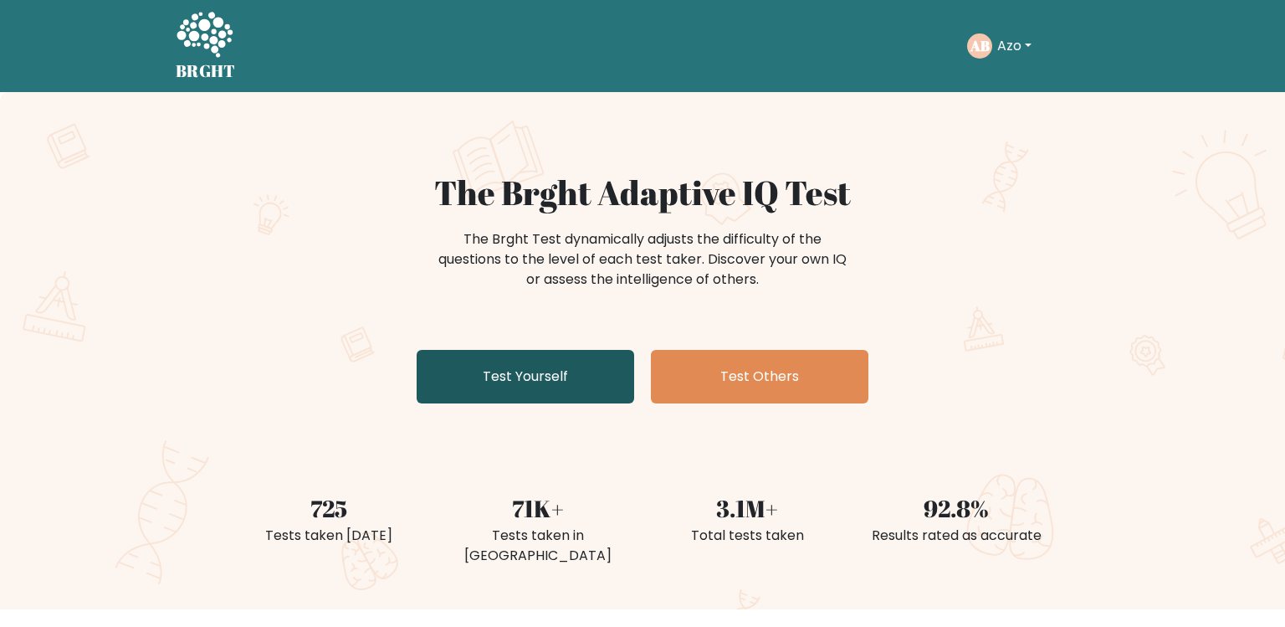
click at [617, 380] on link "Test Yourself" at bounding box center [526, 377] width 218 height 54
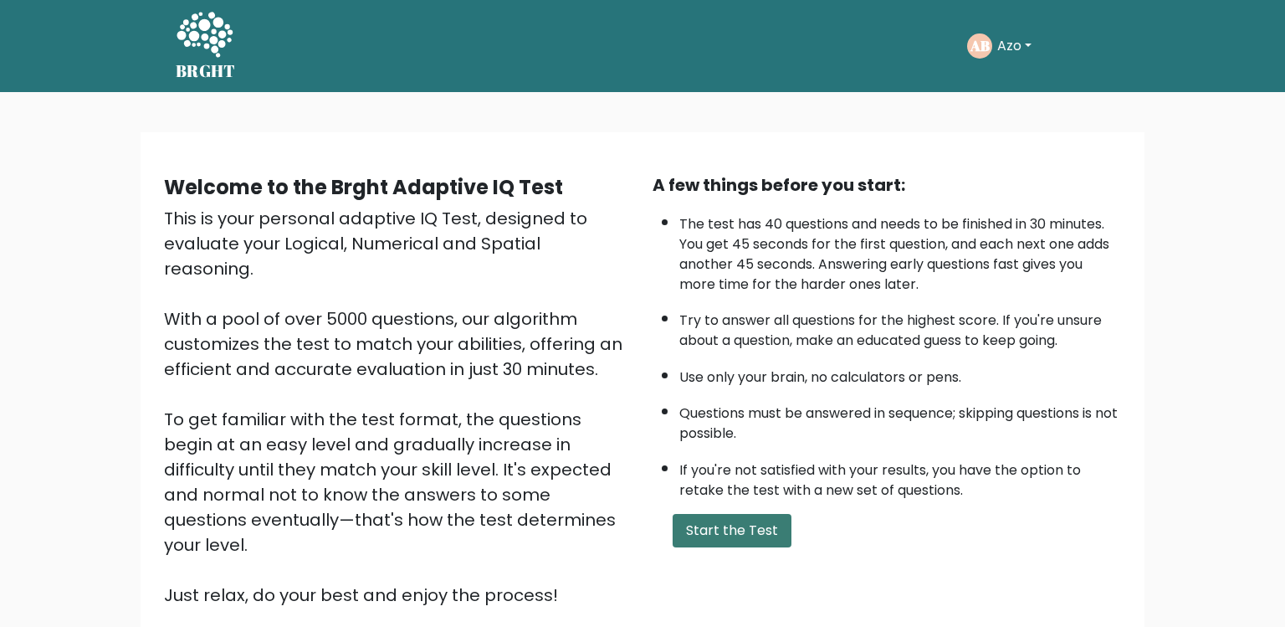
click at [684, 514] on button "Start the Test" at bounding box center [732, 530] width 119 height 33
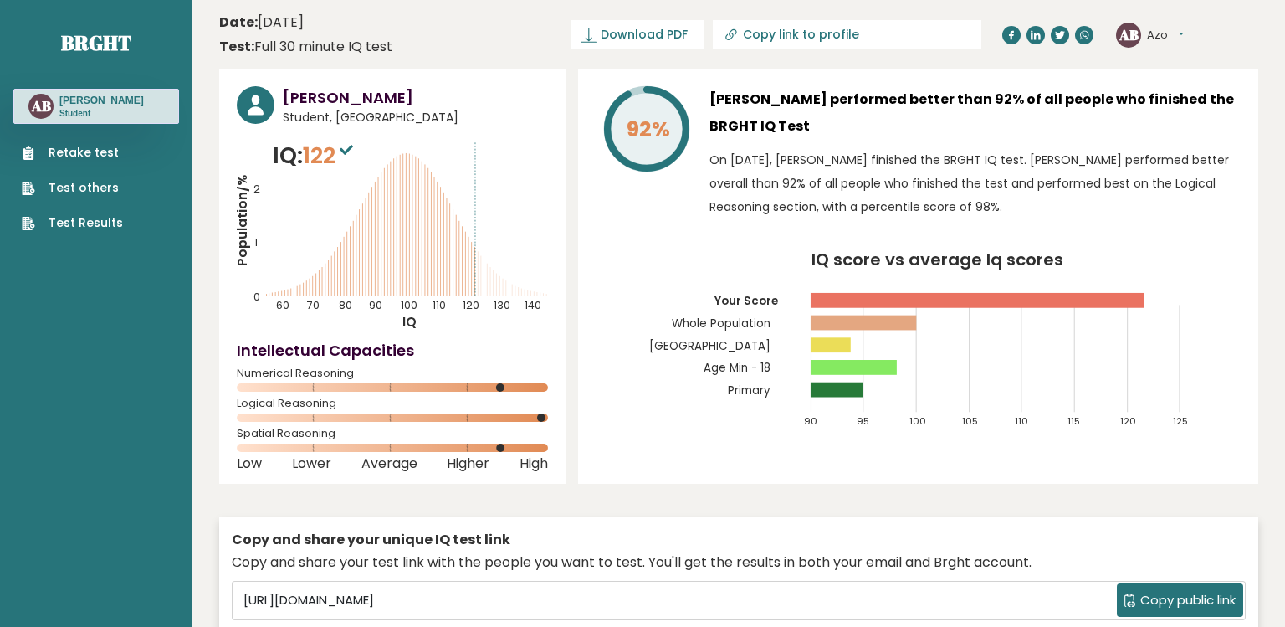
click at [105, 146] on link "Retake test" at bounding box center [72, 153] width 101 height 18
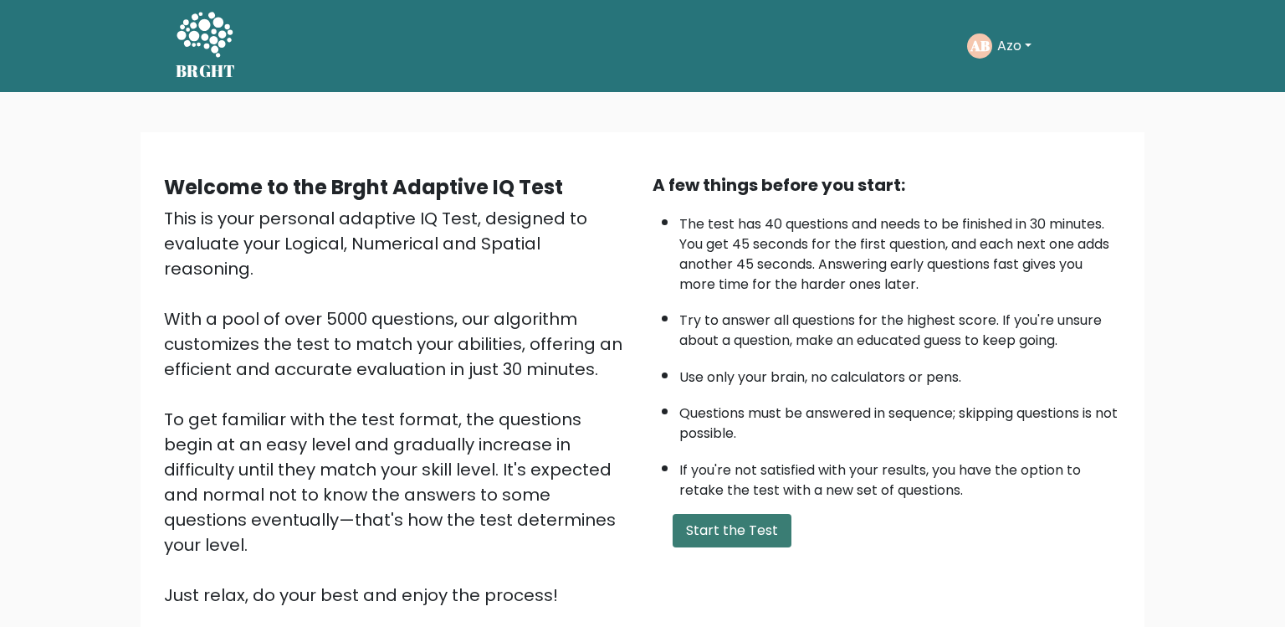
click at [693, 520] on button "Start the Test" at bounding box center [732, 530] width 119 height 33
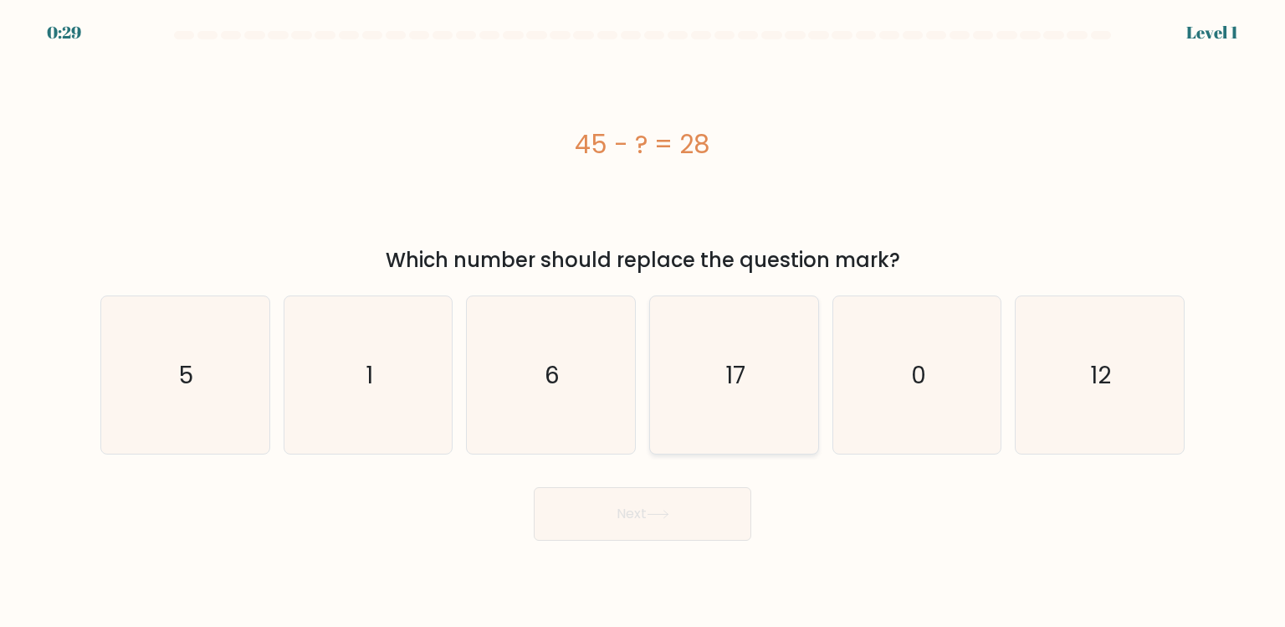
click at [728, 334] on icon "17" at bounding box center [733, 374] width 157 height 157
click at [643, 322] on input "d. 17" at bounding box center [643, 318] width 1 height 8
radio input "true"
click at [714, 511] on button "Next" at bounding box center [643, 514] width 218 height 54
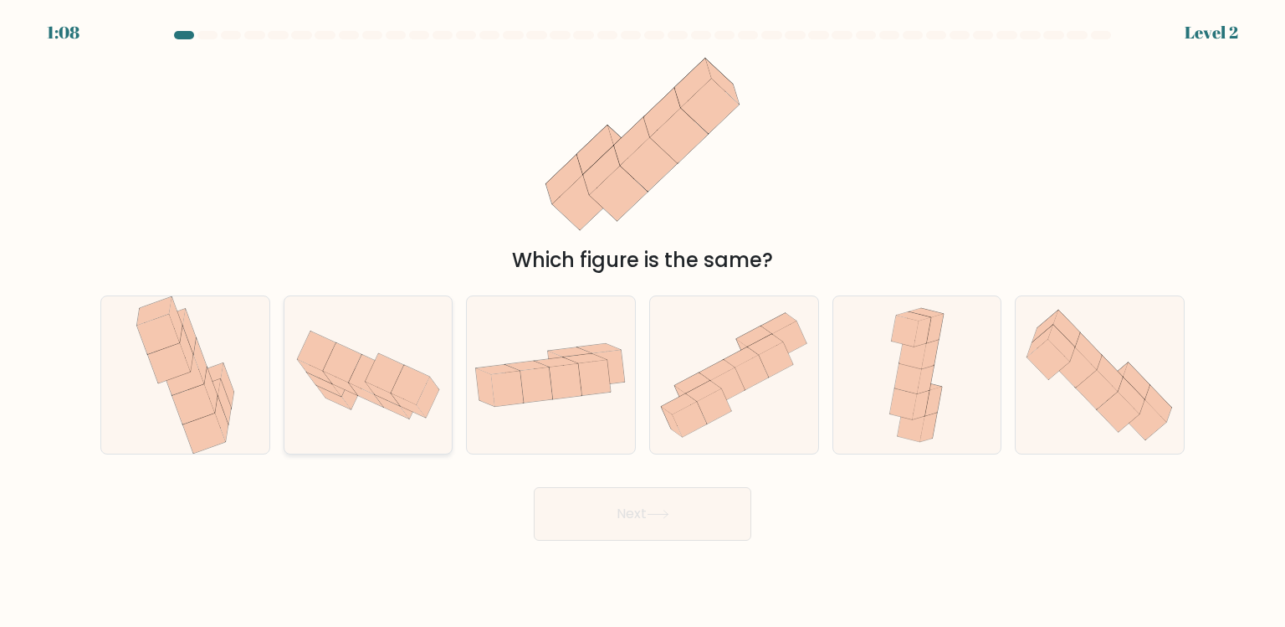
drag, startPoint x: 438, startPoint y: 351, endPoint x: 438, endPoint y: 365, distance: 13.4
click at [438, 365] on icon at bounding box center [368, 374] width 168 height 109
click at [643, 322] on input "b." at bounding box center [643, 318] width 1 height 8
radio input "true"
drag, startPoint x: 616, startPoint y: 376, endPoint x: 616, endPoint y: 390, distance: 13.4
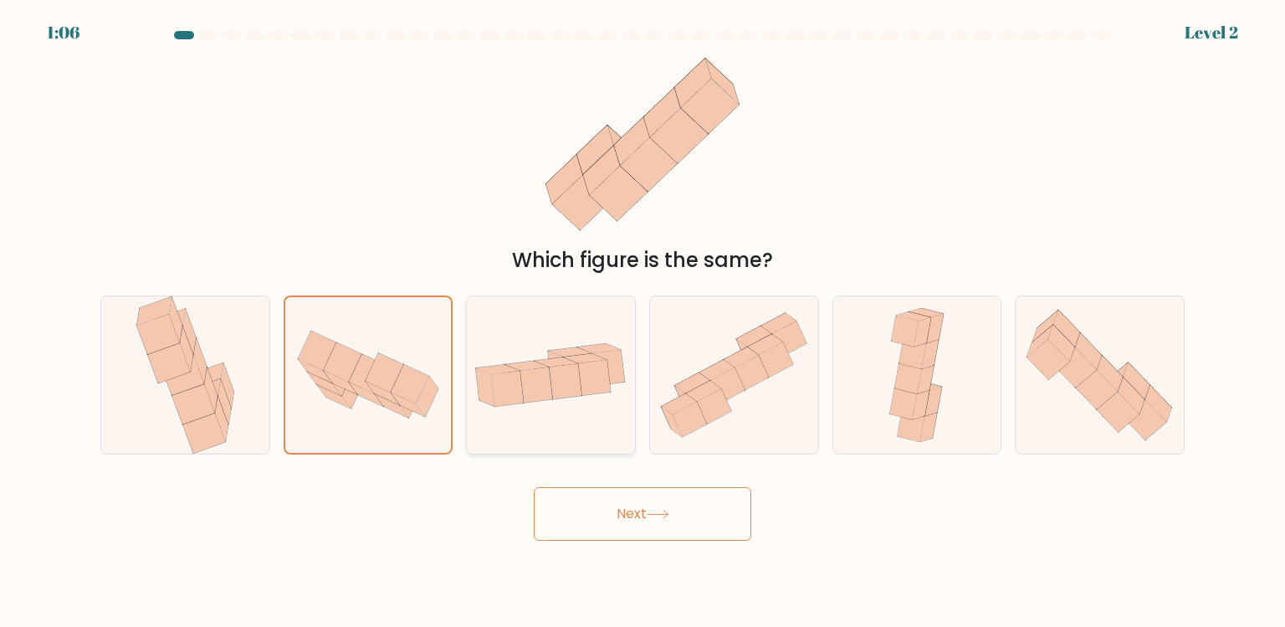
click at [616, 390] on icon at bounding box center [551, 375] width 168 height 86
click at [643, 322] on input "c." at bounding box center [643, 318] width 1 height 8
radio input "true"
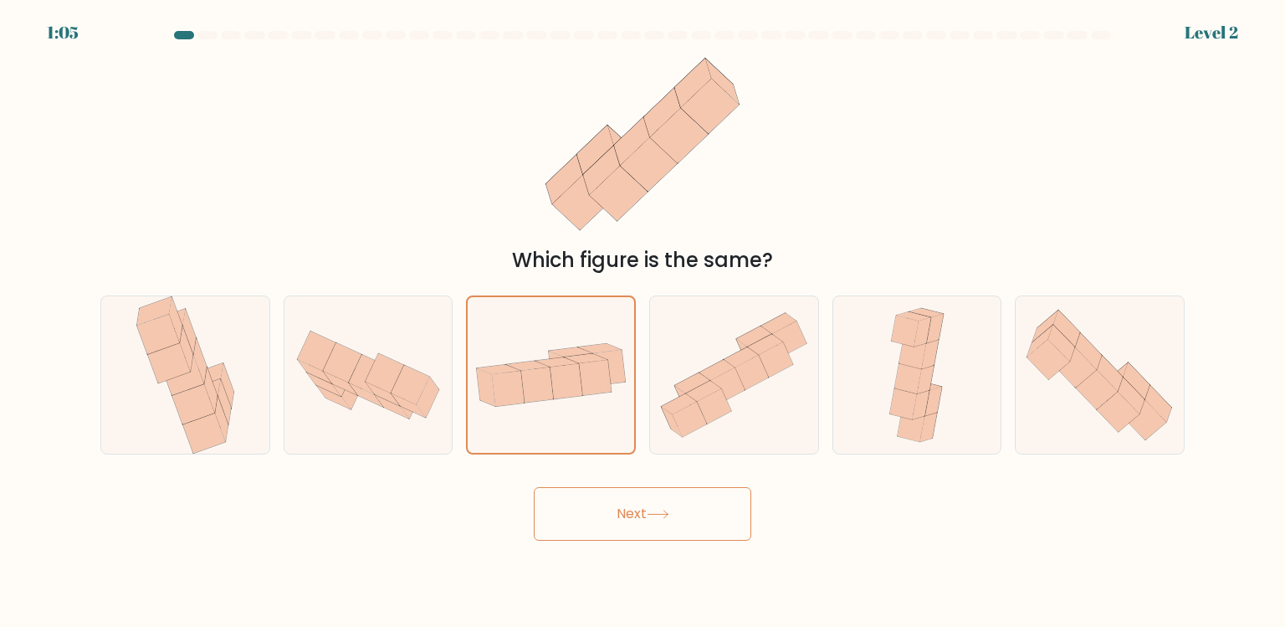
click at [616, 562] on body "1:05 Level 2" at bounding box center [642, 313] width 1285 height 627
click at [616, 522] on button "Next" at bounding box center [643, 514] width 218 height 54
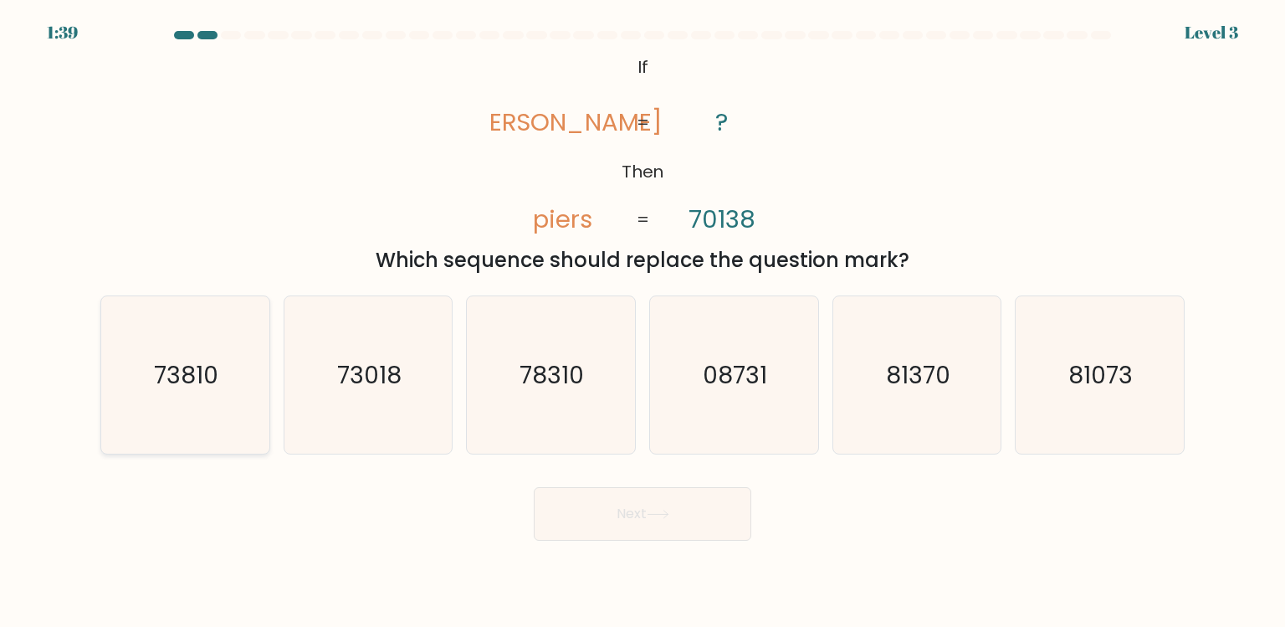
click at [189, 433] on icon "73810" at bounding box center [184, 374] width 157 height 157
click at [643, 322] on input "a. 73810" at bounding box center [643, 318] width 1 height 8
radio input "true"
click at [424, 405] on icon "73018" at bounding box center [367, 374] width 157 height 157
click at [643, 322] on input "b. 73018" at bounding box center [643, 318] width 1 height 8
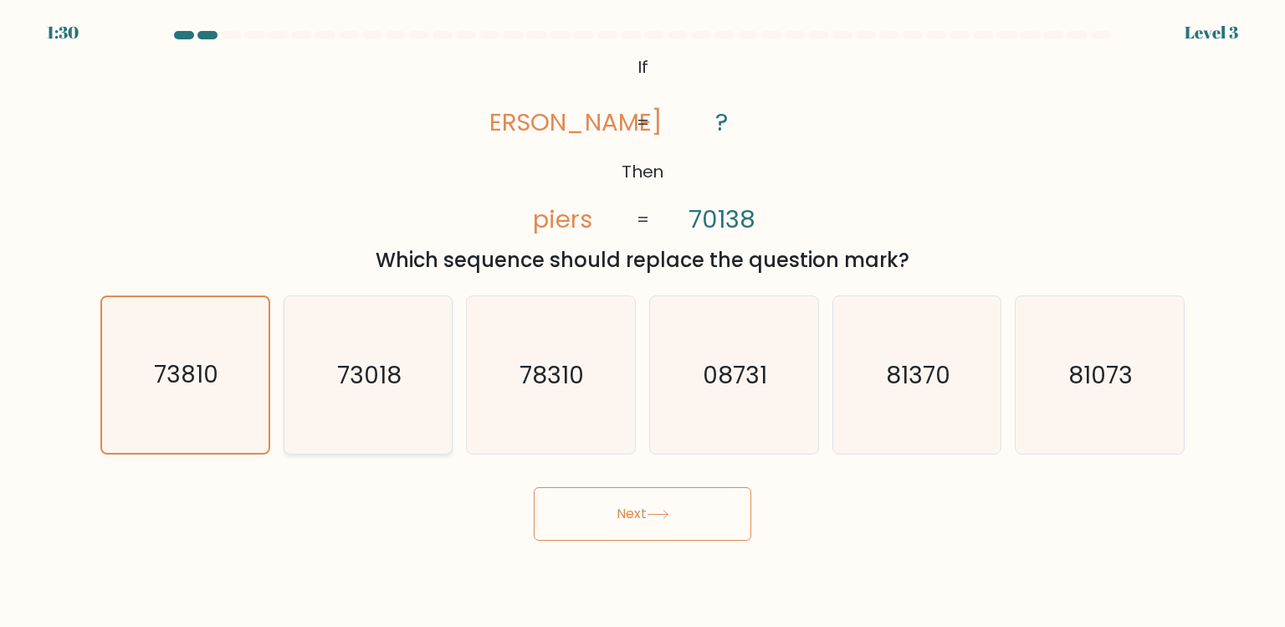
radio input "true"
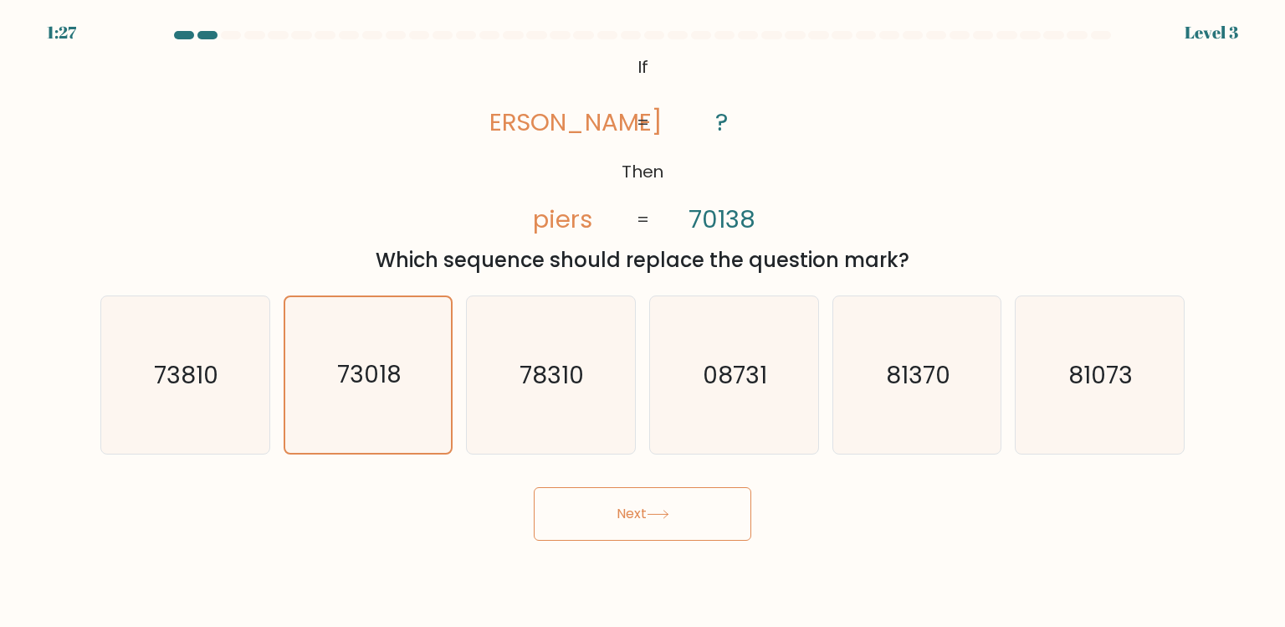
click at [576, 499] on button "Next" at bounding box center [643, 514] width 218 height 54
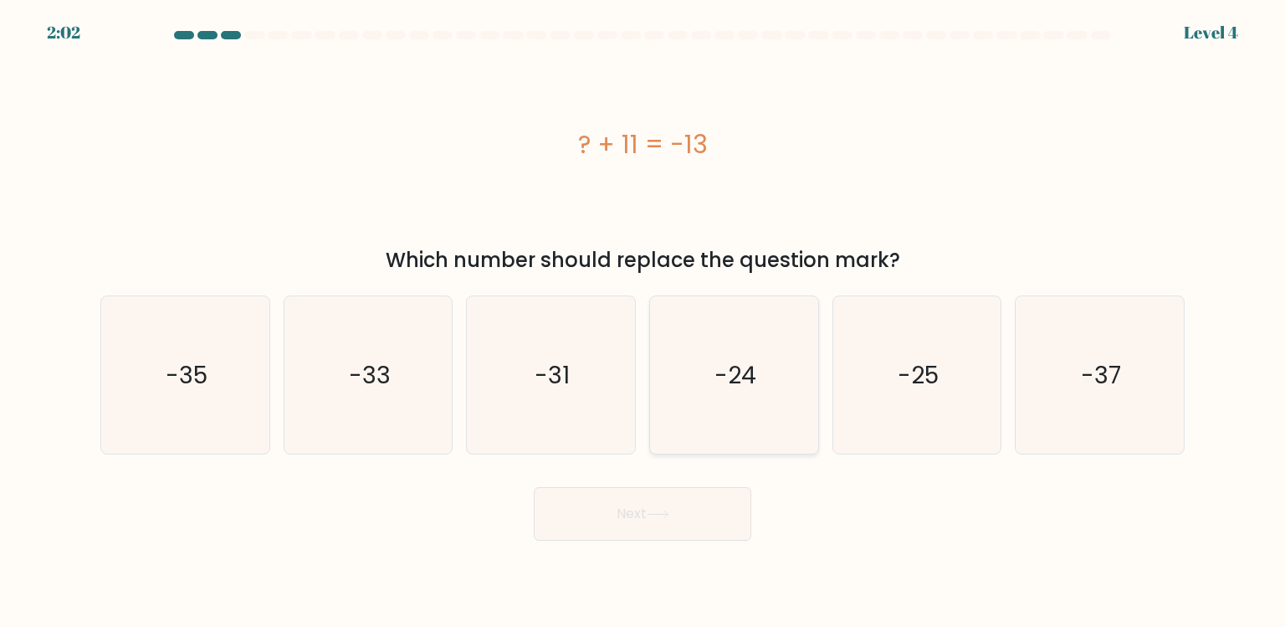
click at [728, 408] on icon "-24" at bounding box center [733, 374] width 157 height 157
click at [643, 322] on input "d. -24" at bounding box center [643, 318] width 1 height 8
radio input "true"
click at [714, 505] on button "Next" at bounding box center [643, 514] width 218 height 54
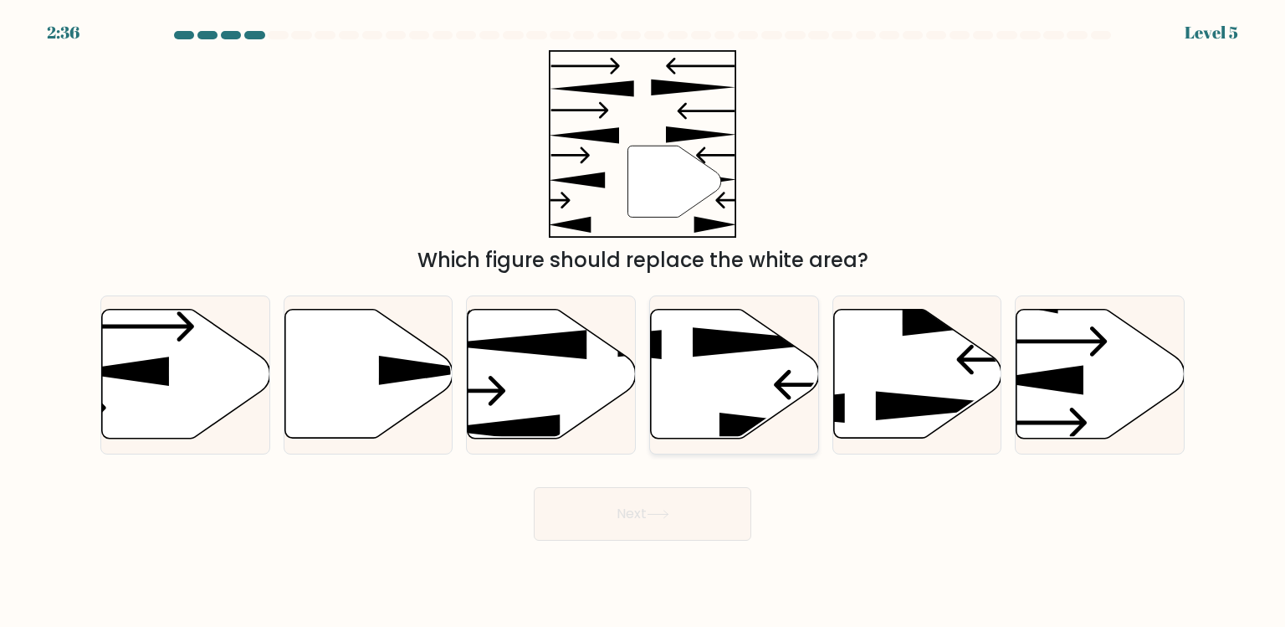
click at [714, 416] on icon at bounding box center [735, 374] width 168 height 129
click at [643, 322] on input "d." at bounding box center [643, 318] width 1 height 8
radio input "true"
click at [399, 417] on icon at bounding box center [368, 374] width 168 height 129
click at [643, 322] on input "b." at bounding box center [643, 318] width 1 height 8
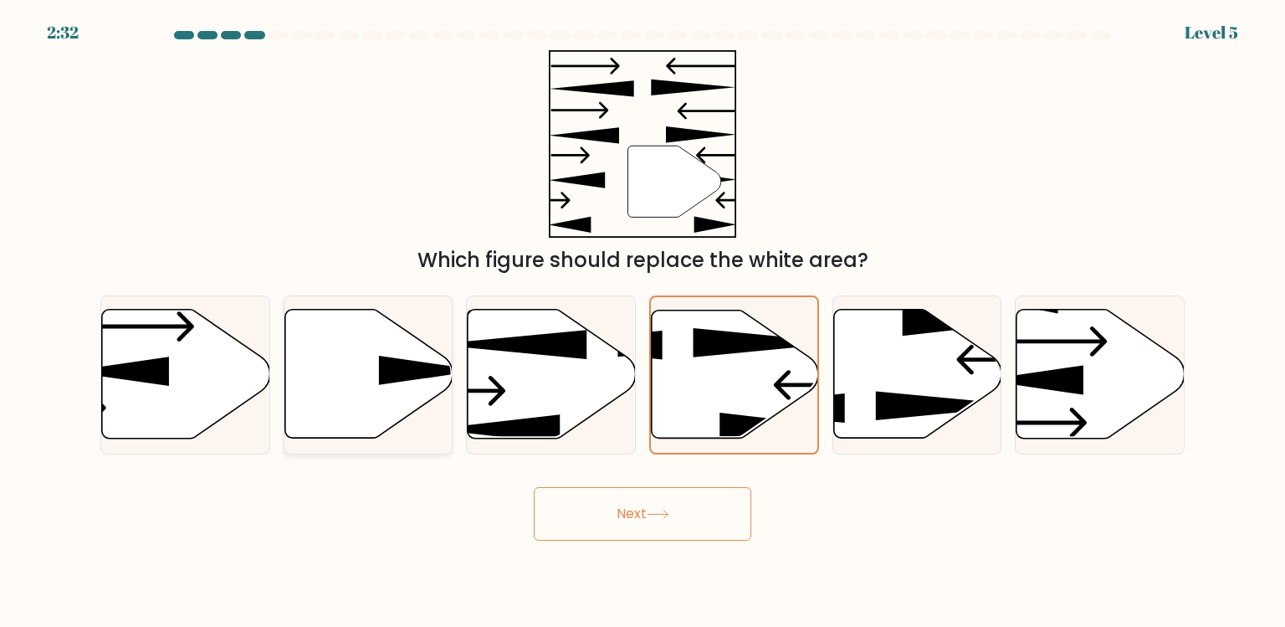
radio input "true"
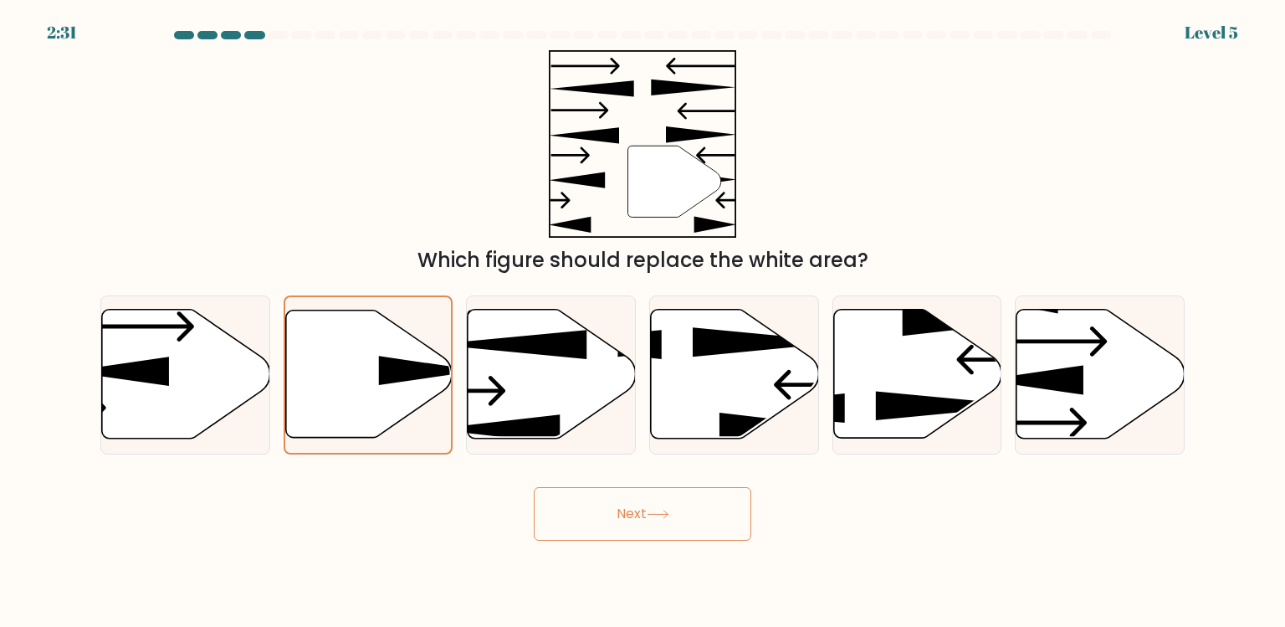
click at [559, 506] on button "Next" at bounding box center [643, 514] width 218 height 54
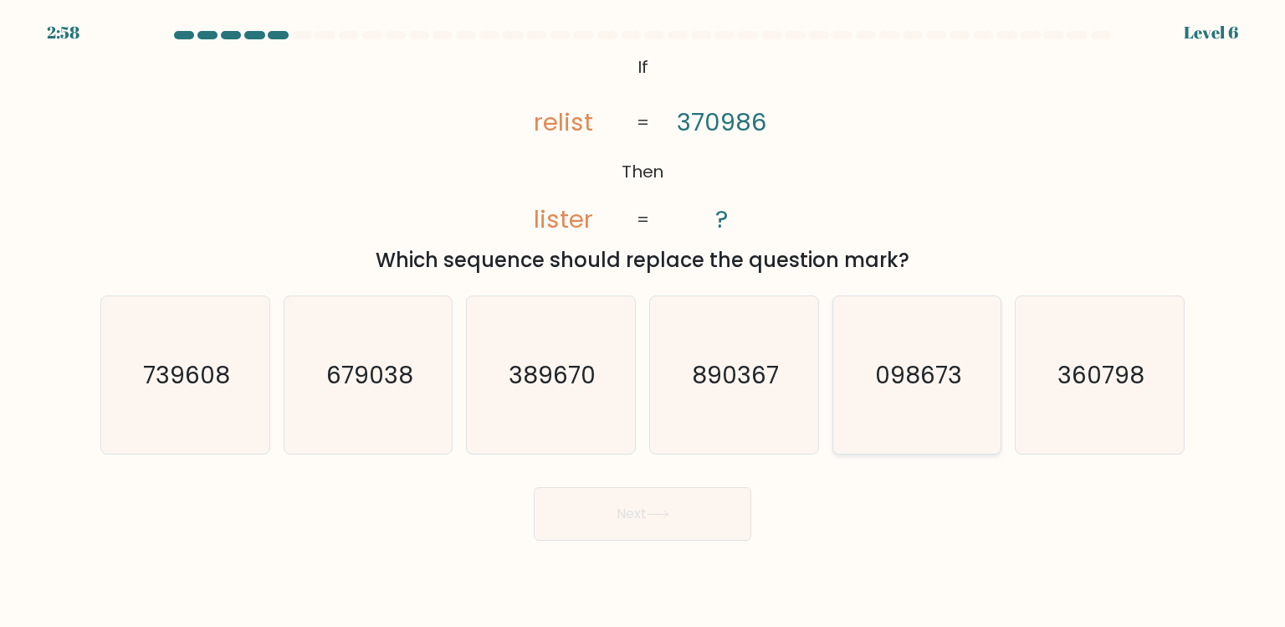
drag, startPoint x: 971, startPoint y: 355, endPoint x: 971, endPoint y: 368, distance: 13.4
click at [971, 368] on icon "098673" at bounding box center [916, 374] width 157 height 157
click at [643, 322] on input "e. 098673" at bounding box center [643, 318] width 1 height 8
radio input "true"
click at [684, 491] on button "Next" at bounding box center [643, 514] width 218 height 54
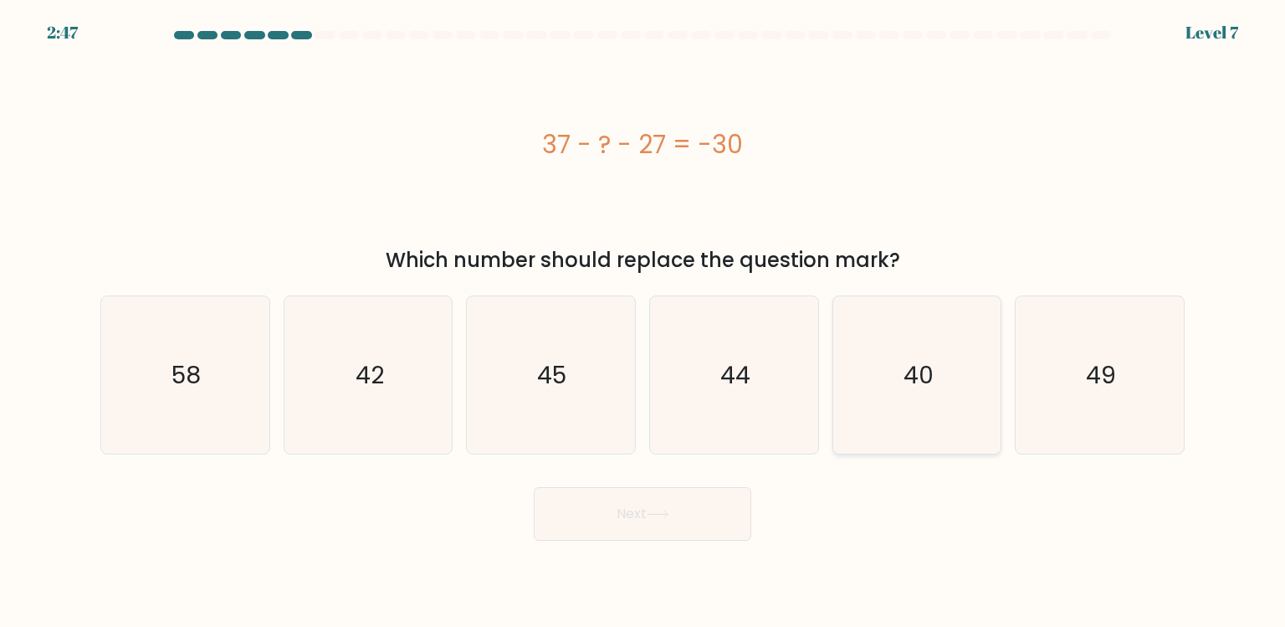
click at [874, 402] on icon "40" at bounding box center [916, 374] width 157 height 157
click at [643, 322] on input "e. 40" at bounding box center [643, 318] width 1 height 8
radio input "true"
click at [697, 504] on button "Next" at bounding box center [643, 514] width 218 height 54
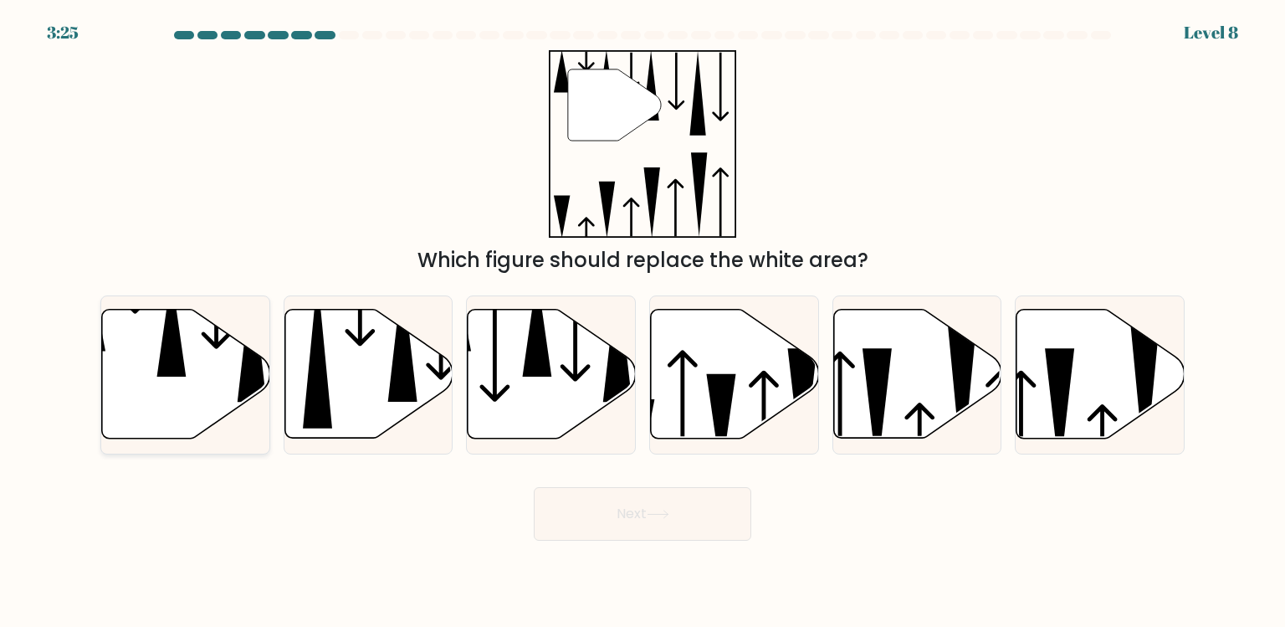
click at [147, 414] on icon at bounding box center [186, 374] width 168 height 129
click at [643, 322] on input "a." at bounding box center [643, 318] width 1 height 8
radio input "true"
click at [573, 520] on button "Next" at bounding box center [643, 514] width 218 height 54
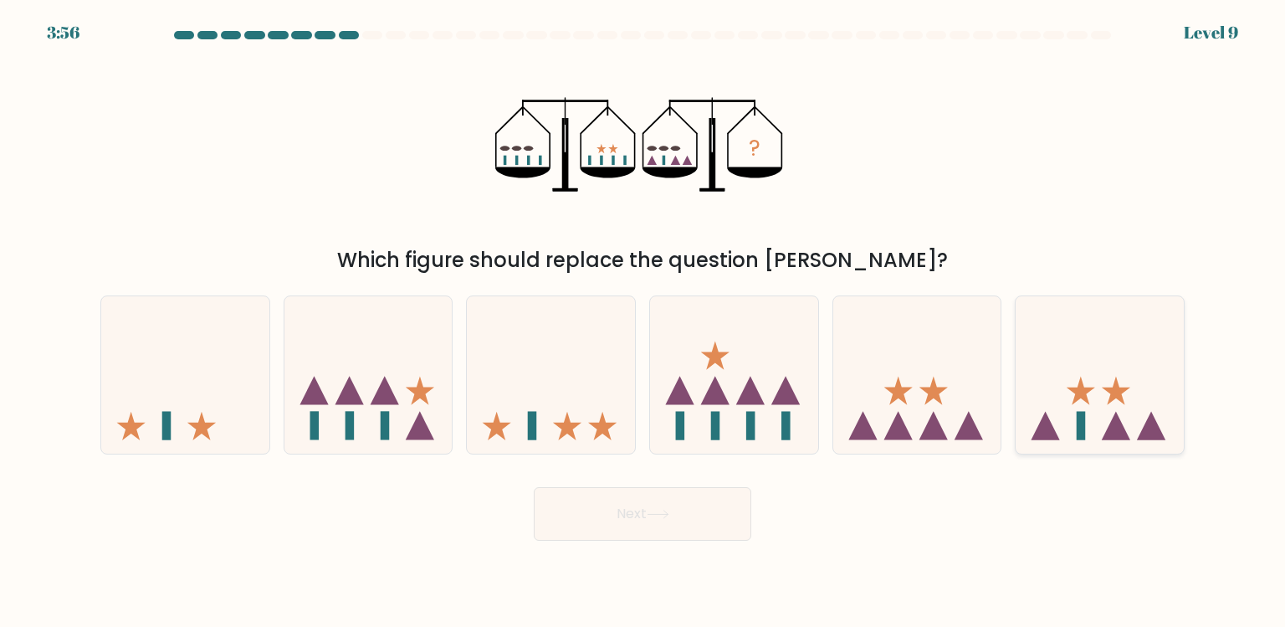
click at [1059, 343] on icon at bounding box center [1100, 374] width 168 height 139
click at [643, 322] on input "f." at bounding box center [643, 318] width 1 height 8
radio input "true"
click at [700, 520] on button "Next" at bounding box center [643, 514] width 218 height 54
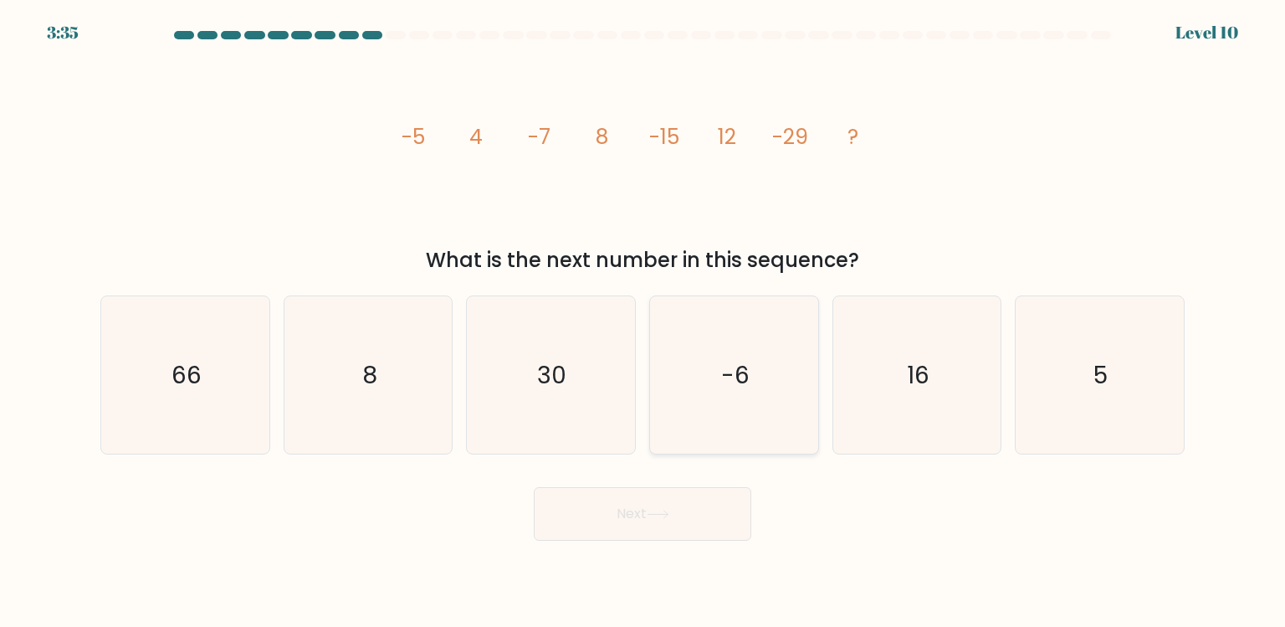
click at [700, 385] on icon "-6" at bounding box center [733, 374] width 157 height 157
click at [643, 322] on input "d. -6" at bounding box center [643, 318] width 1 height 8
radio input "true"
click at [412, 402] on icon "8" at bounding box center [367, 374] width 157 height 157
click at [643, 322] on input "b. 8" at bounding box center [643, 318] width 1 height 8
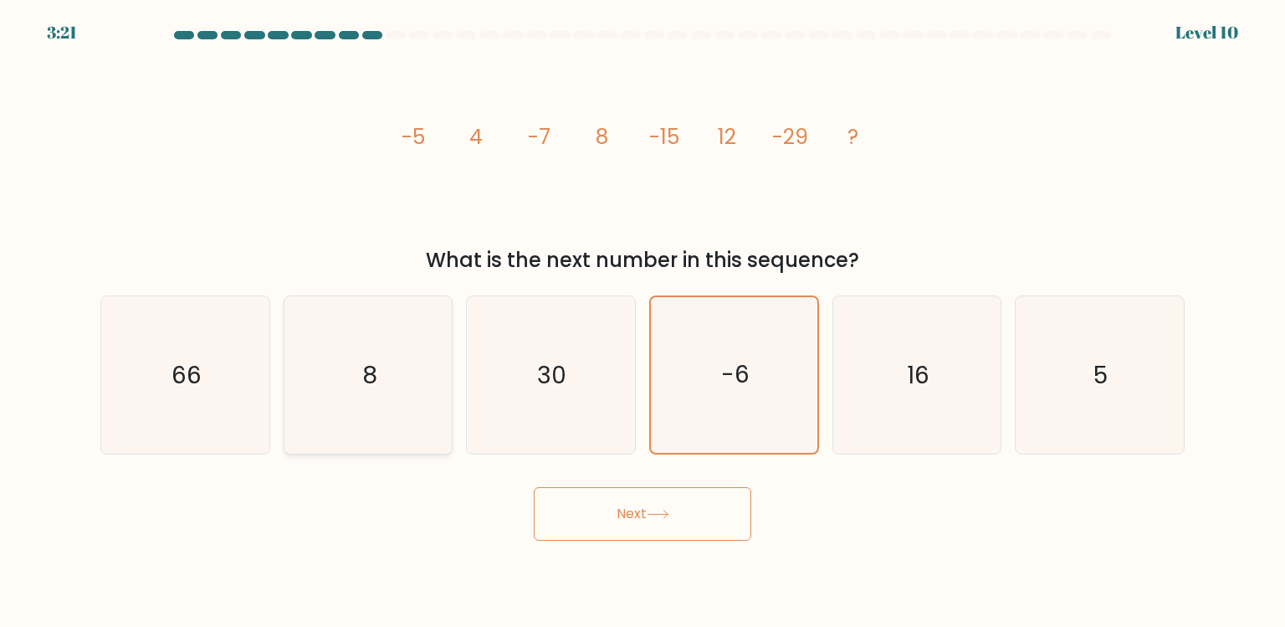
radio input "true"
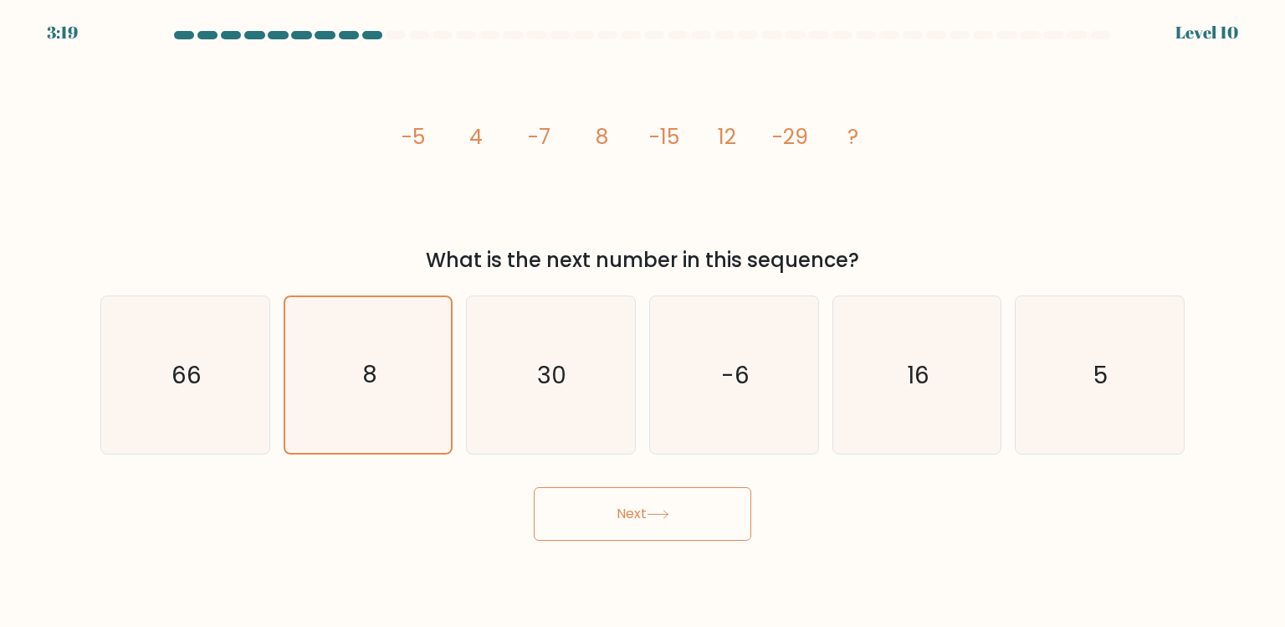
click at [618, 531] on button "Next" at bounding box center [643, 514] width 218 height 54
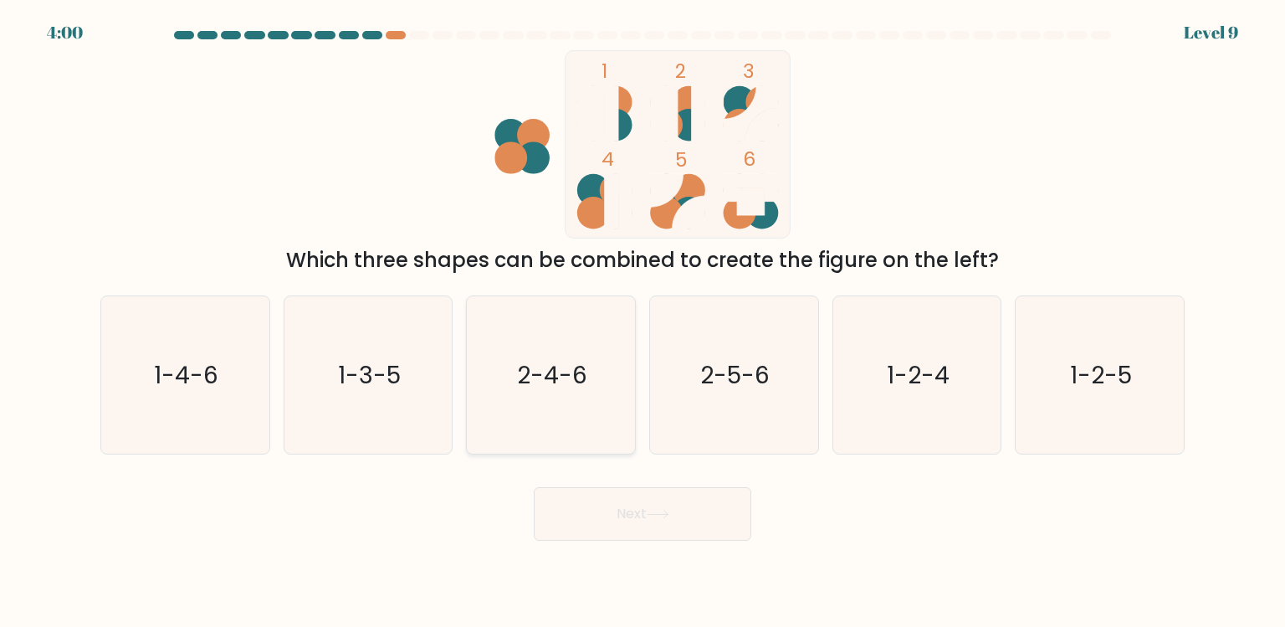
drag, startPoint x: 618, startPoint y: 362, endPoint x: 618, endPoint y: 376, distance: 13.4
click at [618, 376] on icon "2-4-6" at bounding box center [550, 374] width 157 height 157
click at [643, 322] on input "c. 2-4-6" at bounding box center [643, 318] width 1 height 8
radio input "true"
click at [618, 514] on button "Next" at bounding box center [643, 514] width 218 height 54
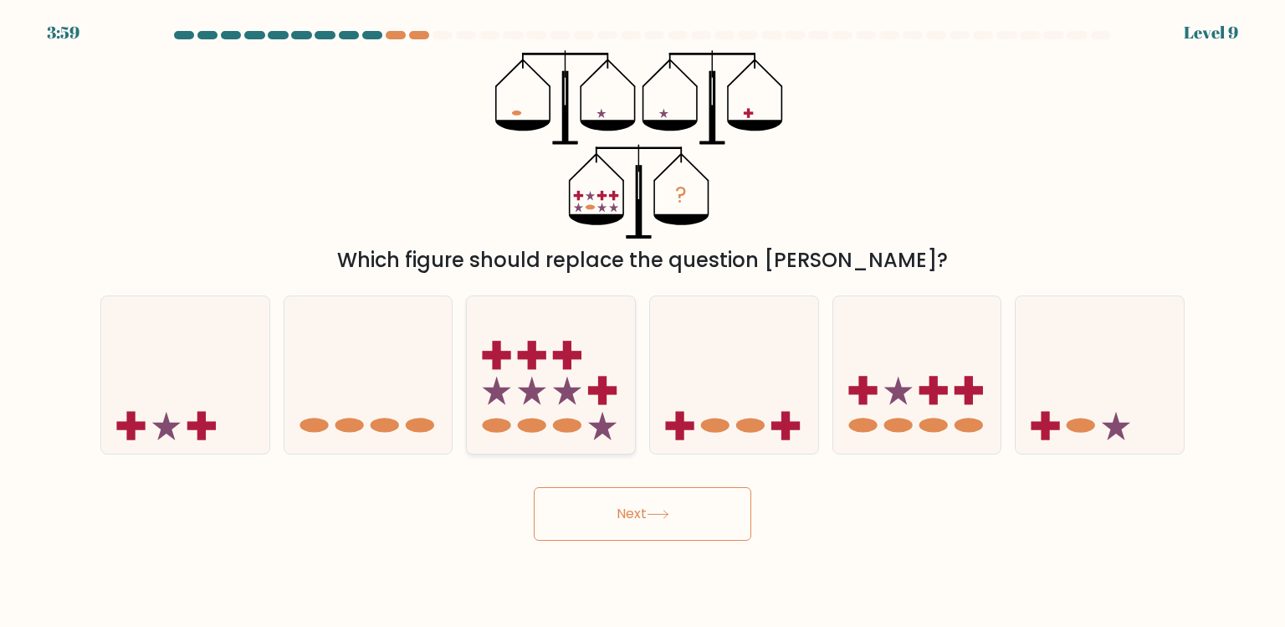
click at [618, 358] on icon at bounding box center [551, 374] width 168 height 139
click at [643, 322] on input "c." at bounding box center [643, 318] width 1 height 8
radio input "true"
click at [618, 497] on button "Next" at bounding box center [643, 514] width 218 height 54
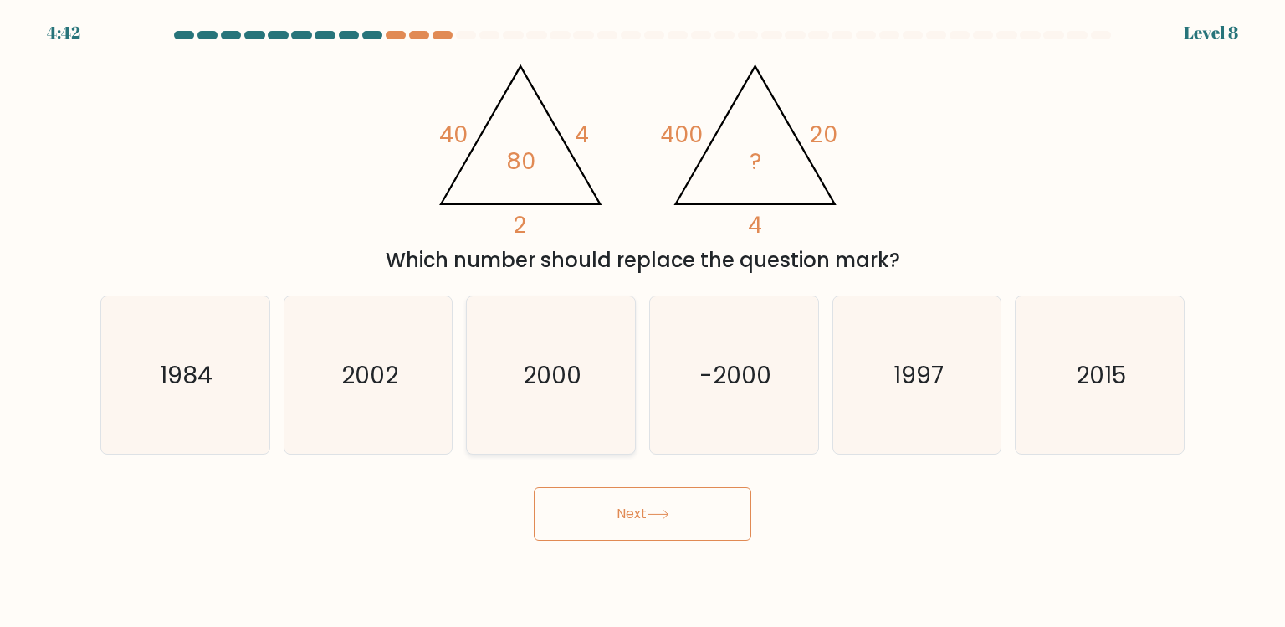
click at [618, 333] on icon "2000" at bounding box center [550, 374] width 157 height 157
click at [643, 322] on input "c. 2000" at bounding box center [643, 318] width 1 height 8
radio input "true"
click at [618, 479] on div "Next" at bounding box center [642, 507] width 1104 height 66
click at [618, 493] on button "Next" at bounding box center [643, 514] width 218 height 54
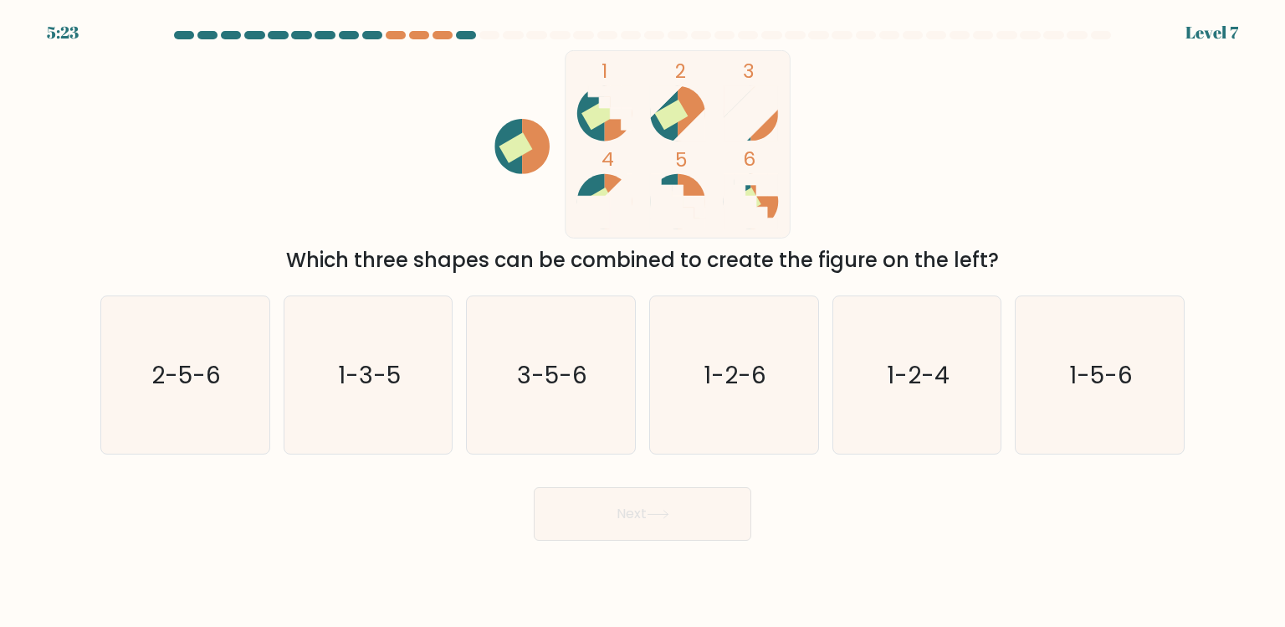
click at [618, 403] on icon "3-5-6" at bounding box center [550, 374] width 157 height 157
click at [643, 322] on input "c. 3-5-6" at bounding box center [643, 318] width 1 height 8
radio input "true"
click at [618, 487] on button "Next" at bounding box center [643, 514] width 218 height 54
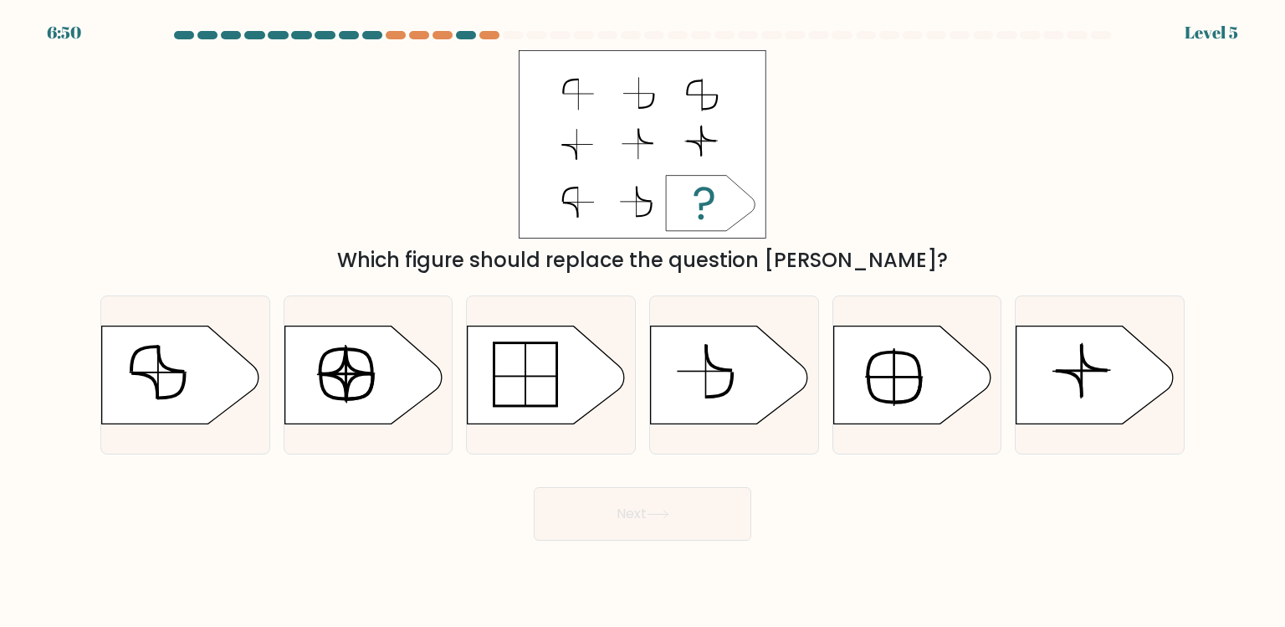
click at [618, 574] on body "6:50 Level 5 a." at bounding box center [642, 313] width 1285 height 627
click at [618, 397] on icon at bounding box center [551, 375] width 168 height 100
click at [643, 322] on input "c." at bounding box center [643, 318] width 1 height 8
radio input "true"
click at [618, 494] on button "Next" at bounding box center [643, 514] width 218 height 54
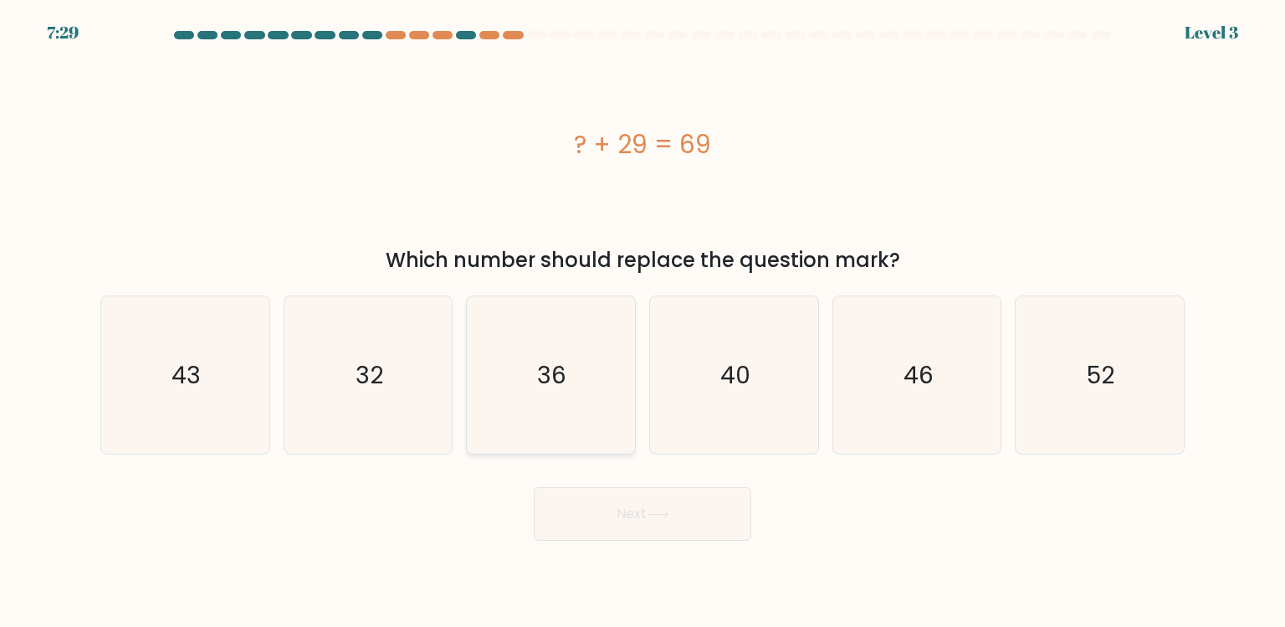
click at [618, 446] on icon "36" at bounding box center [550, 374] width 157 height 157
click at [643, 322] on input "c. 36" at bounding box center [643, 318] width 1 height 8
radio input "true"
click at [618, 505] on button "Next" at bounding box center [643, 514] width 218 height 54
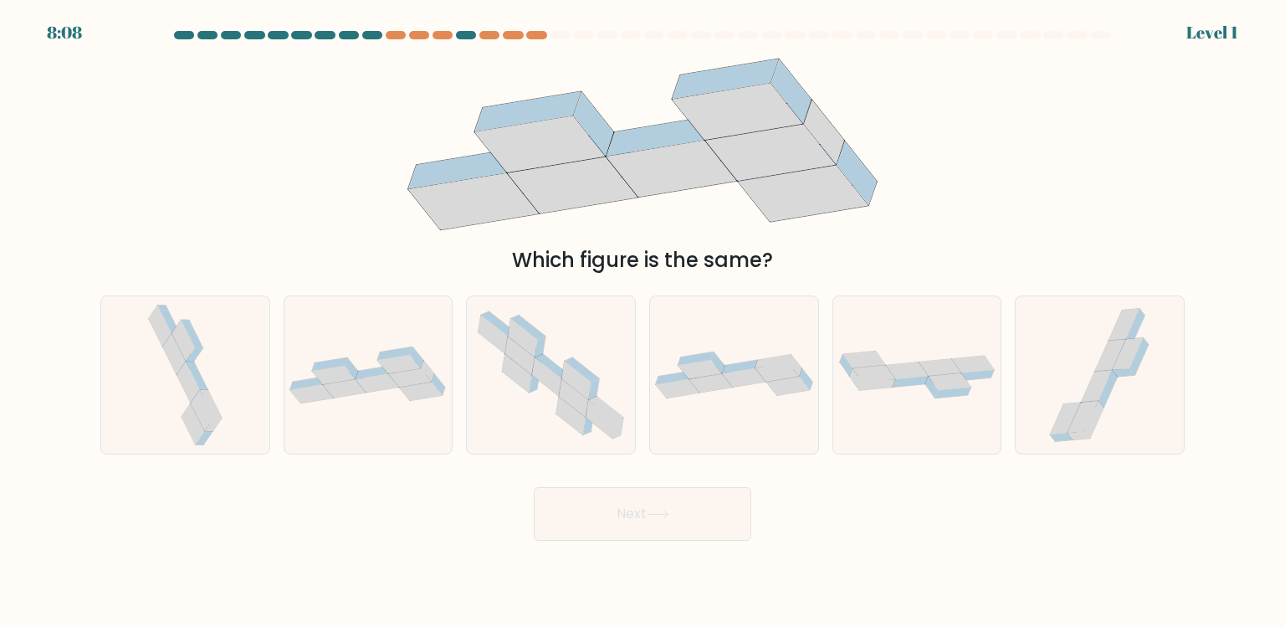
click at [618, 487] on button "Next" at bounding box center [643, 514] width 218 height 54
click at [618, 473] on form at bounding box center [642, 286] width 1285 height 510
click at [618, 446] on icon at bounding box center [551, 374] width 168 height 147
click at [643, 322] on input "c." at bounding box center [643, 318] width 1 height 8
radio input "true"
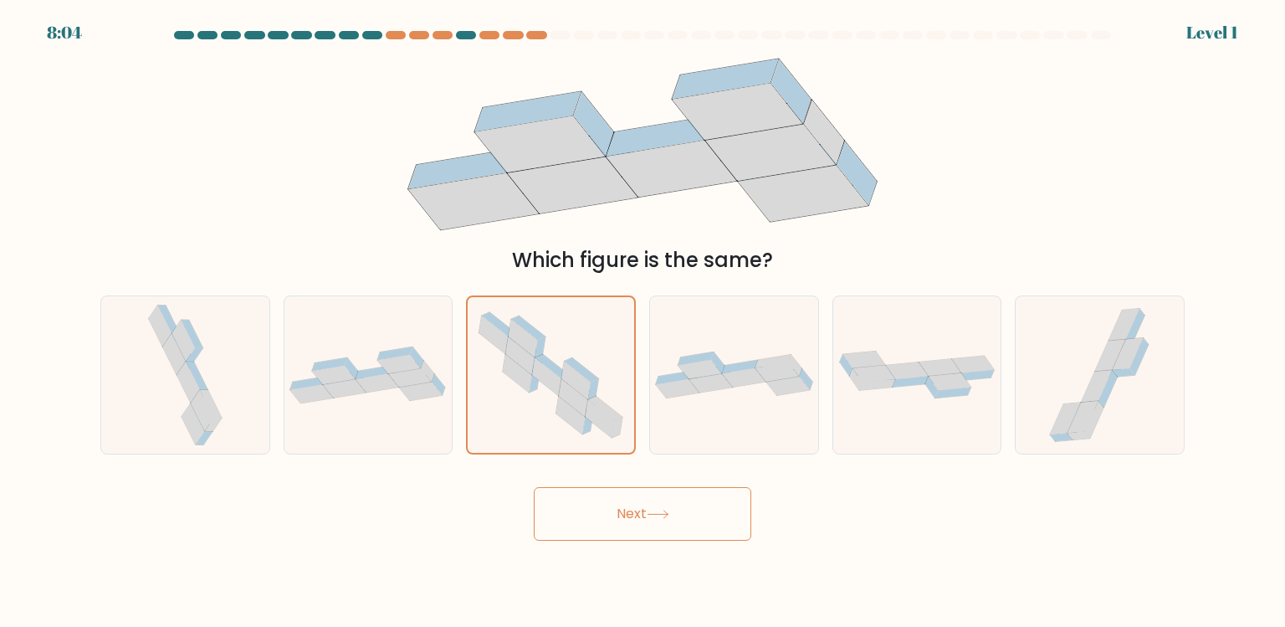
click at [618, 515] on button "Next" at bounding box center [643, 514] width 218 height 54
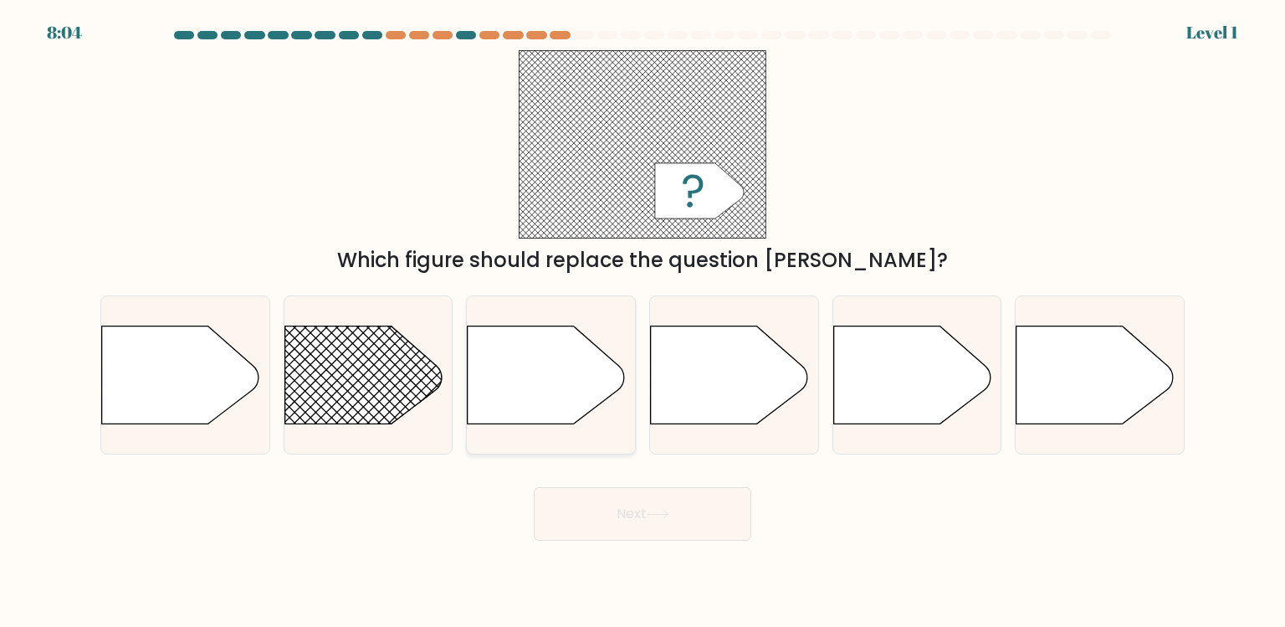
drag, startPoint x: 618, startPoint y: 347, endPoint x: 618, endPoint y: 361, distance: 13.4
click at [618, 361] on icon at bounding box center [551, 375] width 168 height 100
click at [643, 322] on input "c." at bounding box center [643, 318] width 1 height 8
radio input "true"
click at [618, 499] on button "Next" at bounding box center [643, 514] width 218 height 54
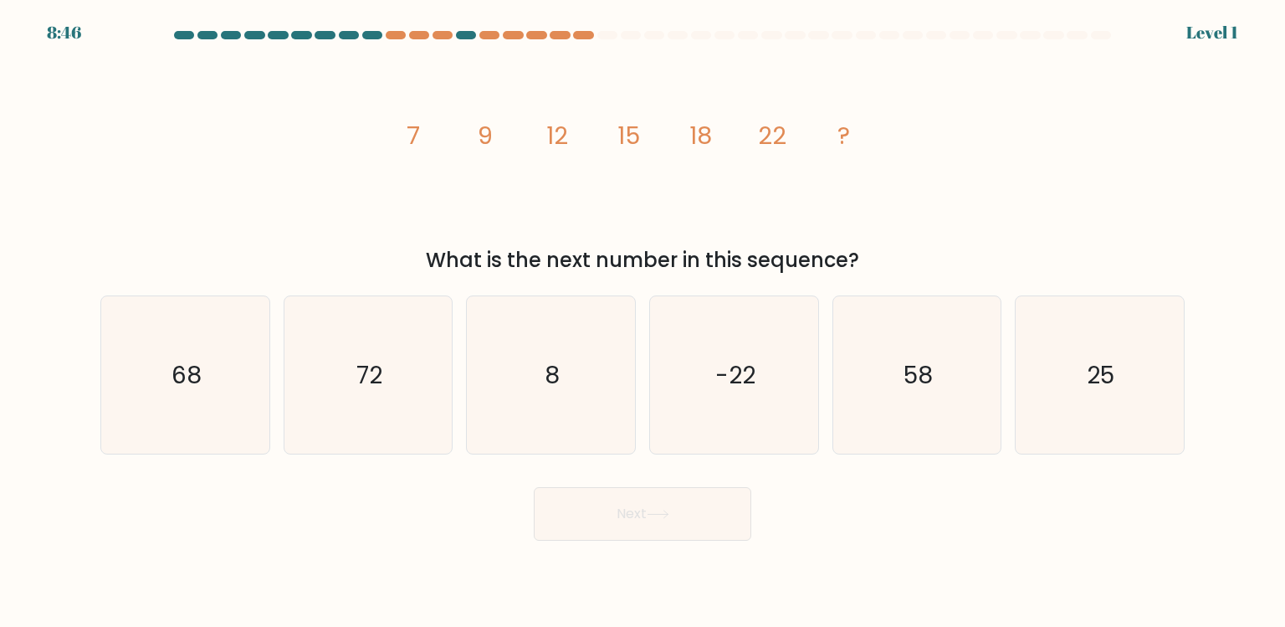
click at [618, 402] on icon "8" at bounding box center [550, 374] width 157 height 157
click at [643, 322] on input "c. 8" at bounding box center [643, 318] width 1 height 8
radio input "true"
click at [618, 492] on button "Next" at bounding box center [643, 514] width 218 height 54
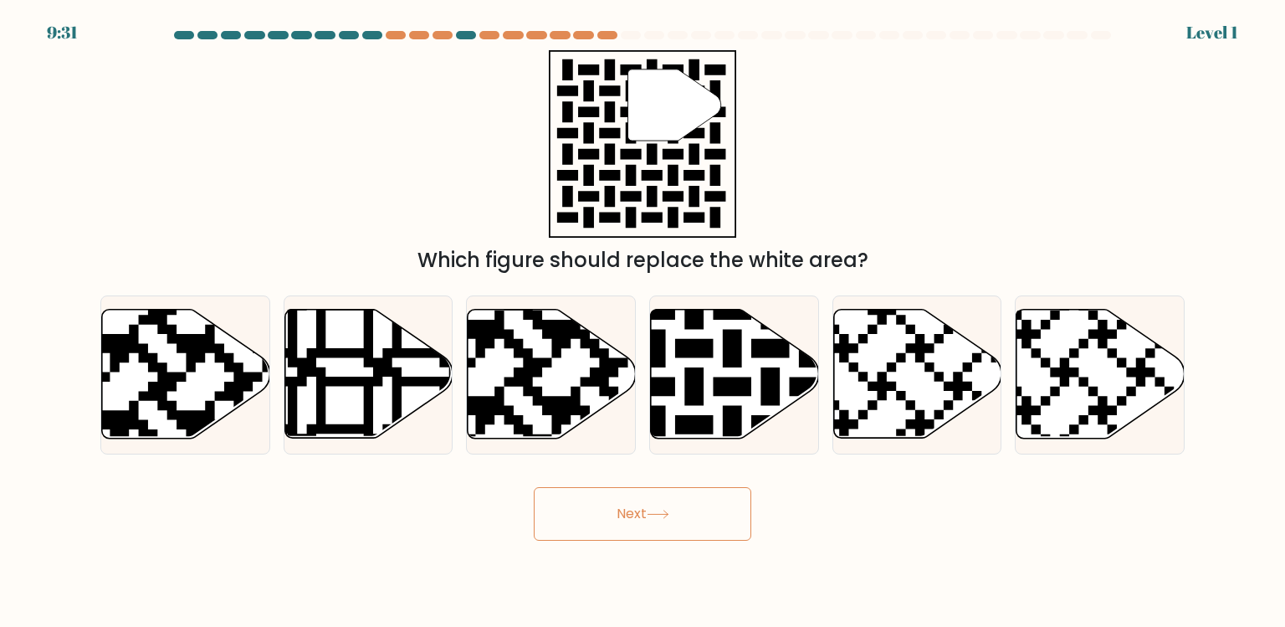
click at [618, 409] on icon at bounding box center [551, 374] width 168 height 131
click at [643, 322] on input "c." at bounding box center [643, 318] width 1 height 8
radio input "true"
drag, startPoint x: 618, startPoint y: 578, endPoint x: 618, endPoint y: 565, distance: 13.4
click at [618, 565] on body "9:30 Level 1" at bounding box center [642, 313] width 1285 height 627
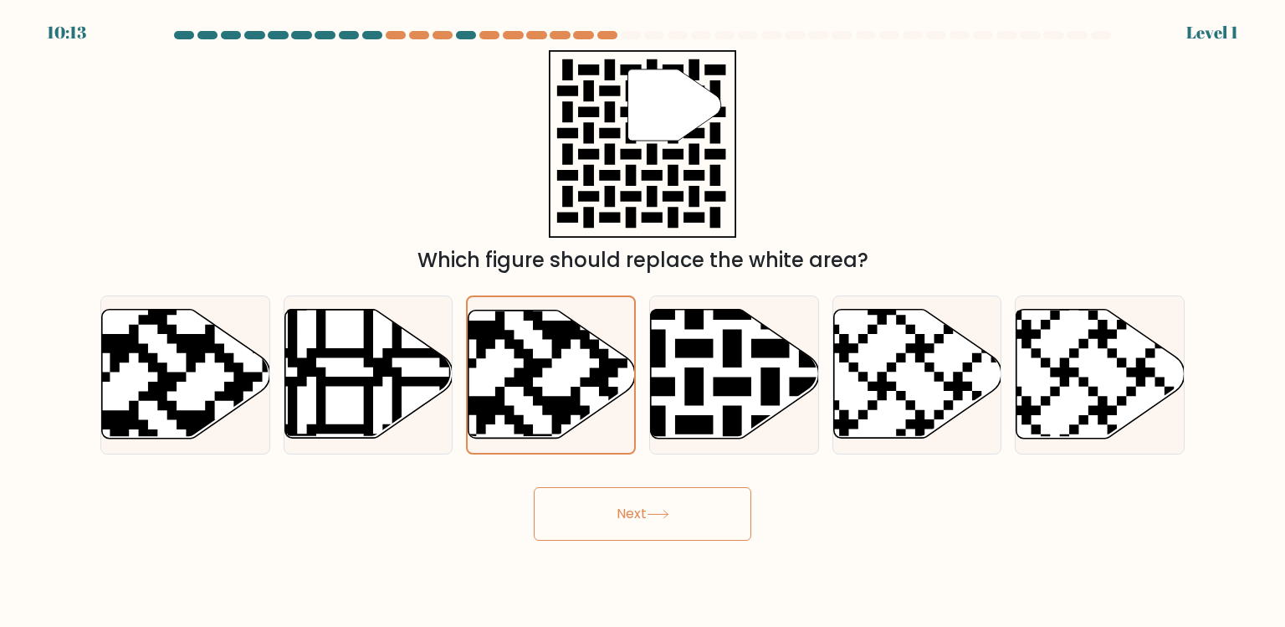
click at [618, 502] on button "Next" at bounding box center [643, 514] width 218 height 54
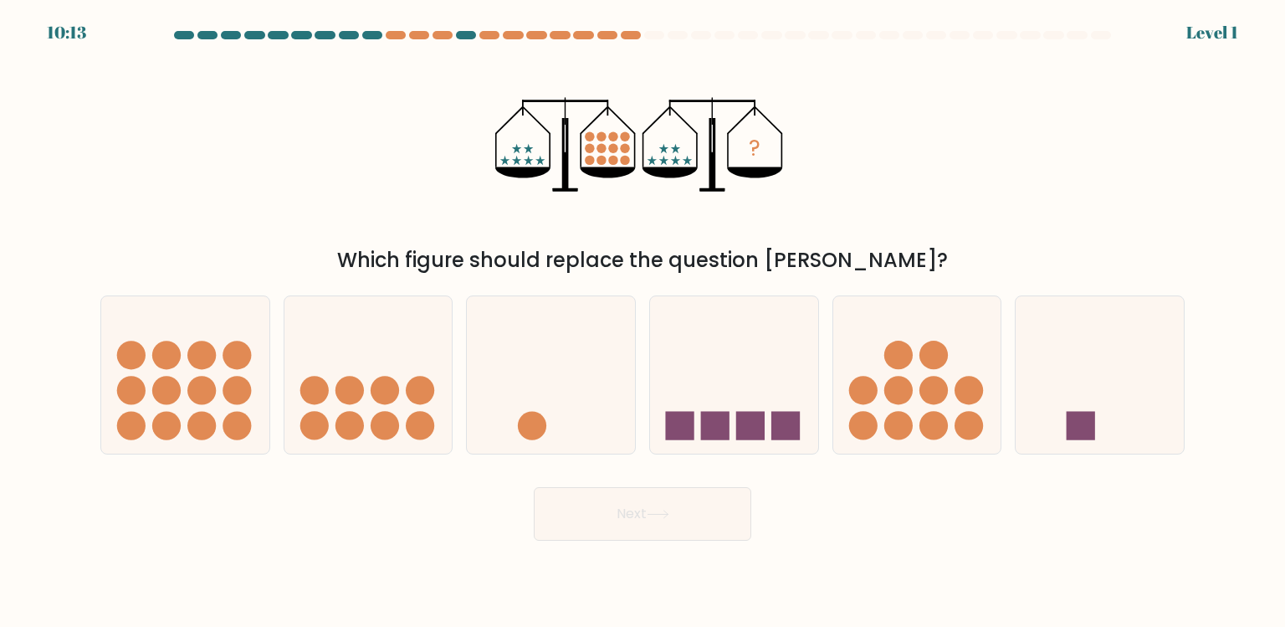
click at [618, 418] on icon at bounding box center [551, 374] width 168 height 139
click at [643, 322] on input "c." at bounding box center [643, 318] width 1 height 8
radio input "true"
click at [618, 508] on button "Next" at bounding box center [643, 514] width 218 height 54
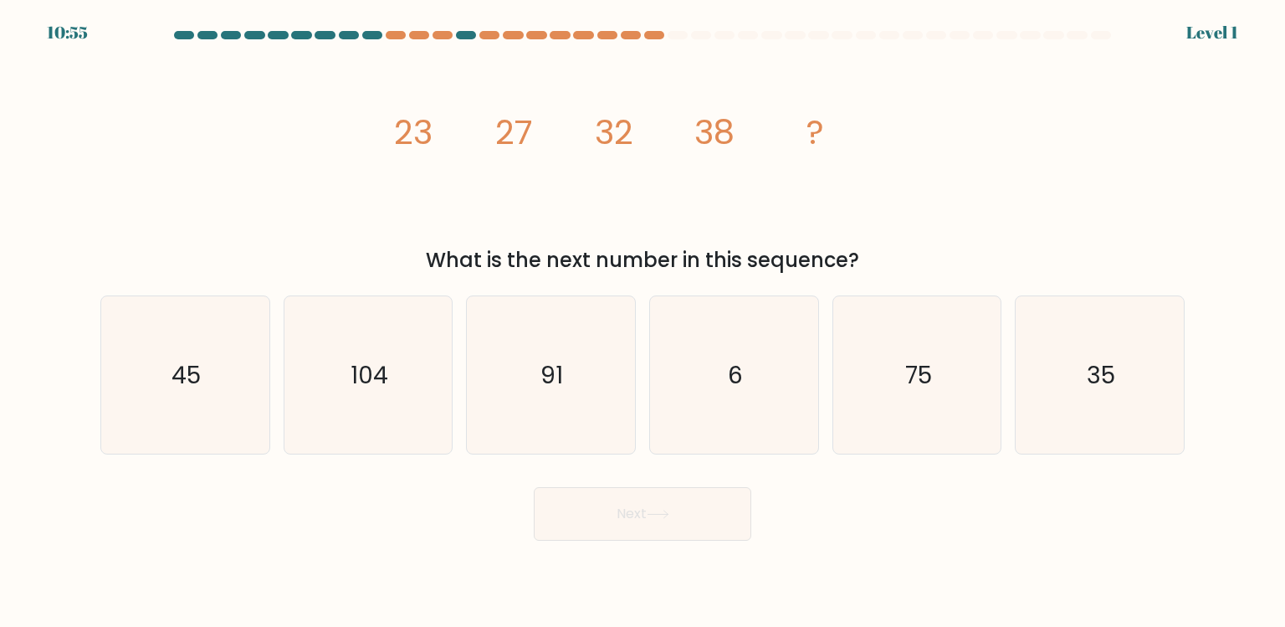
click at [618, 425] on icon "91" at bounding box center [550, 374] width 157 height 157
click at [643, 322] on input "c. 91" at bounding box center [643, 318] width 1 height 8
radio input "true"
click at [618, 508] on button "Next" at bounding box center [643, 514] width 218 height 54
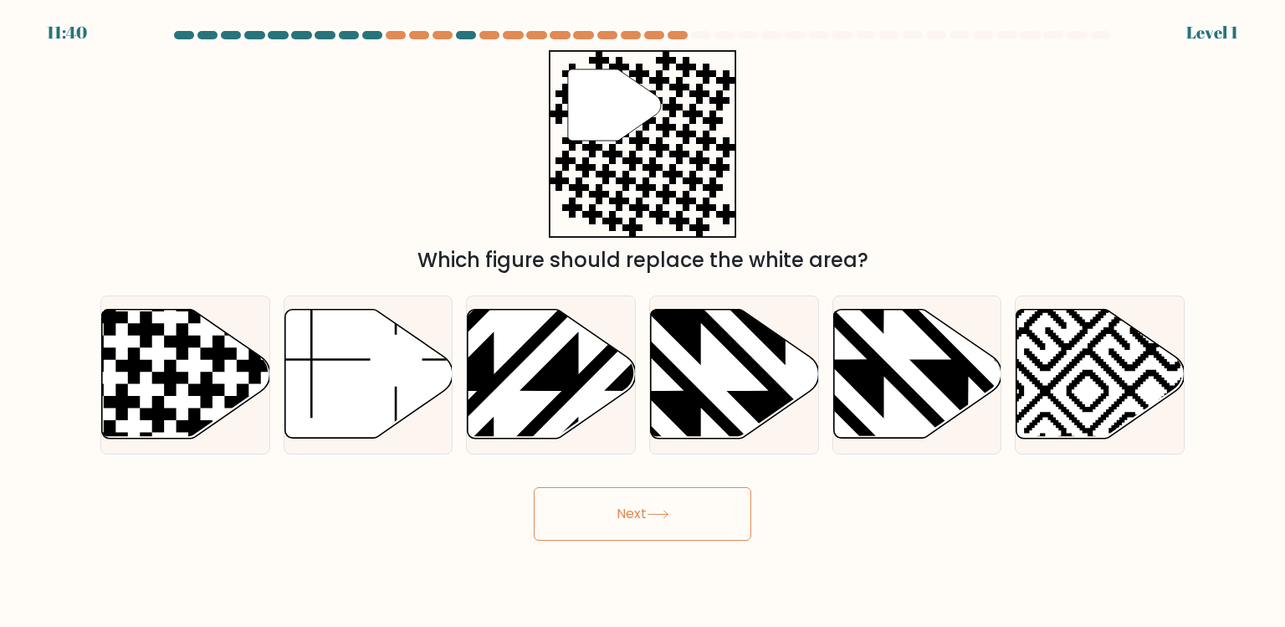
click at [618, 411] on icon at bounding box center [551, 374] width 168 height 131
click at [643, 322] on input "c." at bounding box center [643, 318] width 1 height 8
radio input "true"
click at [618, 424] on icon at bounding box center [494, 307] width 335 height 335
click at [643, 322] on input "c." at bounding box center [643, 318] width 1 height 8
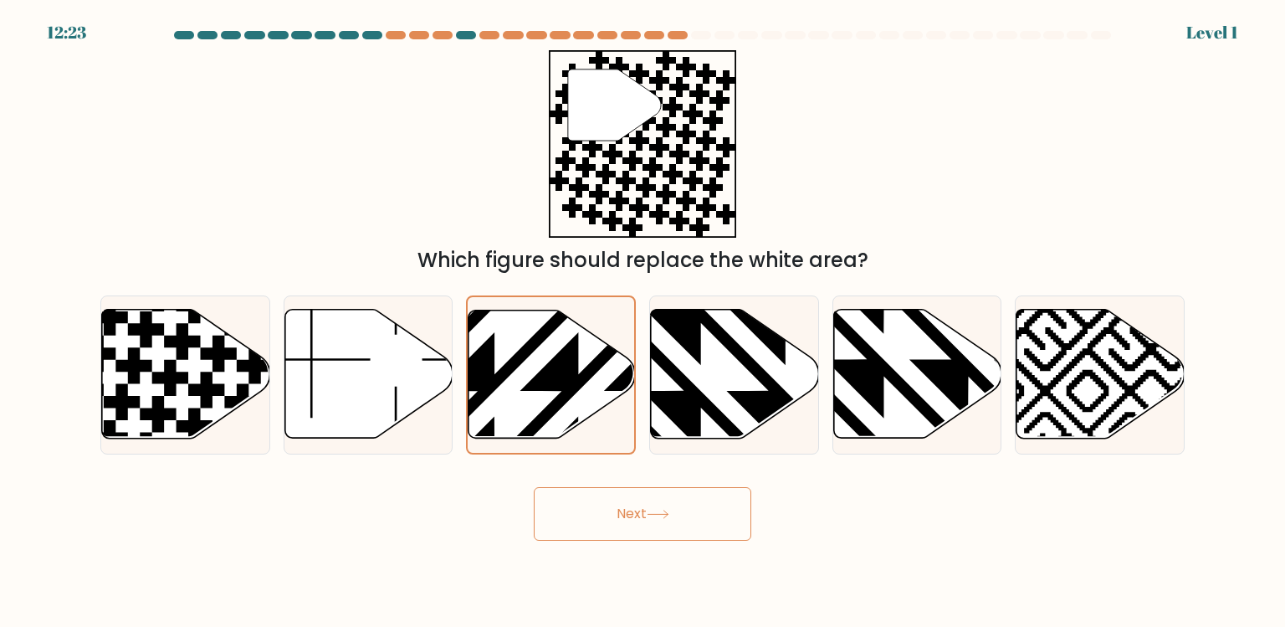
click at [618, 521] on button "Next" at bounding box center [643, 514] width 218 height 54
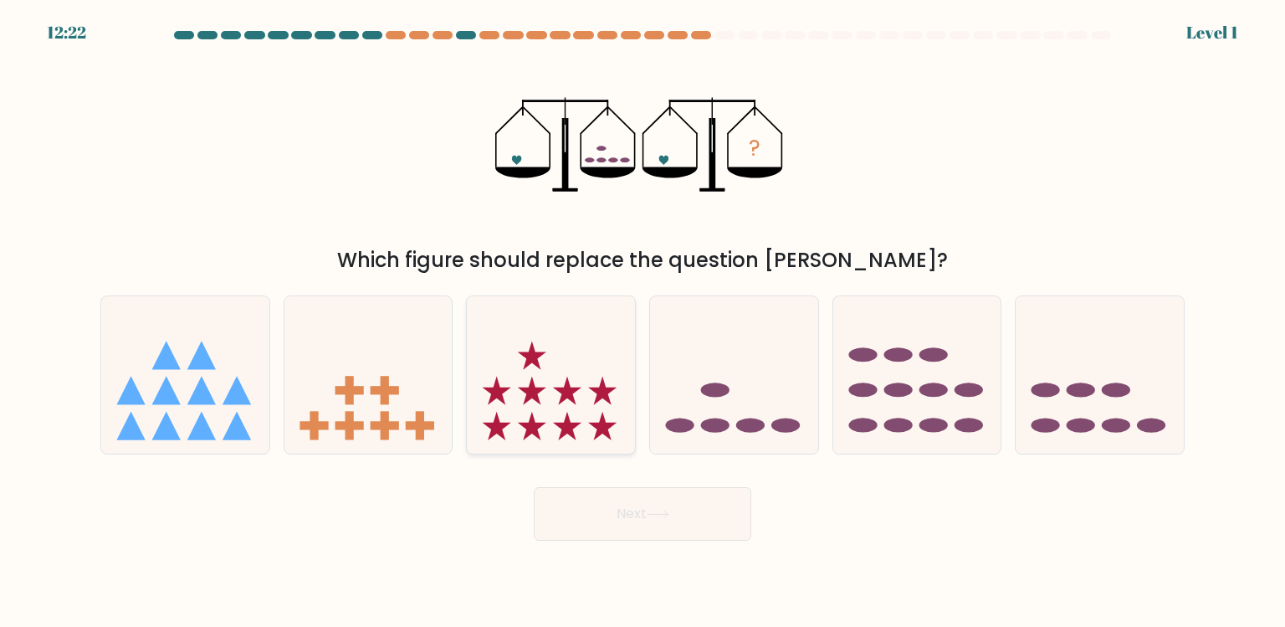
drag, startPoint x: 618, startPoint y: 356, endPoint x: 618, endPoint y: 370, distance: 13.4
click at [618, 370] on icon at bounding box center [551, 374] width 168 height 139
click at [643, 322] on input "c." at bounding box center [643, 318] width 1 height 8
radio input "true"
click at [618, 484] on div "Next" at bounding box center [642, 507] width 1104 height 66
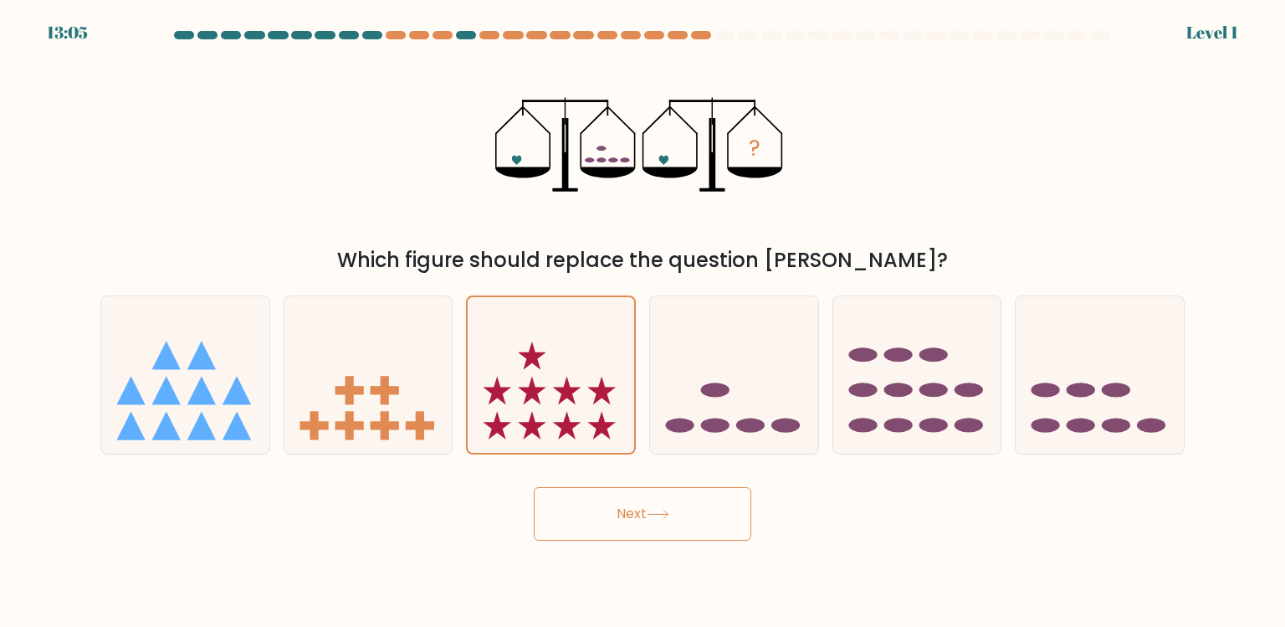
click at [618, 498] on button "Next" at bounding box center [643, 514] width 218 height 54
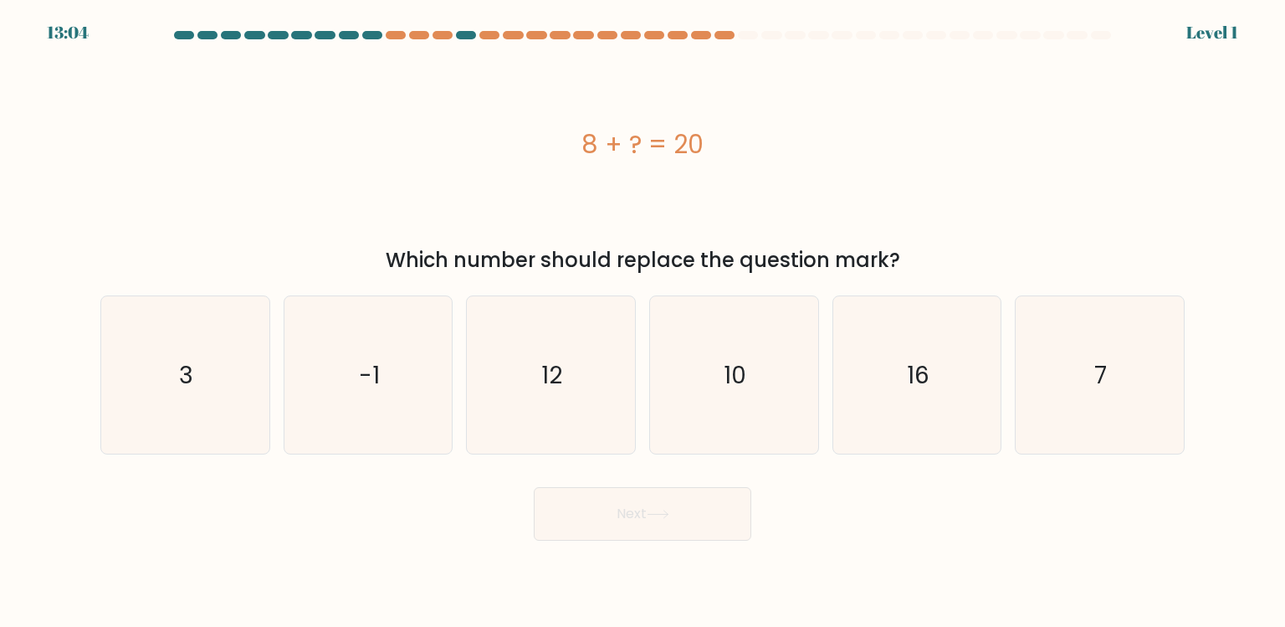
click at [618, 484] on div "Next" at bounding box center [642, 507] width 1104 height 66
click at [618, 402] on icon "12" at bounding box center [550, 374] width 157 height 157
click at [643, 322] on input "c. 12" at bounding box center [643, 318] width 1 height 8
radio input "true"
drag, startPoint x: 618, startPoint y: 570, endPoint x: 618, endPoint y: 556, distance: 13.4
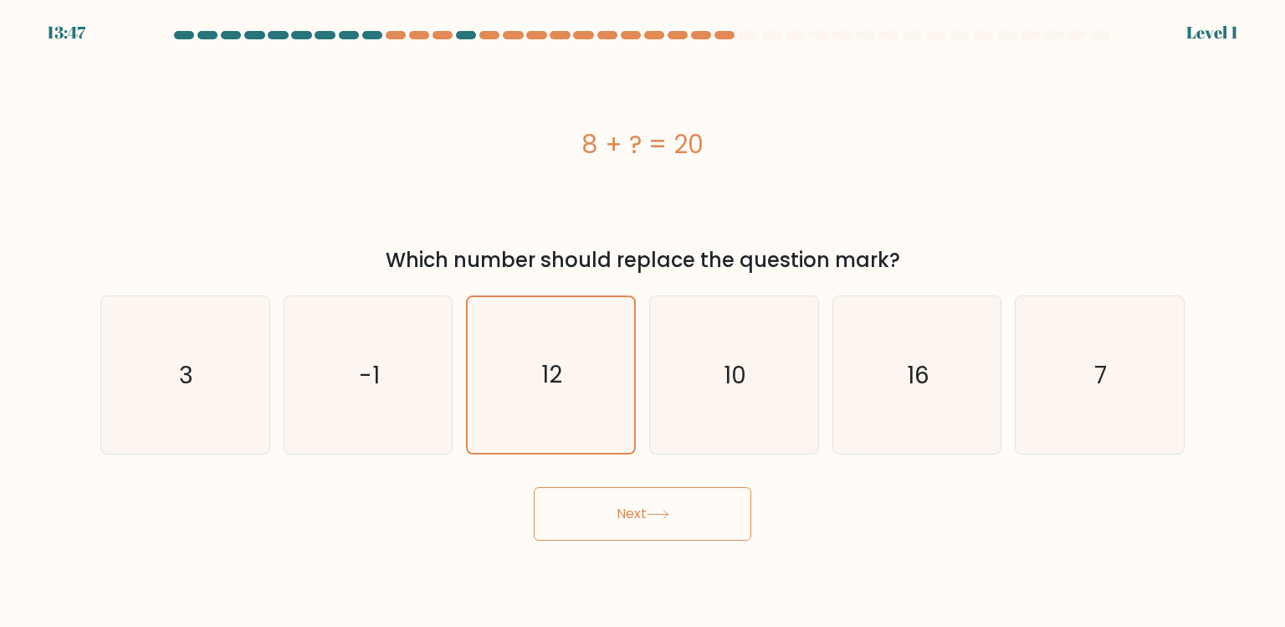
click at [618, 556] on body "13:47 Level 1 3" at bounding box center [642, 313] width 1285 height 627
click at [618, 473] on form "a. 3" at bounding box center [642, 286] width 1285 height 510
click at [618, 487] on button "Next" at bounding box center [643, 514] width 218 height 54
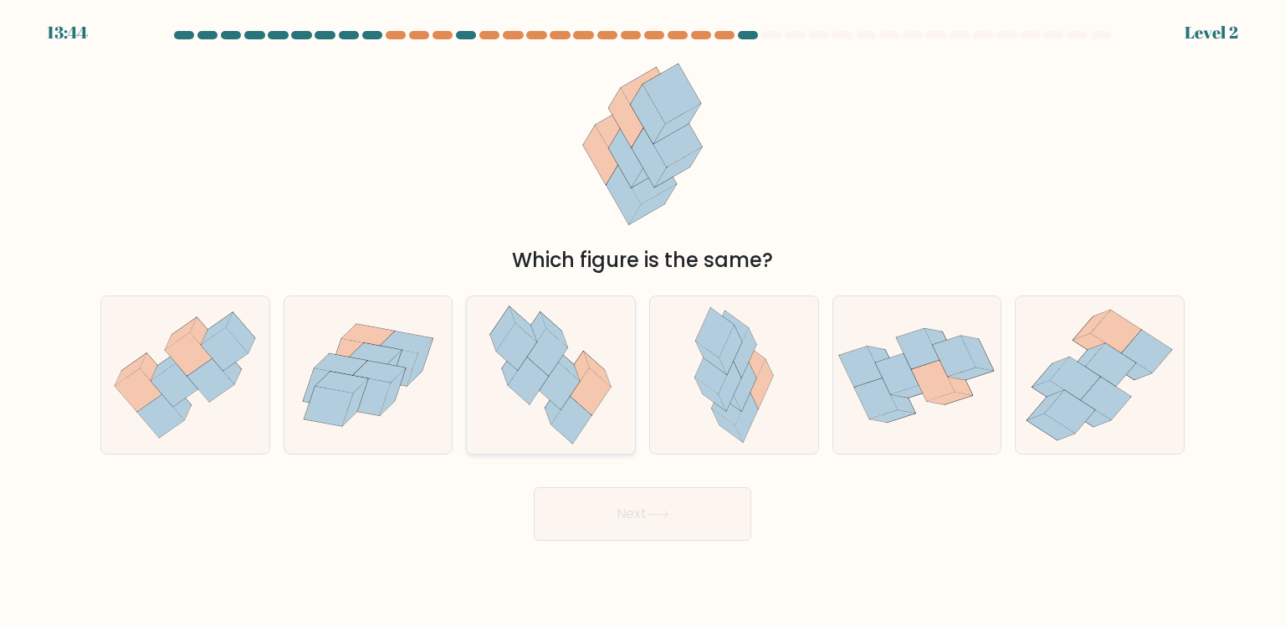
click at [618, 403] on icon at bounding box center [551, 374] width 144 height 157
click at [643, 322] on input "c." at bounding box center [643, 318] width 1 height 8
radio input "true"
click at [618, 417] on icon at bounding box center [550, 375] width 143 height 156
click at [643, 322] on input "c." at bounding box center [643, 318] width 1 height 8
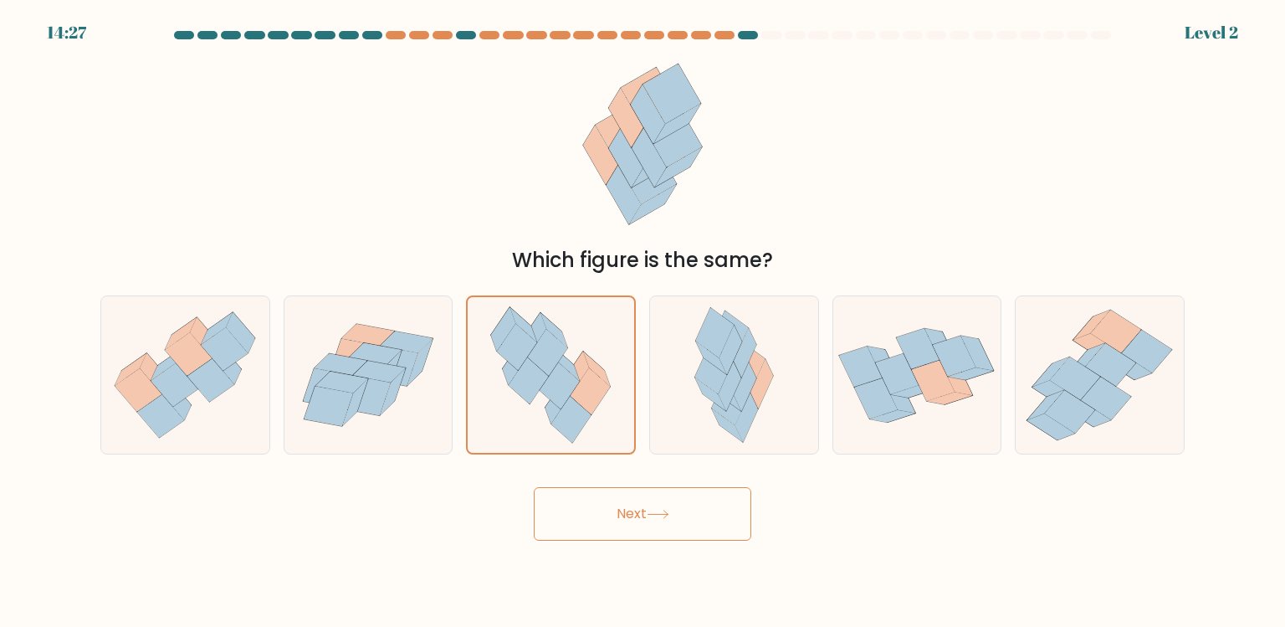
click at [618, 506] on button "Next" at bounding box center [643, 514] width 218 height 54
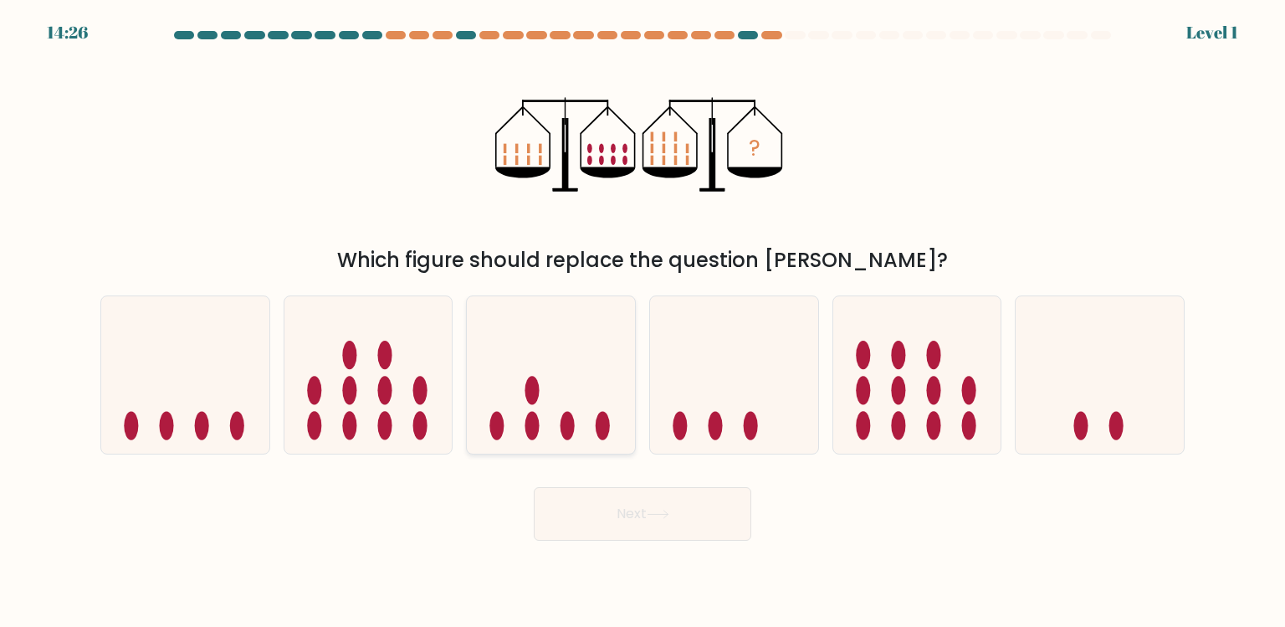
click at [618, 417] on icon at bounding box center [551, 374] width 168 height 139
click at [643, 322] on input "c." at bounding box center [643, 318] width 1 height 8
radio input "true"
click at [618, 514] on button "Next" at bounding box center [643, 514] width 218 height 54
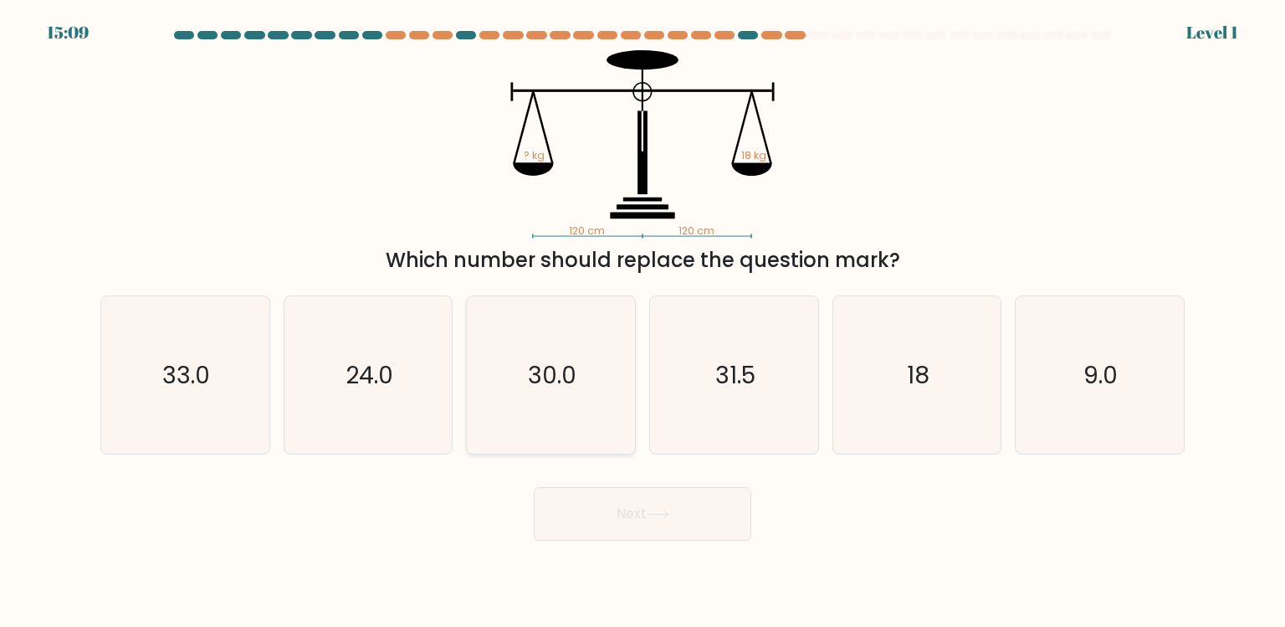
click at [618, 424] on icon "30.0" at bounding box center [550, 374] width 157 height 157
click at [643, 322] on input "c. 30.0" at bounding box center [643, 318] width 1 height 8
radio input "true"
click at [618, 507] on button "Next" at bounding box center [643, 514] width 218 height 54
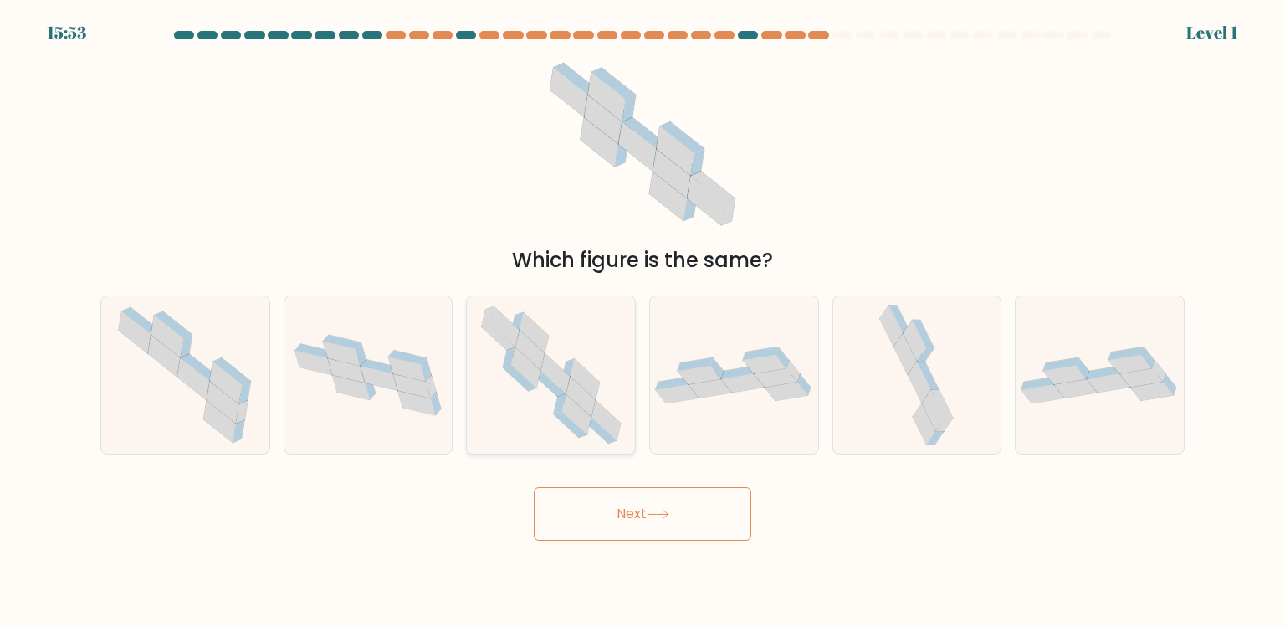
click at [618, 448] on icon at bounding box center [551, 374] width 161 height 157
click at [643, 322] on input "c." at bounding box center [643, 318] width 1 height 8
radio input "true"
click at [618, 530] on button "Next" at bounding box center [643, 514] width 218 height 54
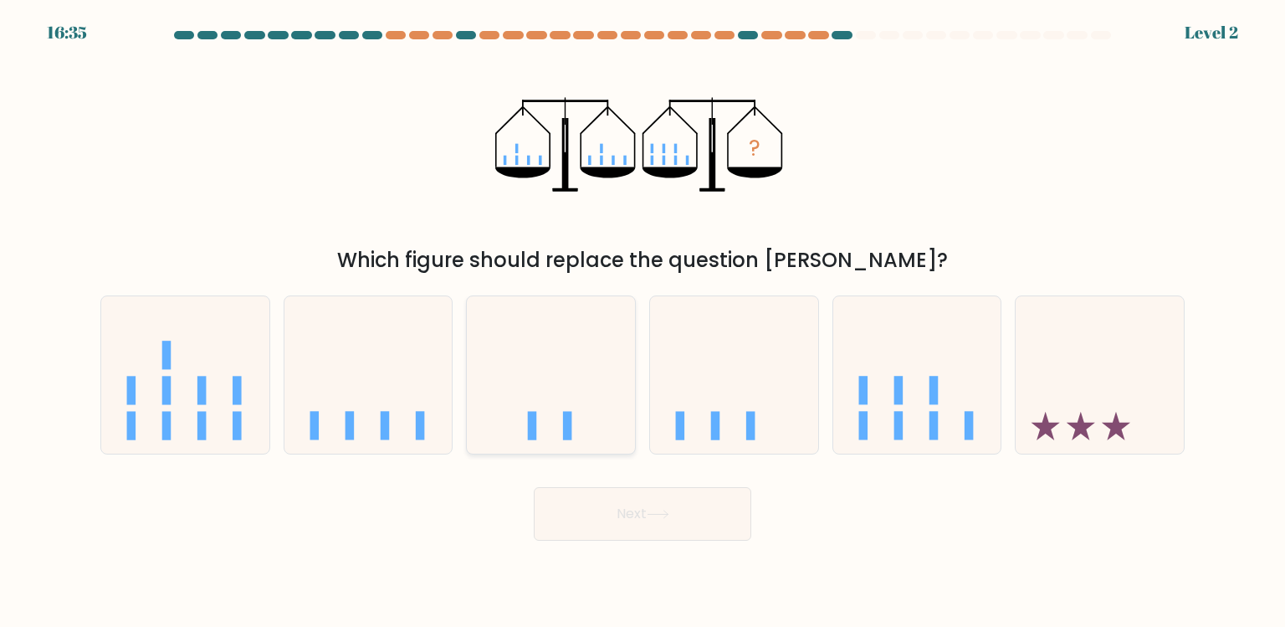
drag, startPoint x: 618, startPoint y: 361, endPoint x: 618, endPoint y: 375, distance: 13.4
click at [618, 375] on icon at bounding box center [551, 374] width 168 height 139
click at [643, 322] on input "c." at bounding box center [643, 318] width 1 height 8
radio input "true"
click at [618, 375] on icon at bounding box center [551, 375] width 166 height 138
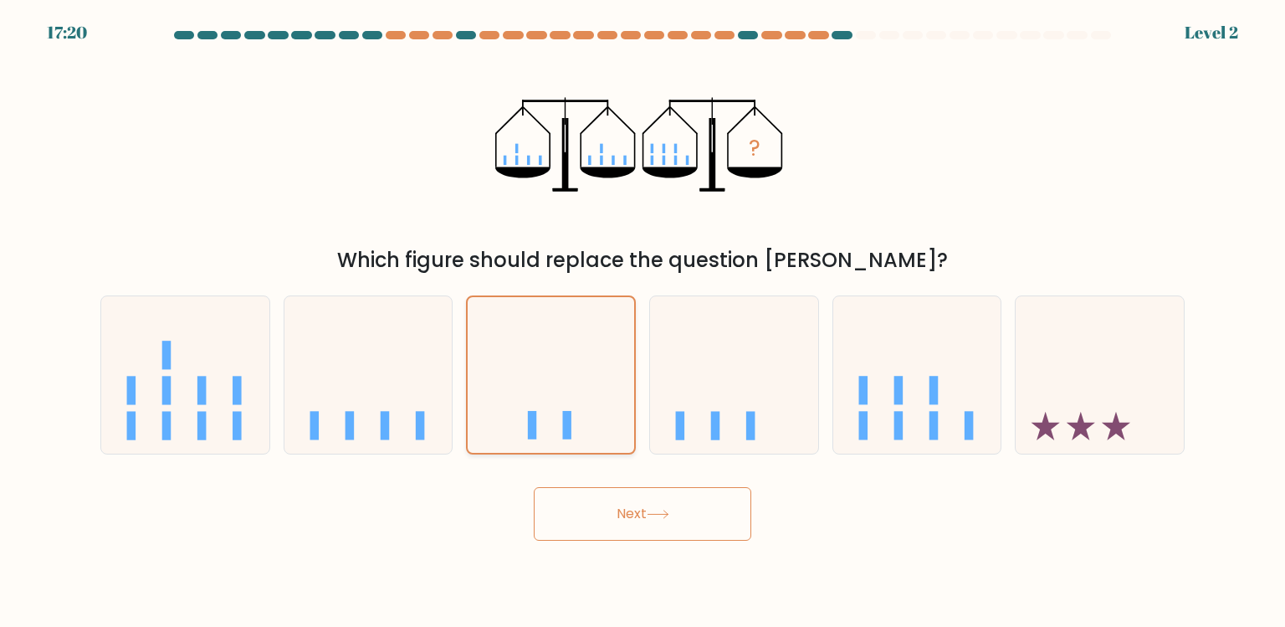
click at [643, 322] on input "c." at bounding box center [643, 318] width 1 height 8
click at [919, 445] on div at bounding box center [917, 374] width 170 height 159
click at [643, 322] on input "e." at bounding box center [643, 318] width 1 height 8
radio input "true"
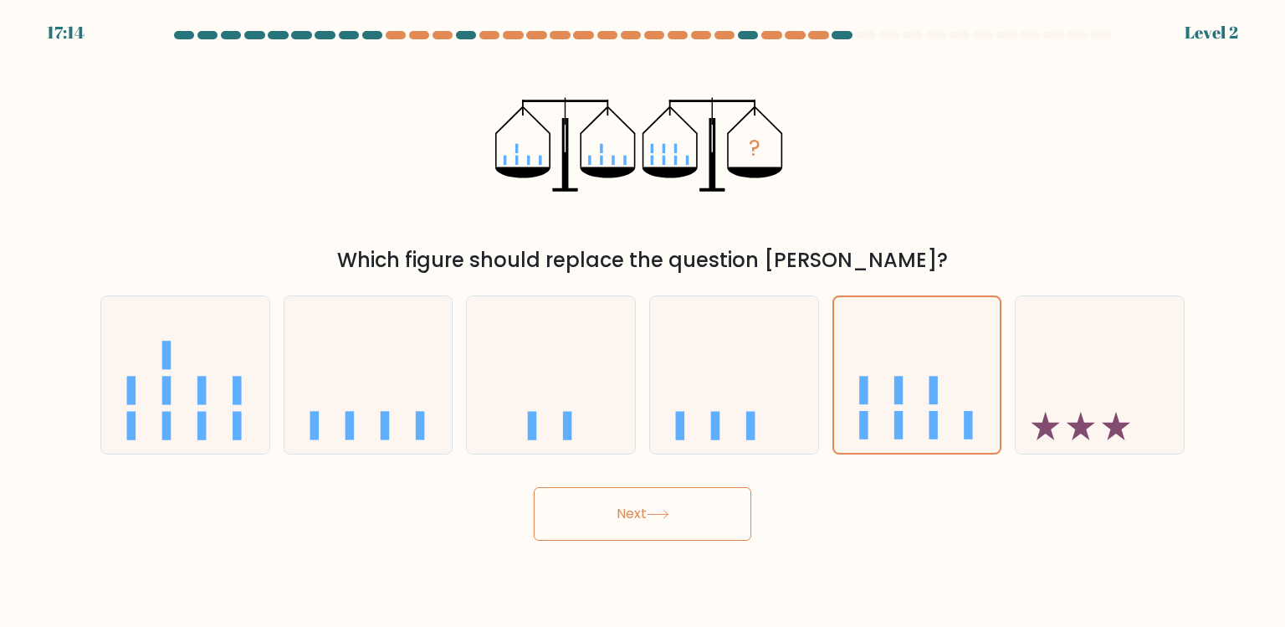
click at [729, 499] on button "Next" at bounding box center [643, 514] width 218 height 54
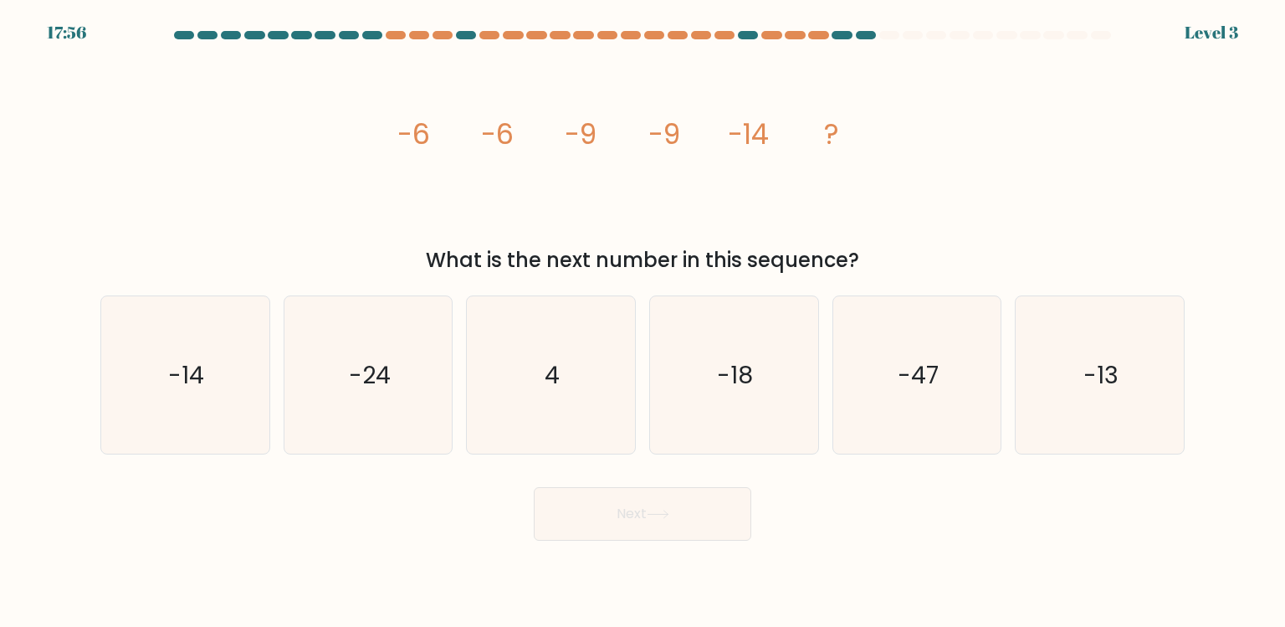
click at [639, 402] on div "c. 4" at bounding box center [550, 374] width 183 height 159
click at [702, 402] on icon "-18" at bounding box center [733, 374] width 157 height 157
click at [643, 322] on input "d. -18" at bounding box center [643, 318] width 1 height 8
radio input "true"
click at [689, 499] on button "Next" at bounding box center [643, 514] width 218 height 54
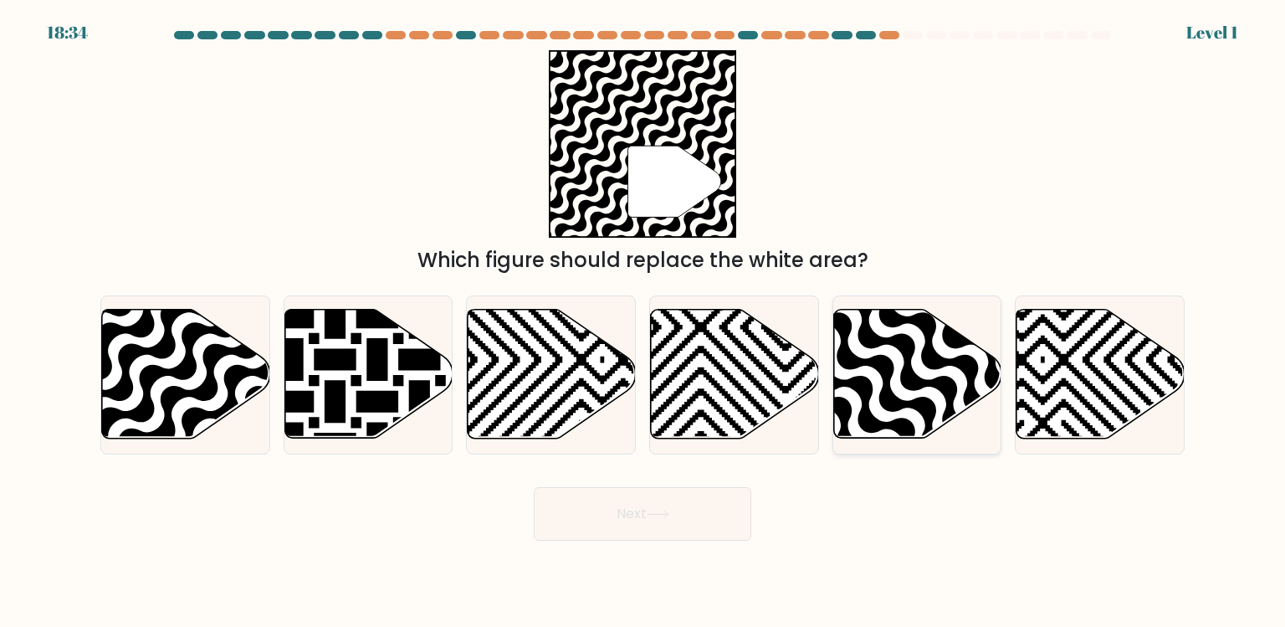
click at [879, 408] on icon at bounding box center [917, 374] width 168 height 129
click at [643, 322] on input "e." at bounding box center [643, 318] width 1 height 8
radio input "true"
click at [127, 408] on icon at bounding box center [186, 374] width 168 height 129
click at [643, 322] on input "a." at bounding box center [643, 318] width 1 height 8
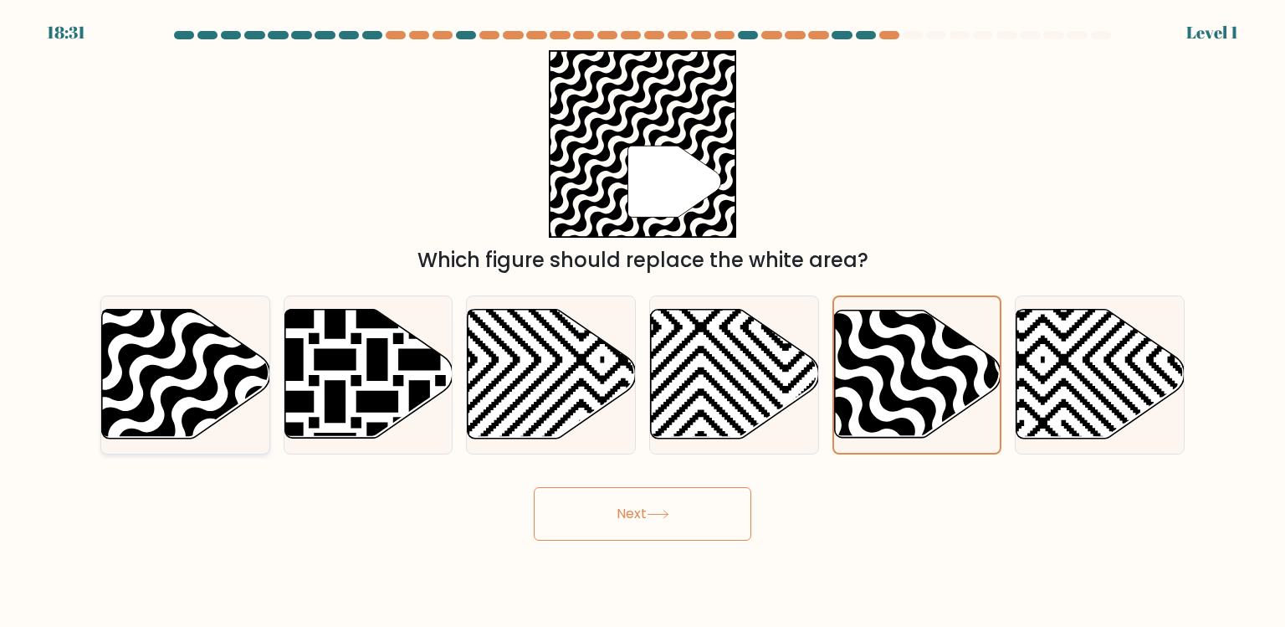
radio input "true"
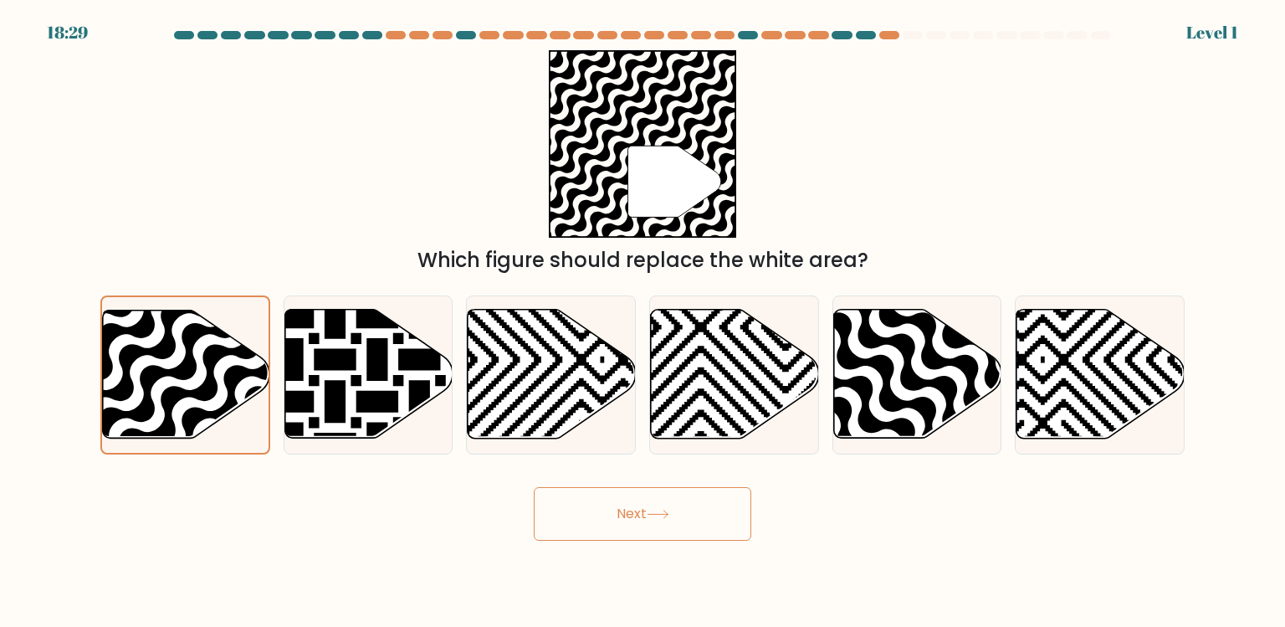
click at [643, 513] on button "Next" at bounding box center [643, 514] width 218 height 54
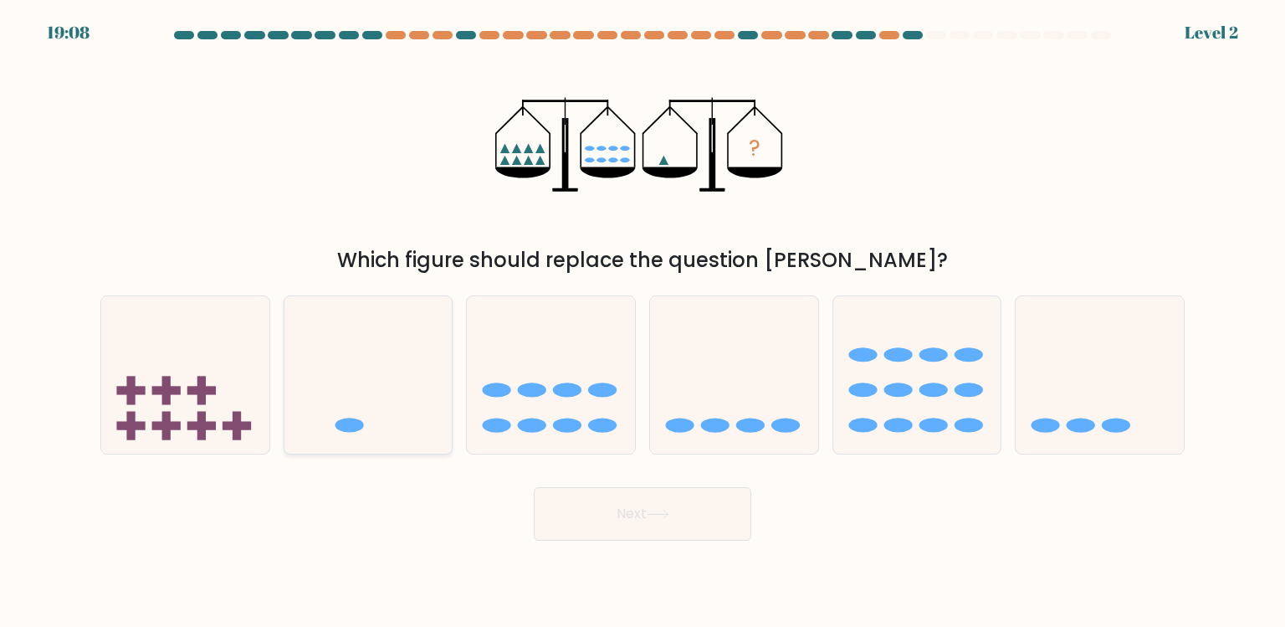
click at [418, 416] on icon at bounding box center [368, 374] width 168 height 139
click at [643, 322] on input "b." at bounding box center [643, 318] width 1 height 8
radio input "true"
click at [604, 492] on button "Next" at bounding box center [643, 514] width 218 height 54
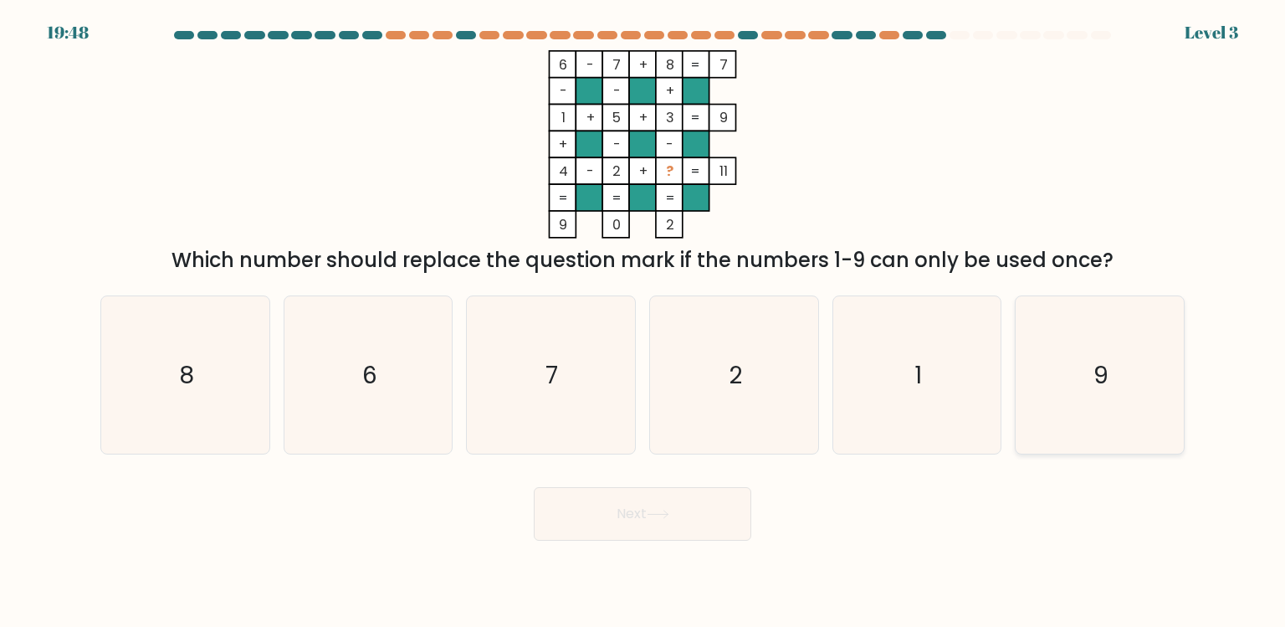
click at [1104, 402] on icon "9" at bounding box center [1099, 374] width 157 height 157
click at [643, 322] on input "f. 9" at bounding box center [643, 318] width 1 height 8
radio input "true"
click at [522, 492] on div "Next" at bounding box center [642, 507] width 1104 height 66
click at [535, 492] on button "Next" at bounding box center [643, 514] width 218 height 54
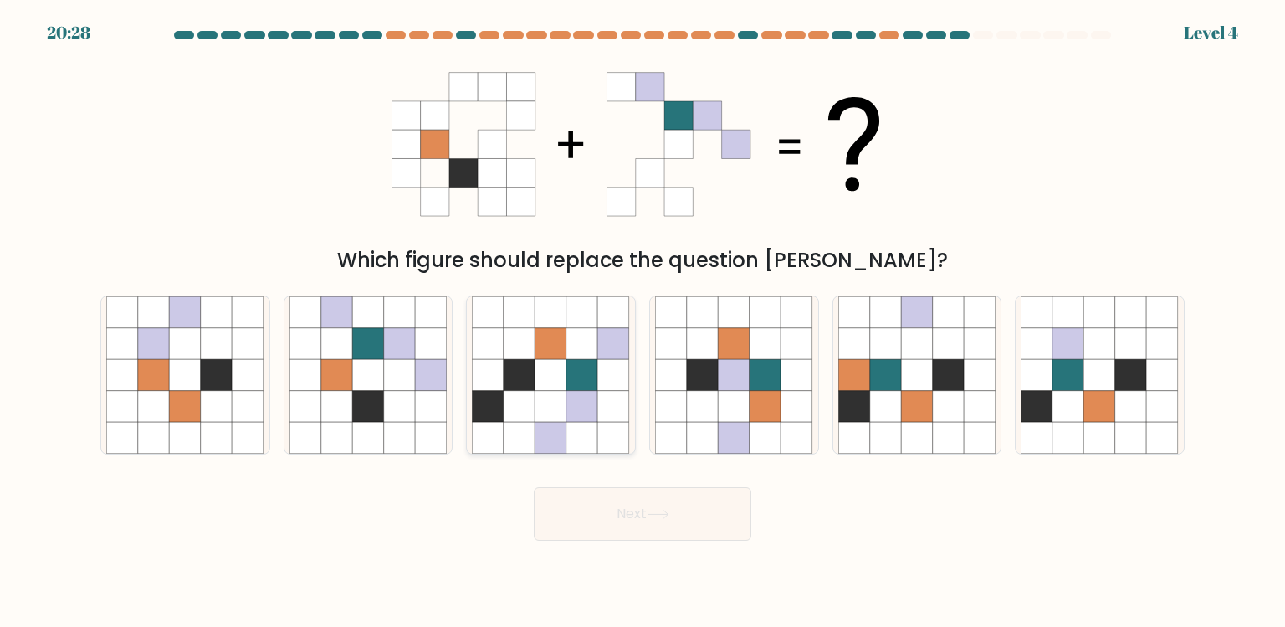
click at [535, 395] on icon at bounding box center [551, 407] width 32 height 32
click at [643, 322] on input "c." at bounding box center [643, 318] width 1 height 8
radio input "true"
click at [535, 485] on div "Next" at bounding box center [642, 507] width 1104 height 66
click at [375, 395] on icon at bounding box center [368, 407] width 32 height 32
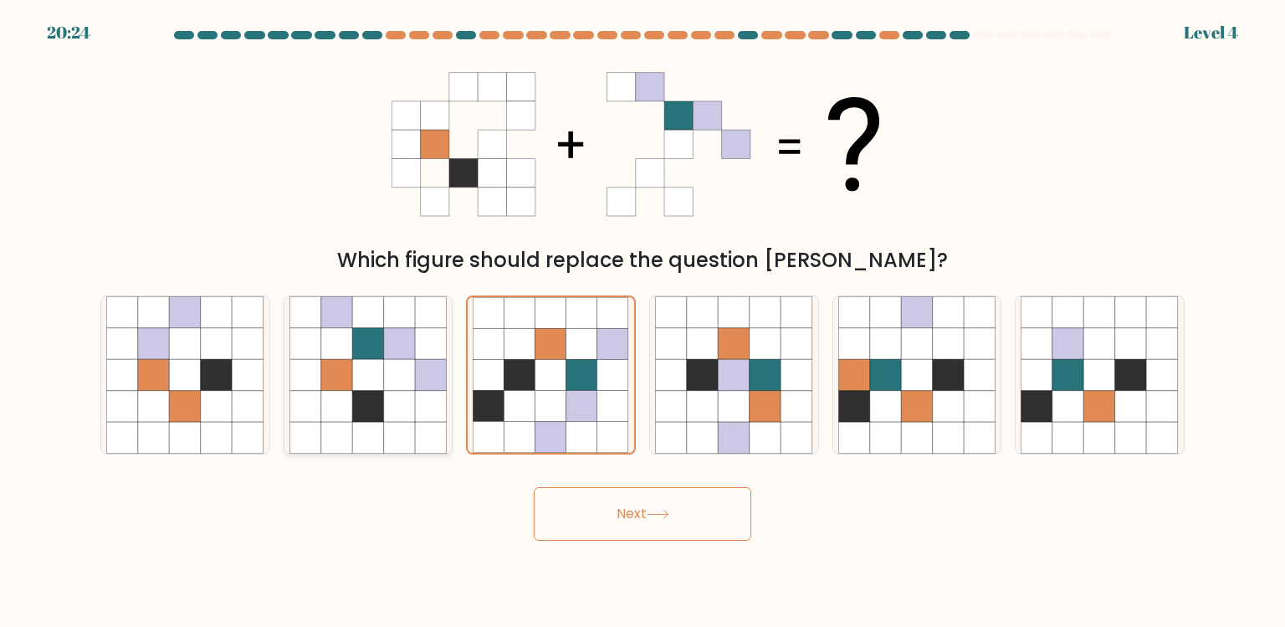
click at [643, 322] on input "b." at bounding box center [643, 318] width 1 height 8
radio input "true"
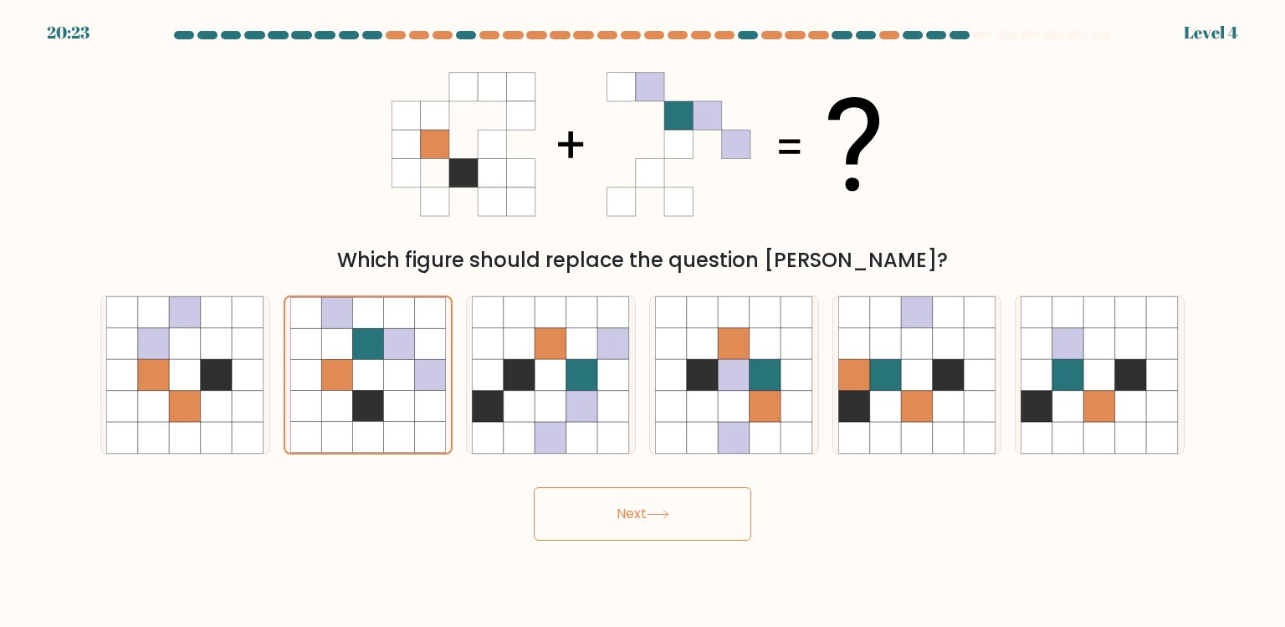
click at [552, 484] on div "Next" at bounding box center [642, 507] width 1104 height 66
click at [552, 498] on button "Next" at bounding box center [643, 514] width 218 height 54
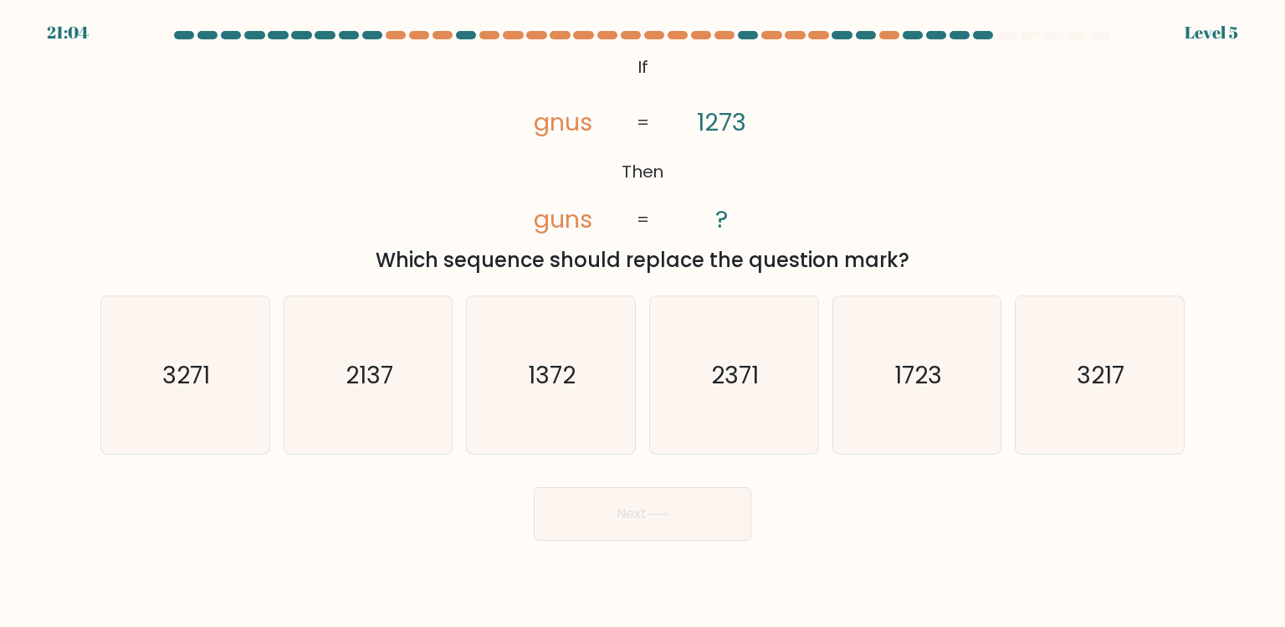
click at [643, 408] on div "d. 2371" at bounding box center [734, 374] width 183 height 159
click at [656, 408] on icon "2371" at bounding box center [733, 374] width 157 height 157
click at [643, 322] on input "d. 2371" at bounding box center [643, 318] width 1 height 8
radio input "true"
click at [656, 499] on button "Next" at bounding box center [643, 514] width 218 height 54
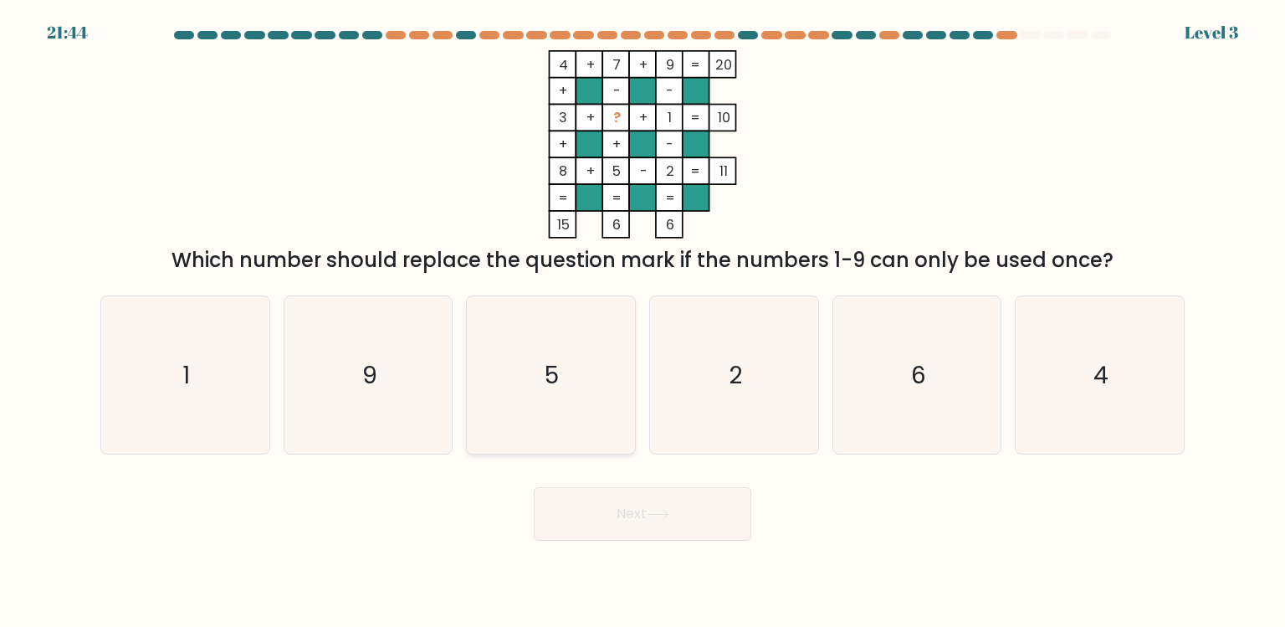
click at [559, 408] on icon "5" at bounding box center [550, 374] width 157 height 157
click at [643, 322] on input "c. 5" at bounding box center [643, 318] width 1 height 8
radio input "true"
click at [847, 408] on icon "6" at bounding box center [916, 374] width 157 height 157
click at [643, 322] on input "e. 6" at bounding box center [643, 318] width 1 height 8
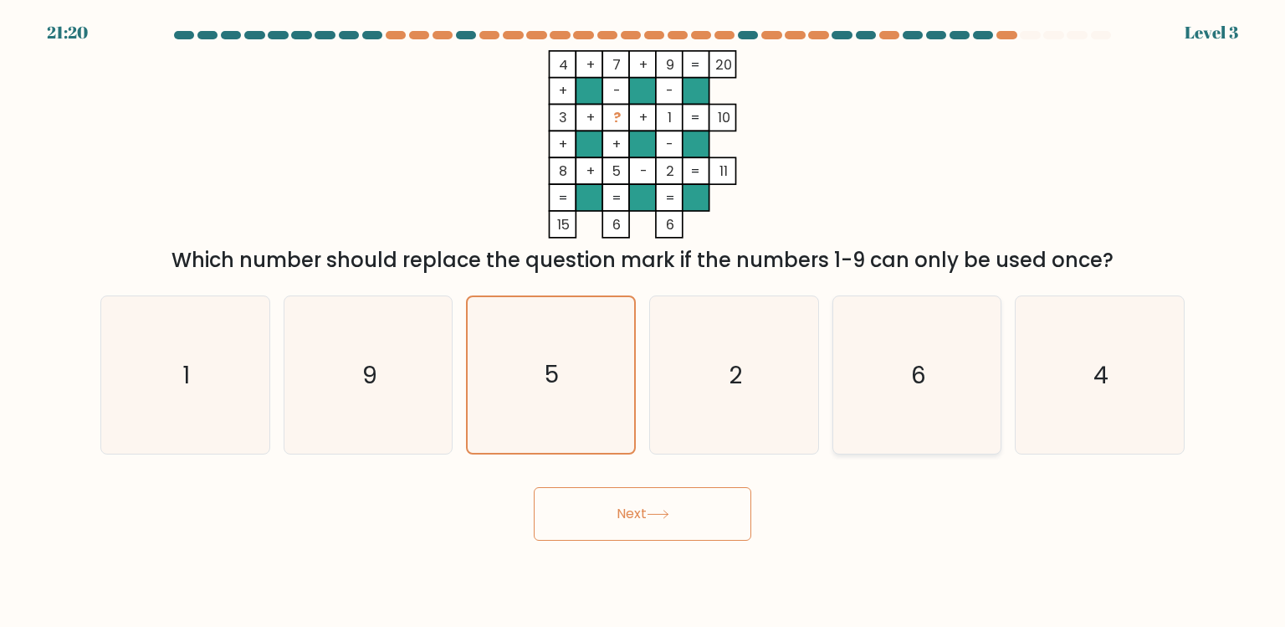
radio input "true"
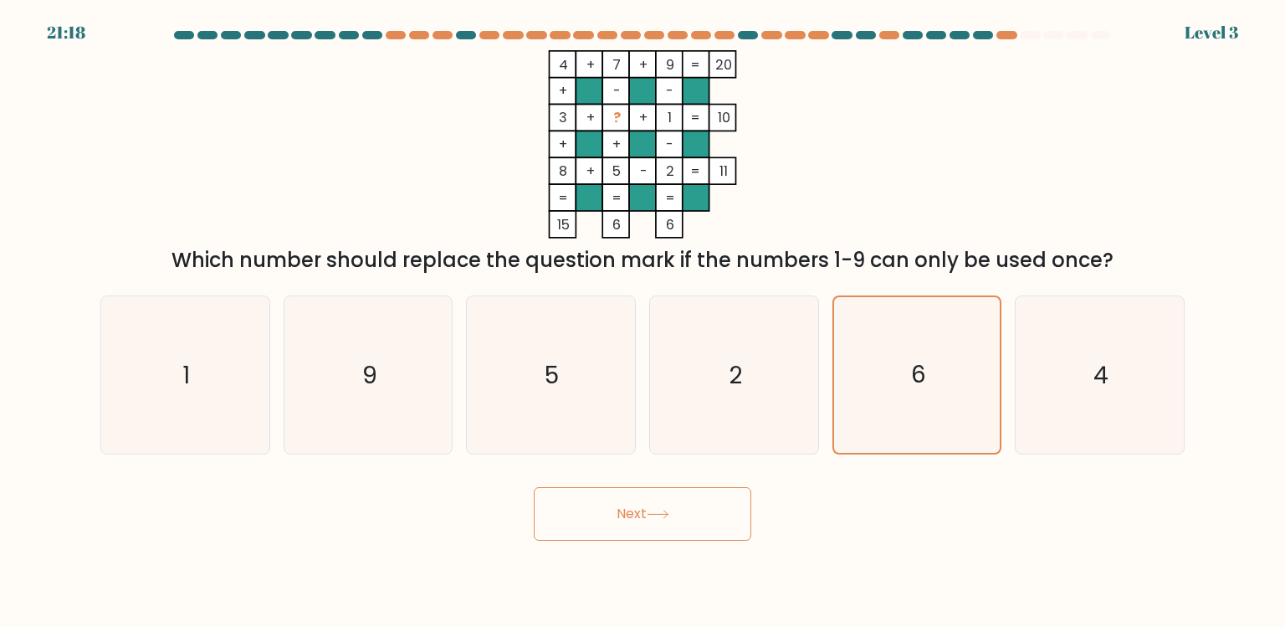
click at [711, 499] on button "Next" at bounding box center [643, 514] width 218 height 54
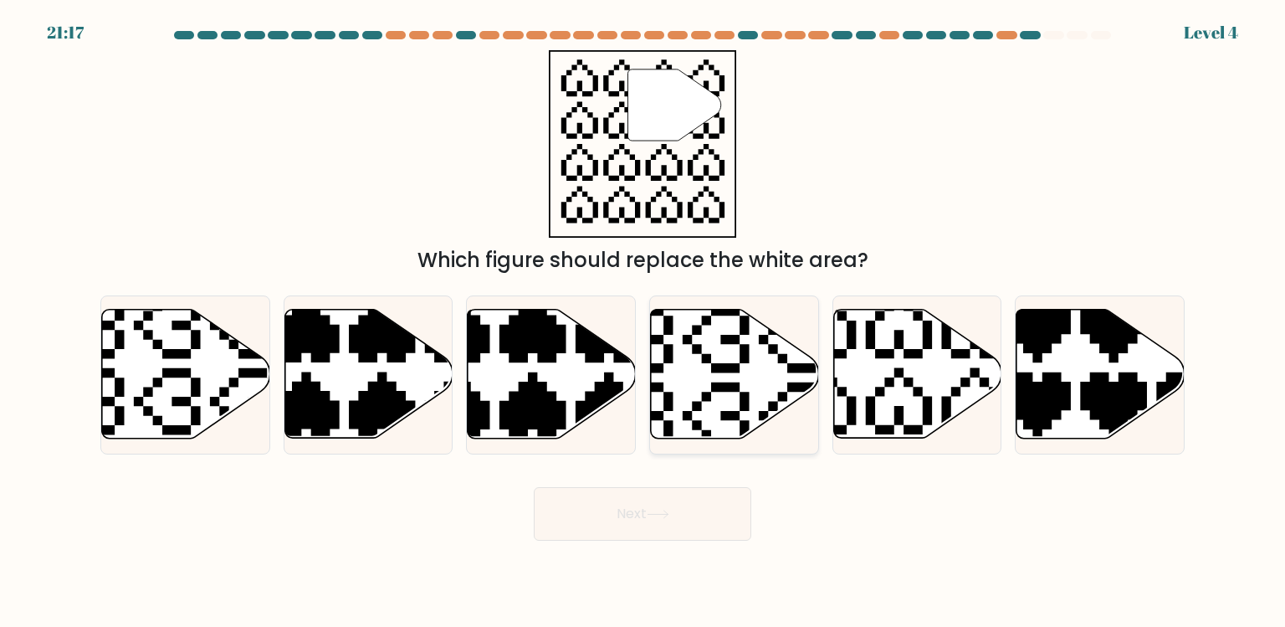
drag, startPoint x: 711, startPoint y: 321, endPoint x: 711, endPoint y: 335, distance: 13.4
click at [711, 335] on icon at bounding box center [735, 374] width 168 height 129
click at [643, 322] on input "d." at bounding box center [643, 318] width 1 height 8
radio input "true"
click at [711, 499] on button "Next" at bounding box center [643, 514] width 218 height 54
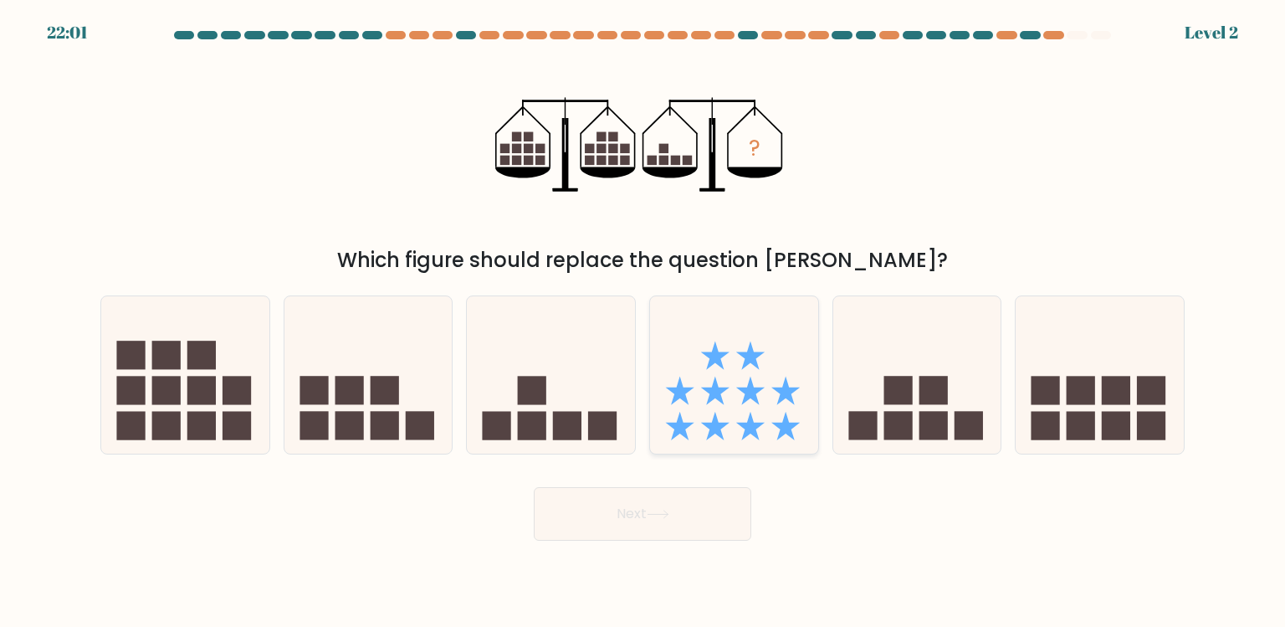
click at [711, 422] on icon at bounding box center [734, 374] width 168 height 139
click at [643, 322] on input "d." at bounding box center [643, 318] width 1 height 8
radio input "true"
click at [711, 505] on button "Next" at bounding box center [643, 514] width 218 height 54
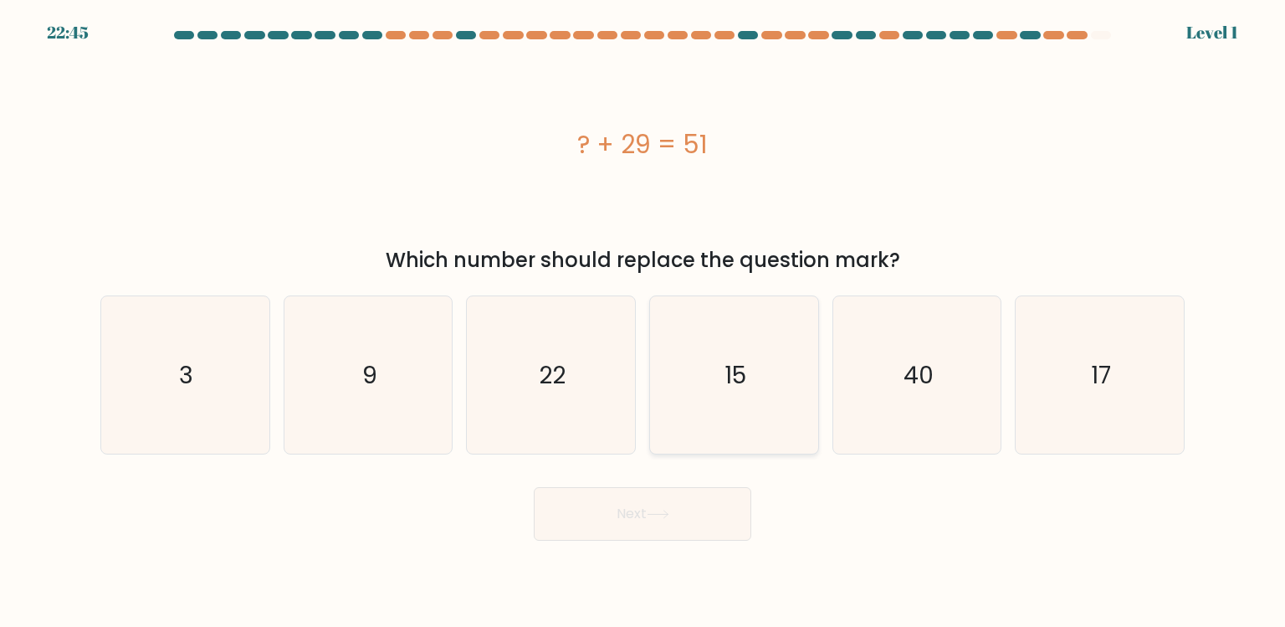
drag, startPoint x: 711, startPoint y: 328, endPoint x: 711, endPoint y: 341, distance: 13.4
click at [711, 341] on icon "15" at bounding box center [733, 374] width 157 height 157
click at [643, 322] on input "d. 15" at bounding box center [643, 318] width 1 height 8
radio input "true"
click at [711, 496] on button "Next" at bounding box center [643, 514] width 218 height 54
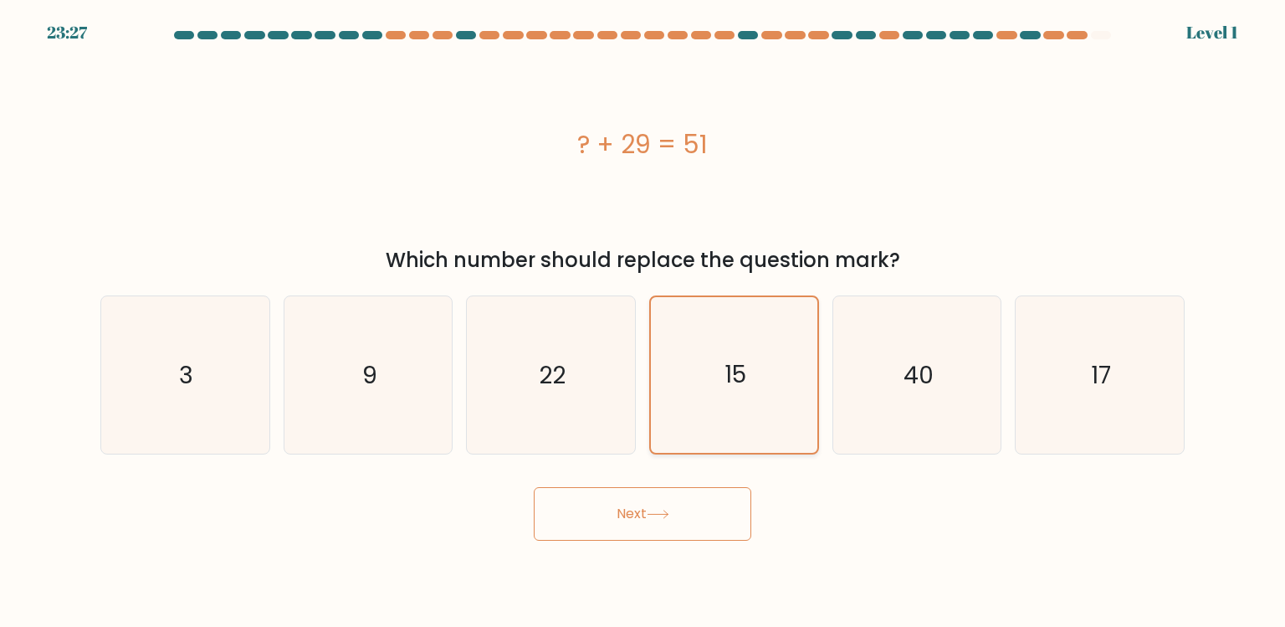
click at [711, 412] on icon "15" at bounding box center [734, 375] width 156 height 156
click at [643, 322] on input "d. 15" at bounding box center [643, 318] width 1 height 8
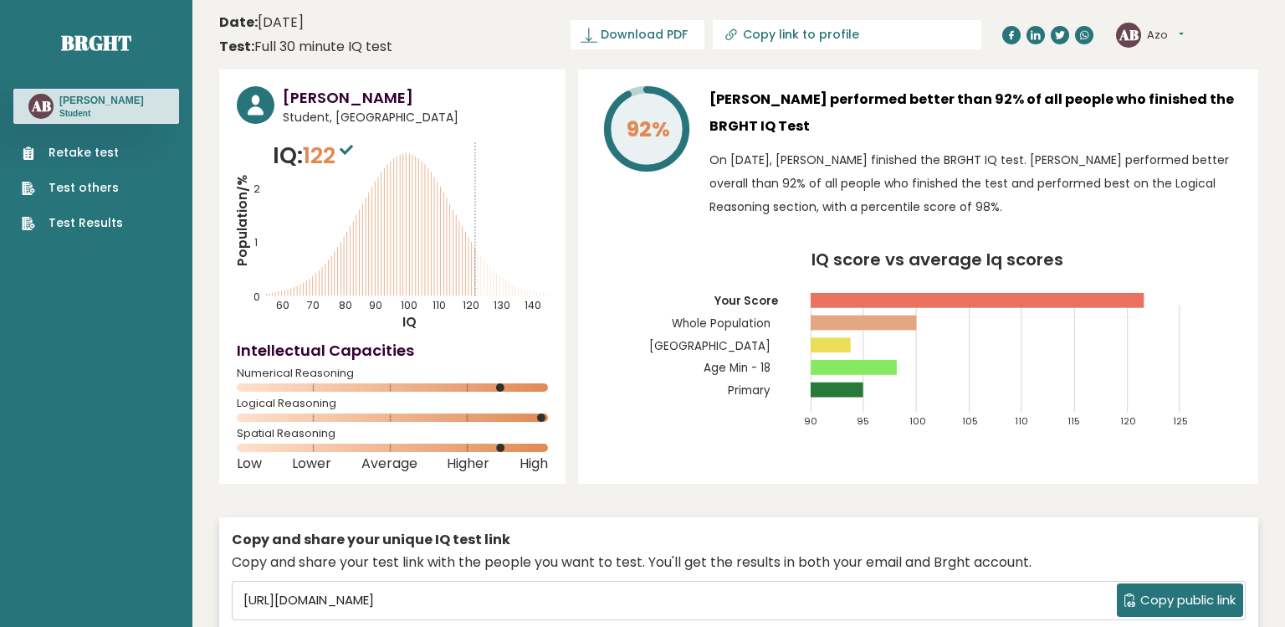
click at [108, 154] on link "Retake test" at bounding box center [72, 153] width 101 height 18
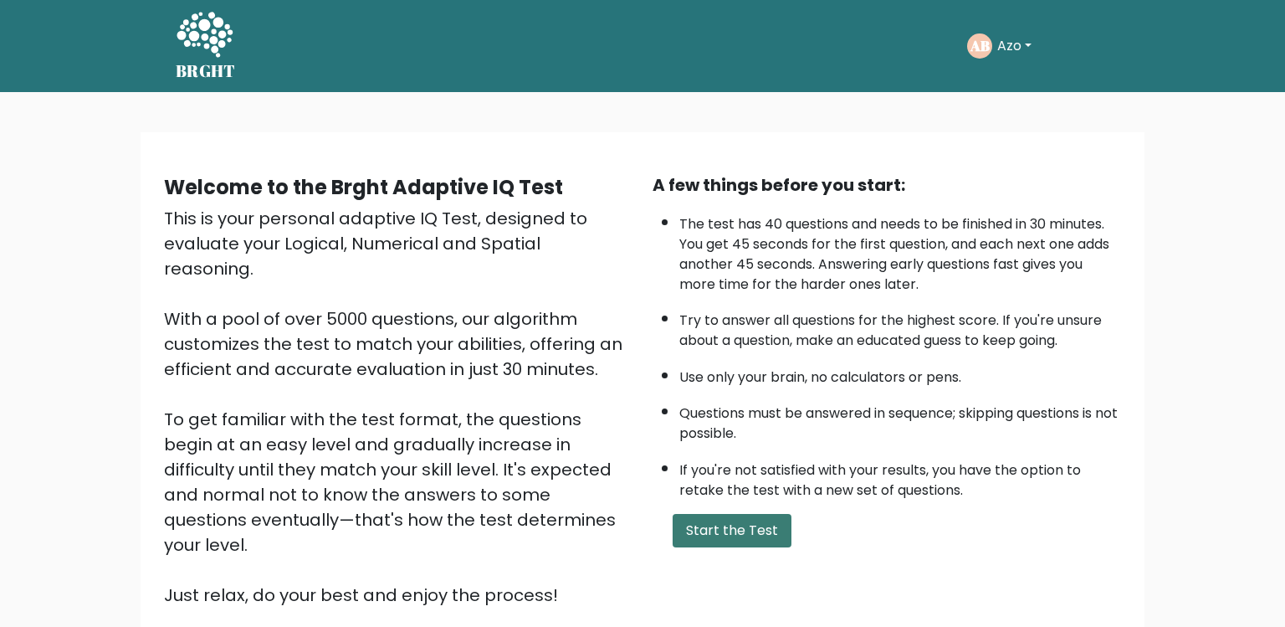
click at [706, 522] on button "Start the Test" at bounding box center [732, 530] width 119 height 33
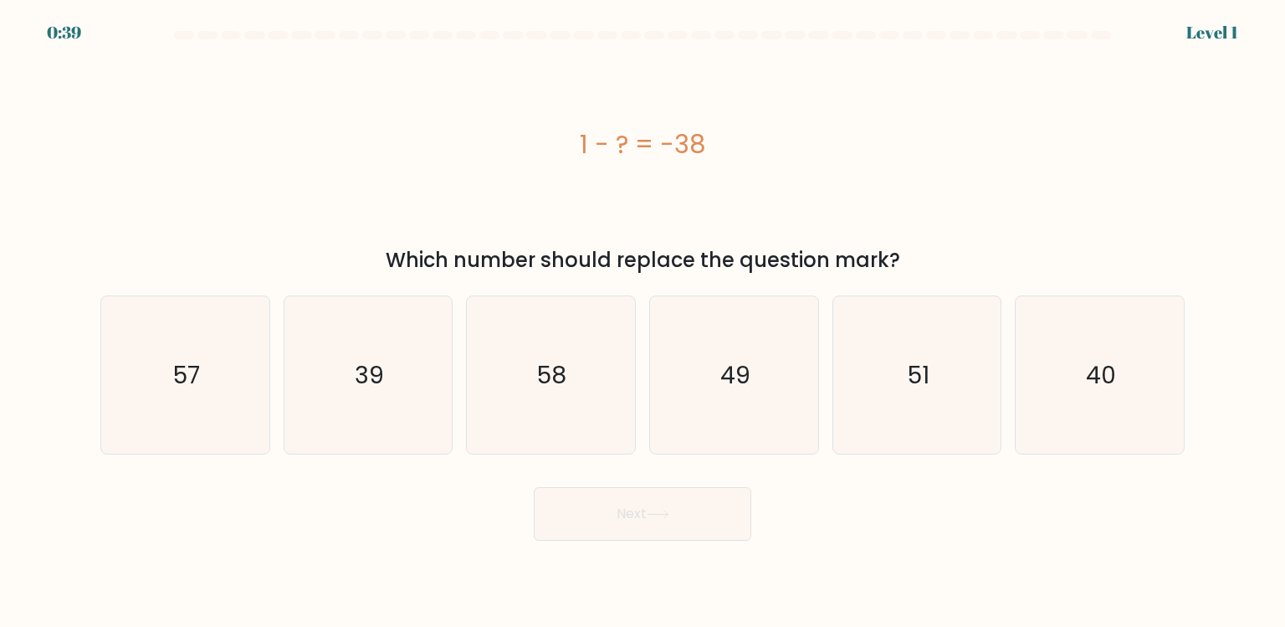
drag, startPoint x: 280, startPoint y: 369, endPoint x: 280, endPoint y: 382, distance: 13.4
click at [280, 382] on div "b. 39" at bounding box center [368, 374] width 183 height 159
click at [320, 445] on icon "39" at bounding box center [367, 374] width 157 height 157
click at [643, 322] on input "b. 39" at bounding box center [643, 318] width 1 height 8
radio input "true"
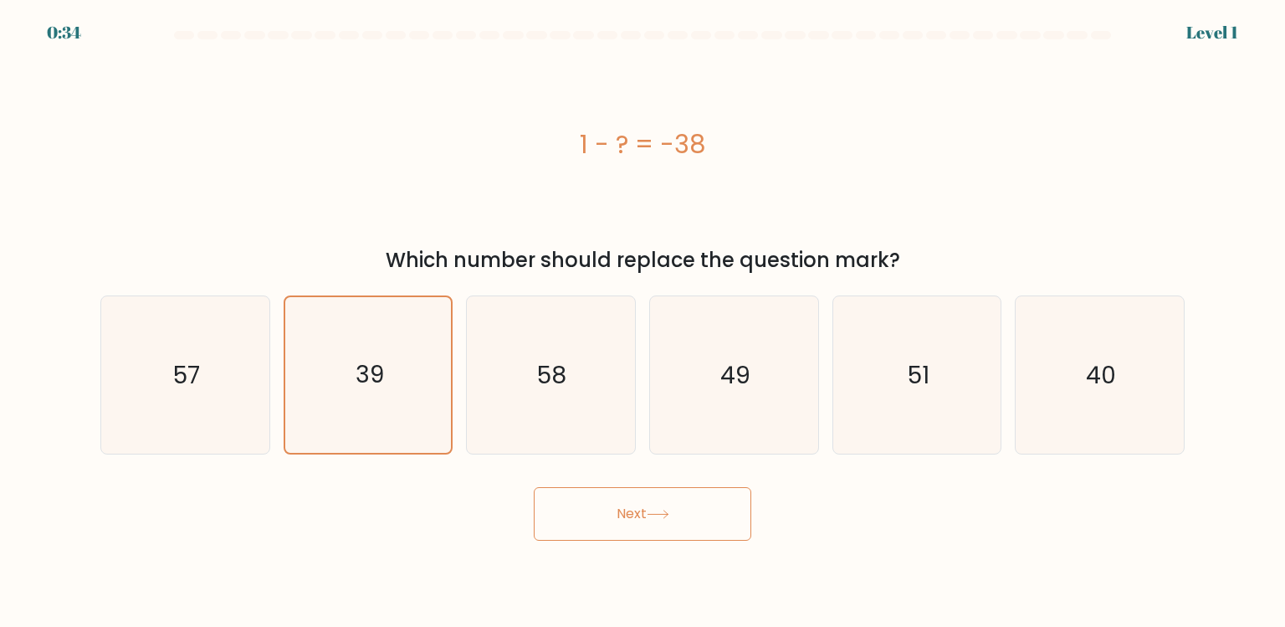
click at [545, 499] on button "Next" at bounding box center [643, 514] width 218 height 54
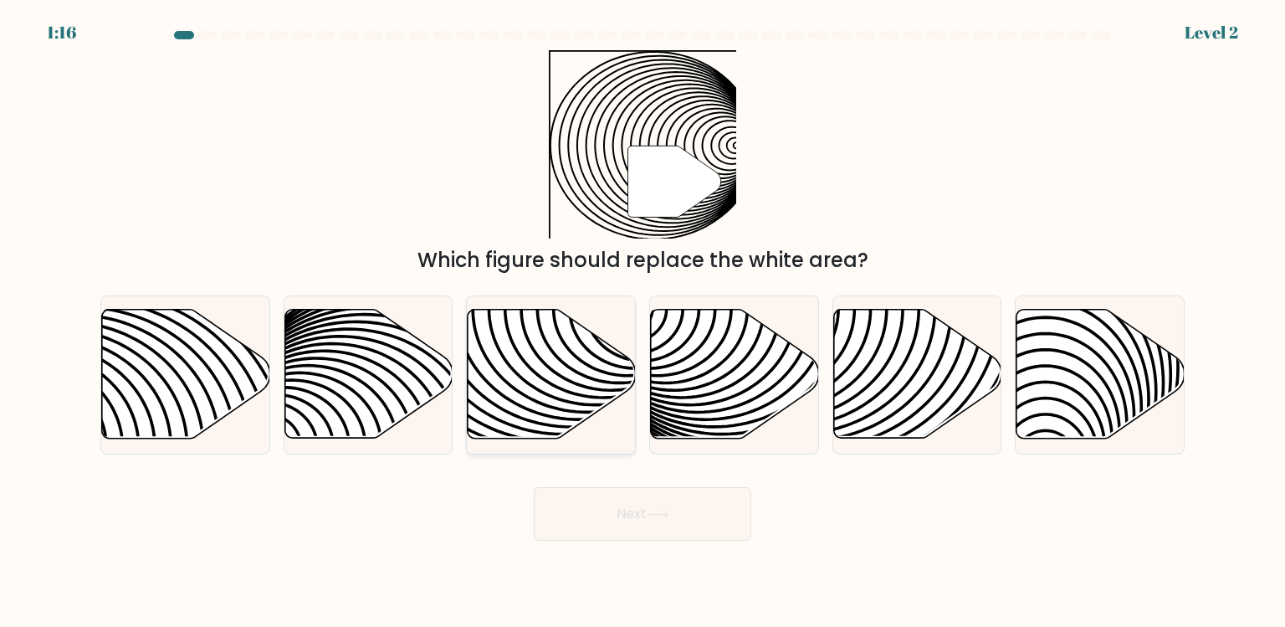
click at [545, 321] on icon at bounding box center [552, 374] width 168 height 129
click at [643, 321] on input "c." at bounding box center [643, 318] width 1 height 8
radio input "true"
click at [558, 512] on button "Next" at bounding box center [643, 514] width 218 height 54
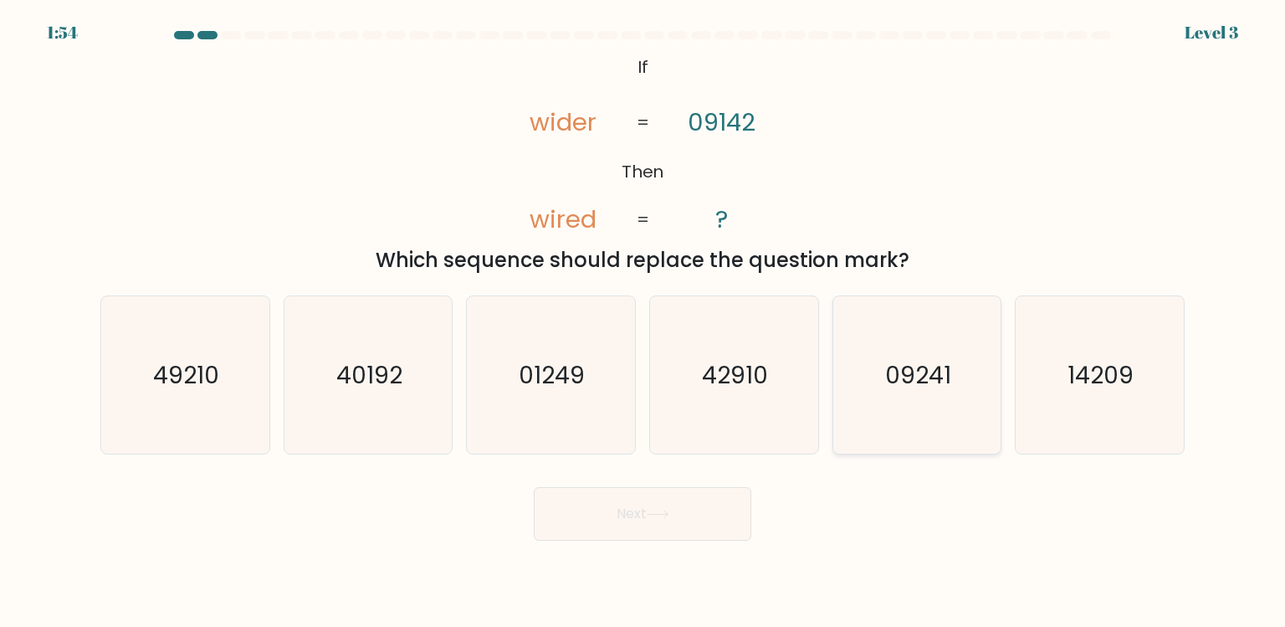
click at [846, 415] on icon "09241" at bounding box center [916, 374] width 157 height 157
click at [643, 322] on input "e. 09241" at bounding box center [643, 318] width 1 height 8
radio input "true"
click at [677, 512] on button "Next" at bounding box center [643, 514] width 218 height 54
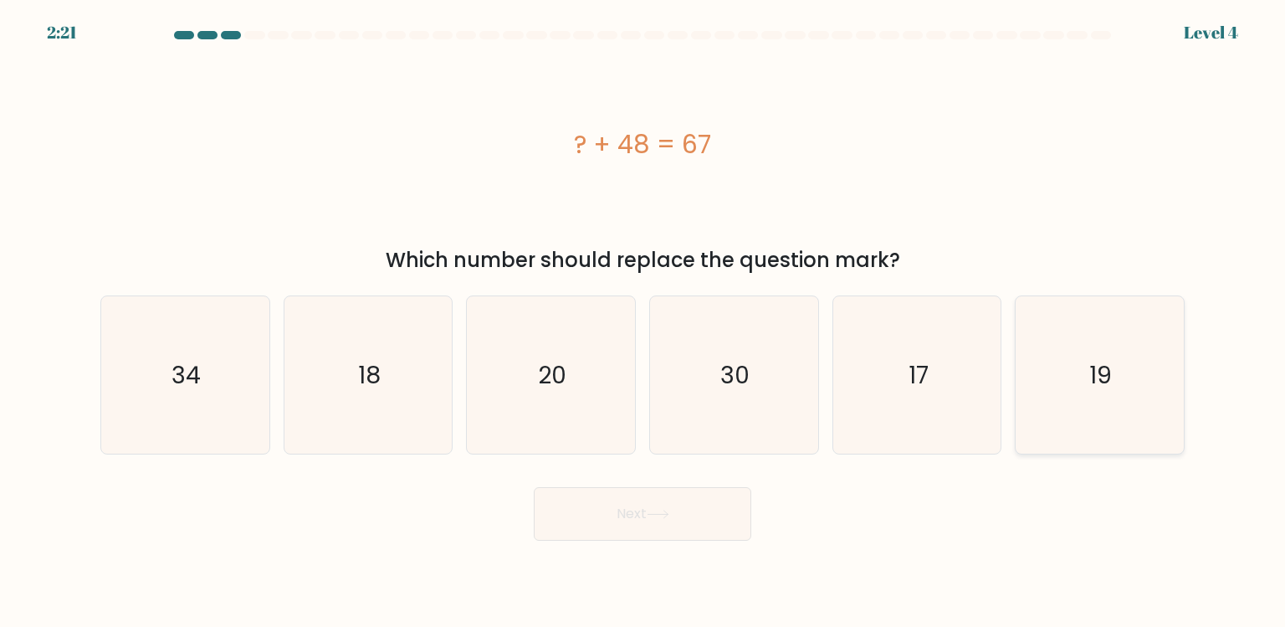
click at [1032, 335] on icon "19" at bounding box center [1099, 374] width 157 height 157
click at [643, 322] on input "f. 19" at bounding box center [643, 318] width 1 height 8
radio input "true"
click at [697, 500] on button "Next" at bounding box center [643, 514] width 218 height 54
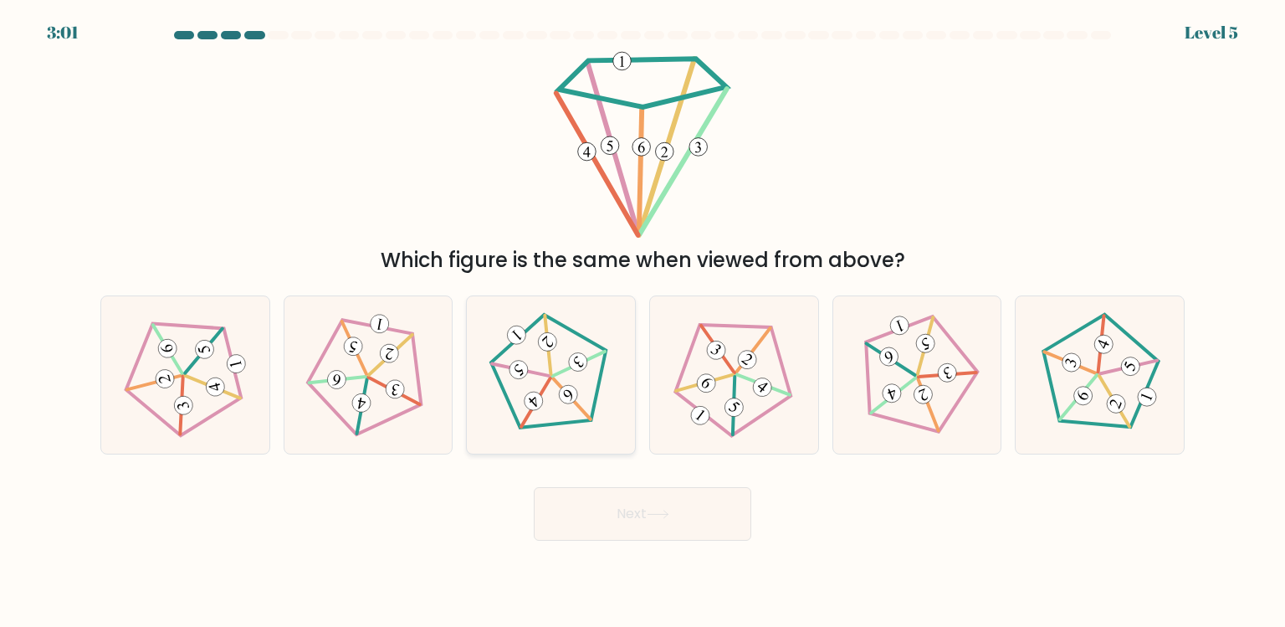
click at [537, 396] on 166 at bounding box center [534, 401] width 26 height 26
click at [643, 322] on input "c." at bounding box center [643, 318] width 1 height 8
radio input "true"
click at [634, 512] on button "Next" at bounding box center [643, 514] width 218 height 54
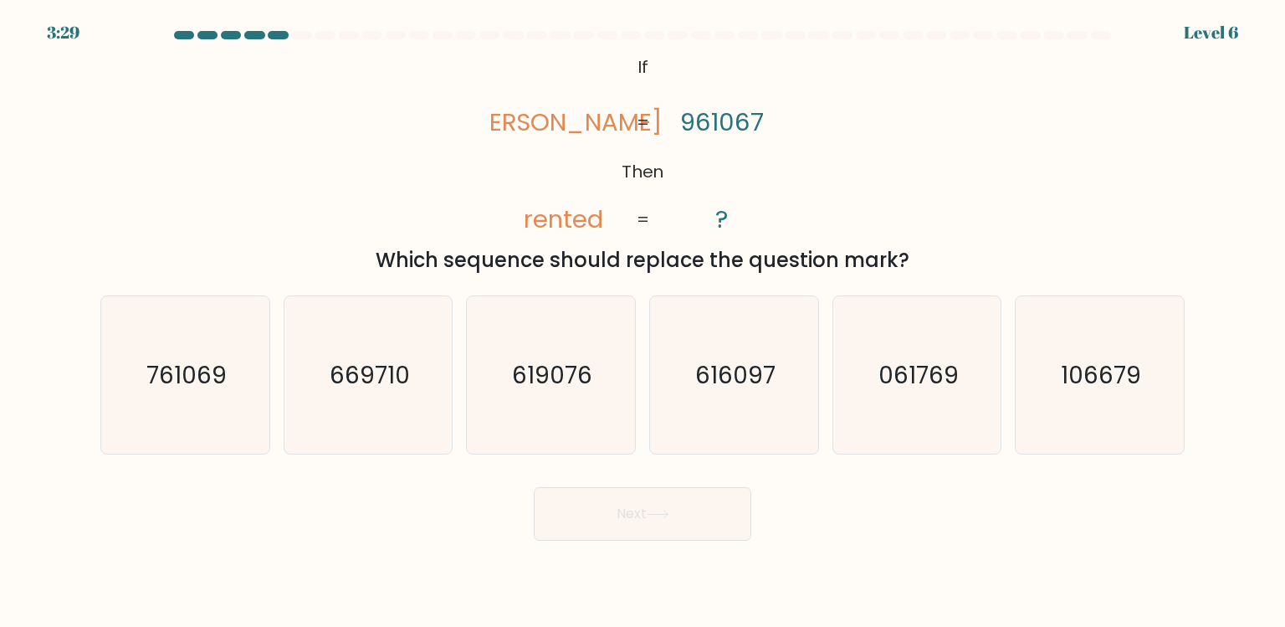
click at [53, 366] on form "If ?" at bounding box center [642, 286] width 1285 height 510
click at [142, 449] on icon "761069" at bounding box center [184, 374] width 157 height 157
click at [643, 322] on input "a. 761069" at bounding box center [643, 318] width 1 height 8
radio input "true"
click at [541, 503] on button "Next" at bounding box center [643, 514] width 218 height 54
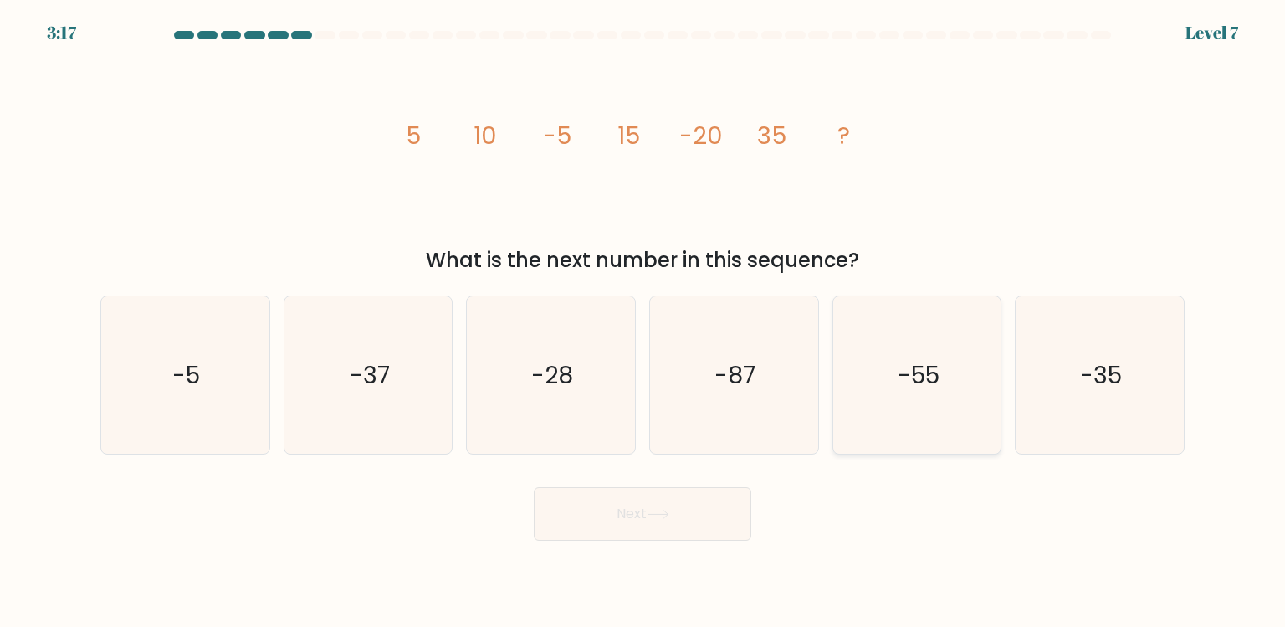
click at [967, 325] on icon "-55" at bounding box center [916, 374] width 157 height 157
click at [643, 322] on input "e. -55" at bounding box center [643, 318] width 1 height 8
radio input "true"
click at [498, 392] on icon "-28" at bounding box center [550, 374] width 157 height 157
click at [643, 322] on input "c. -28" at bounding box center [643, 318] width 1 height 8
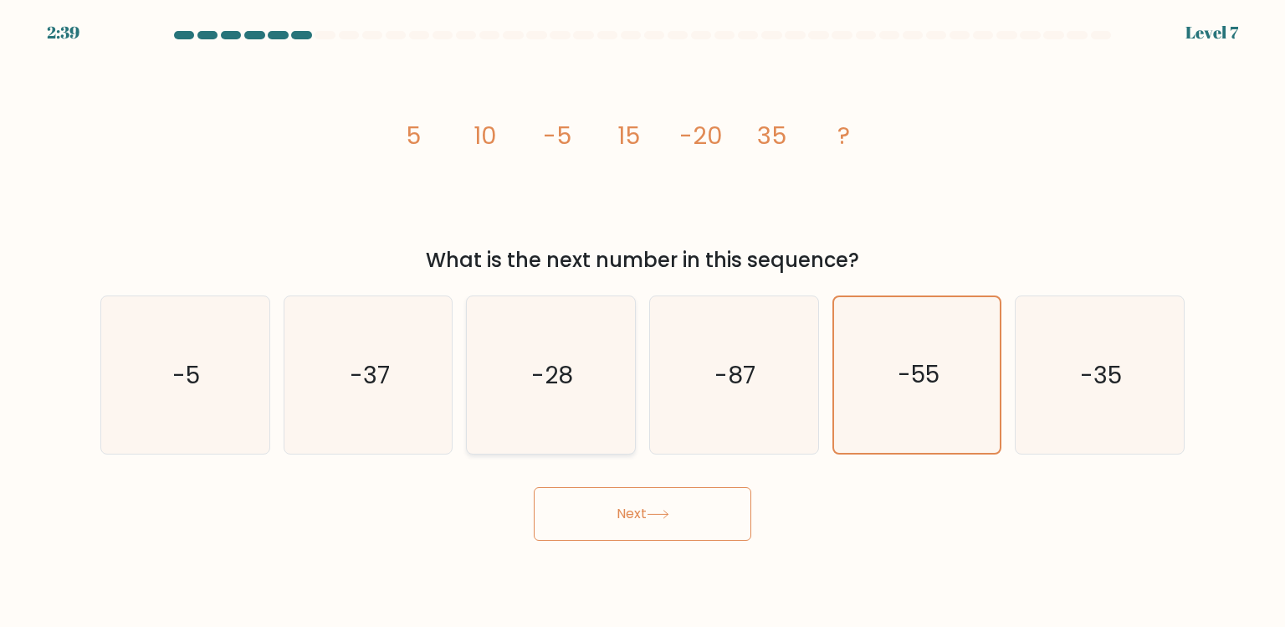
radio input "true"
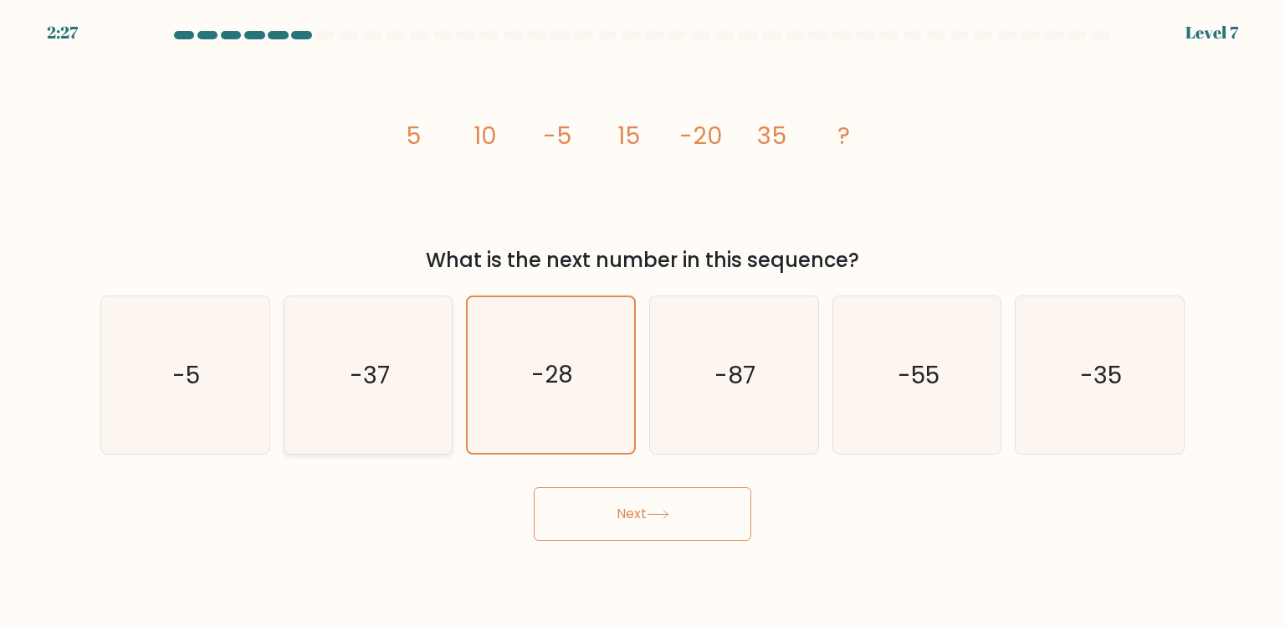
click at [408, 410] on icon "-37" at bounding box center [367, 374] width 157 height 157
click at [643, 322] on input "b. -37" at bounding box center [643, 318] width 1 height 8
radio input "true"
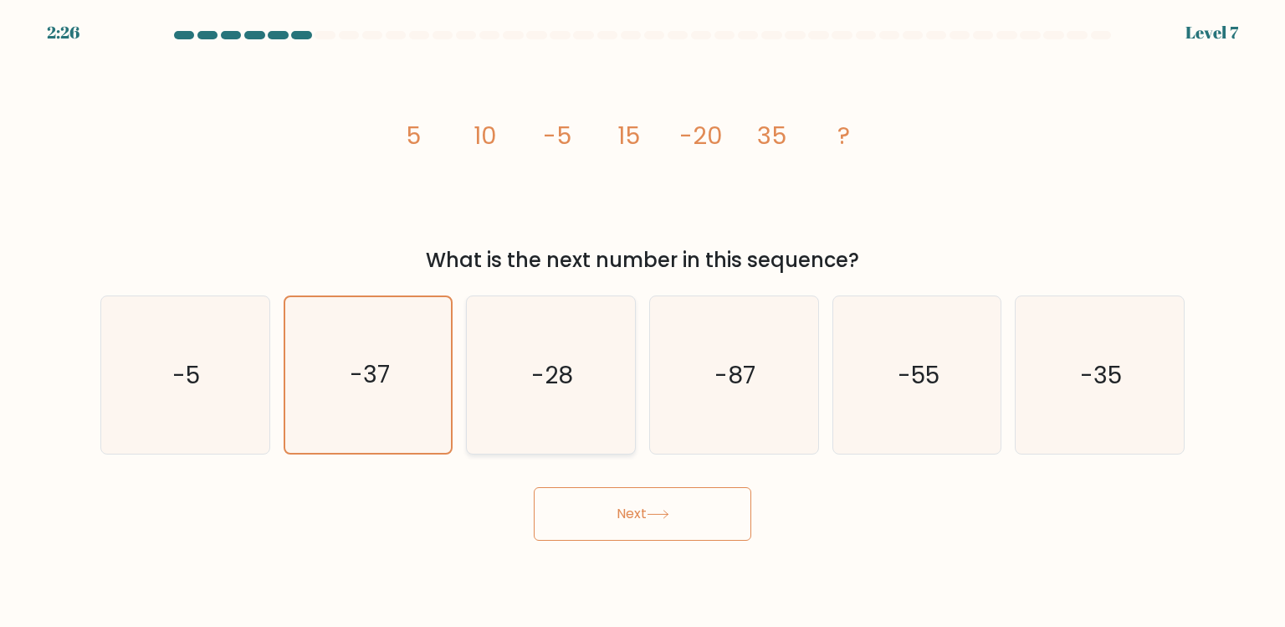
drag, startPoint x: 577, startPoint y: 423, endPoint x: 577, endPoint y: 437, distance: 13.4
click at [577, 437] on icon "-28" at bounding box center [550, 374] width 157 height 157
click at [643, 322] on input "c. -28" at bounding box center [643, 318] width 1 height 8
radio input "true"
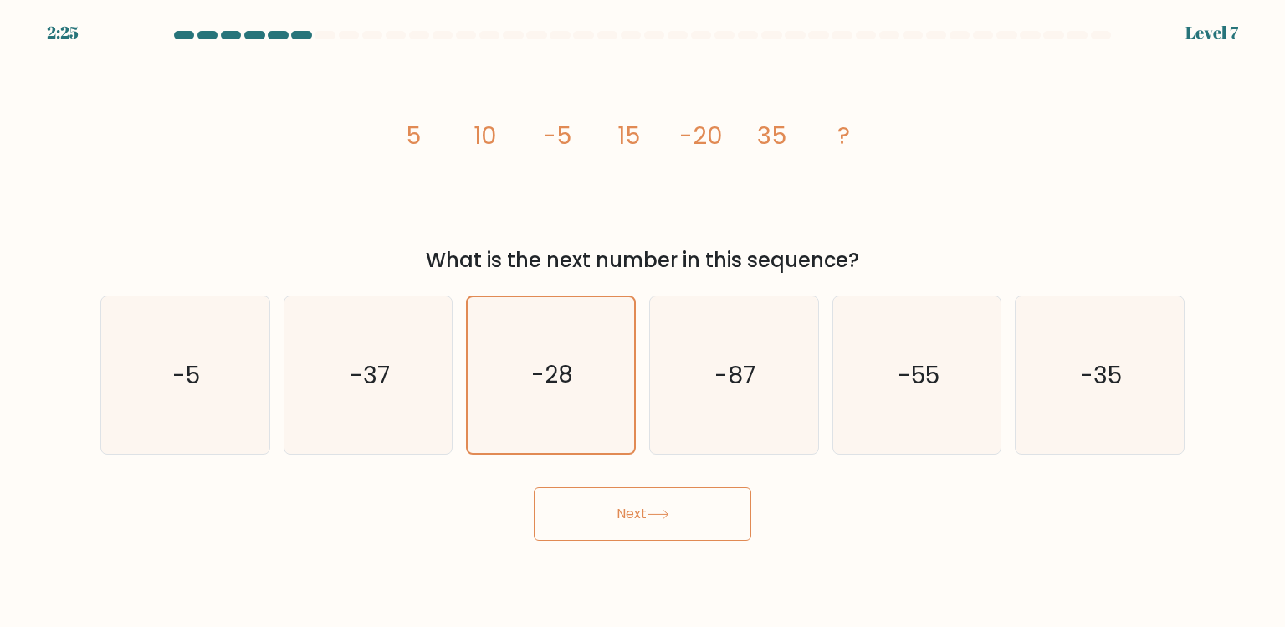
click at [577, 520] on button "Next" at bounding box center [643, 514] width 218 height 54
